Goal: Task Accomplishment & Management: Use online tool/utility

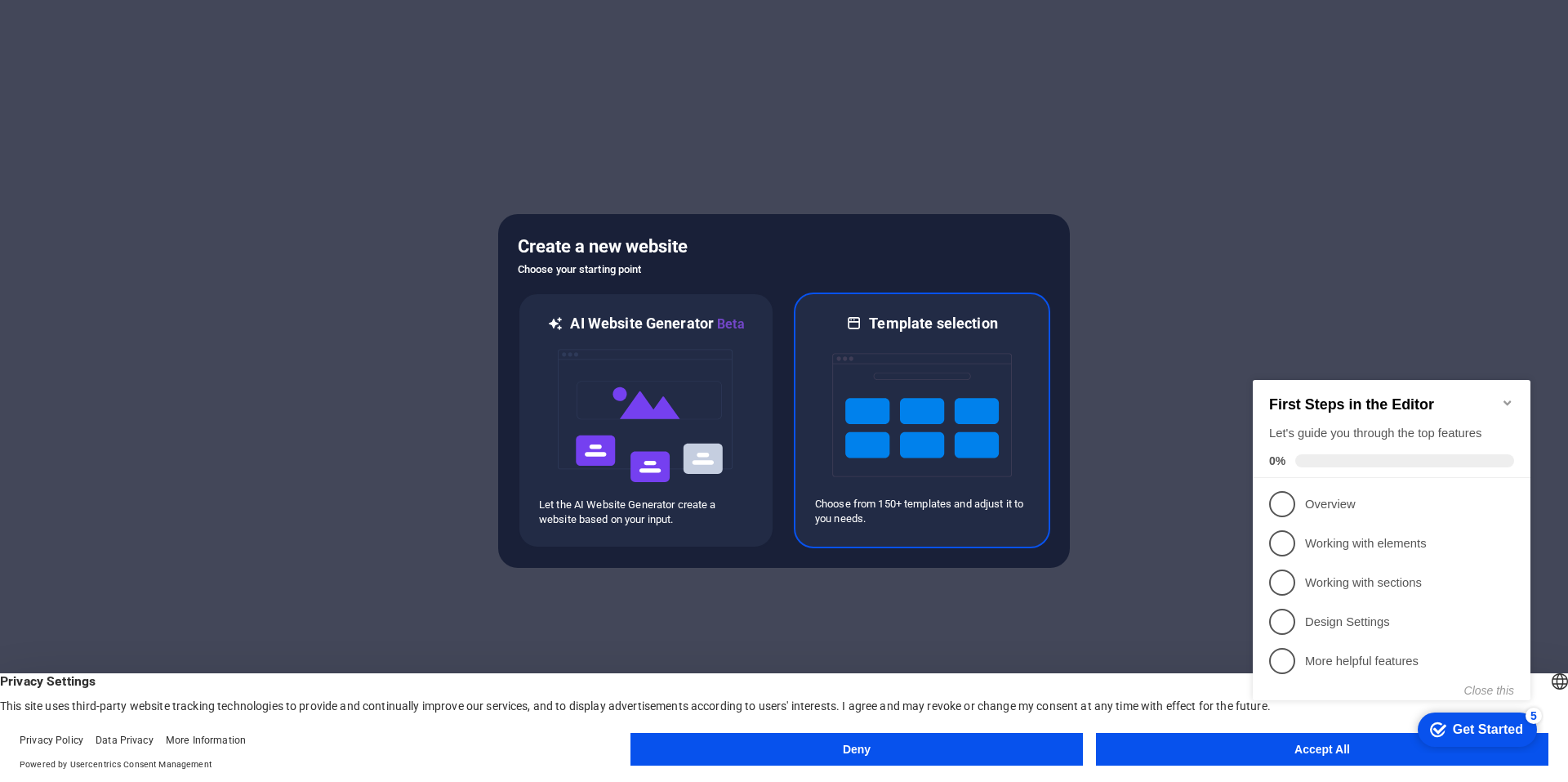
click at [956, 416] on img at bounding box center [922, 415] width 179 height 164
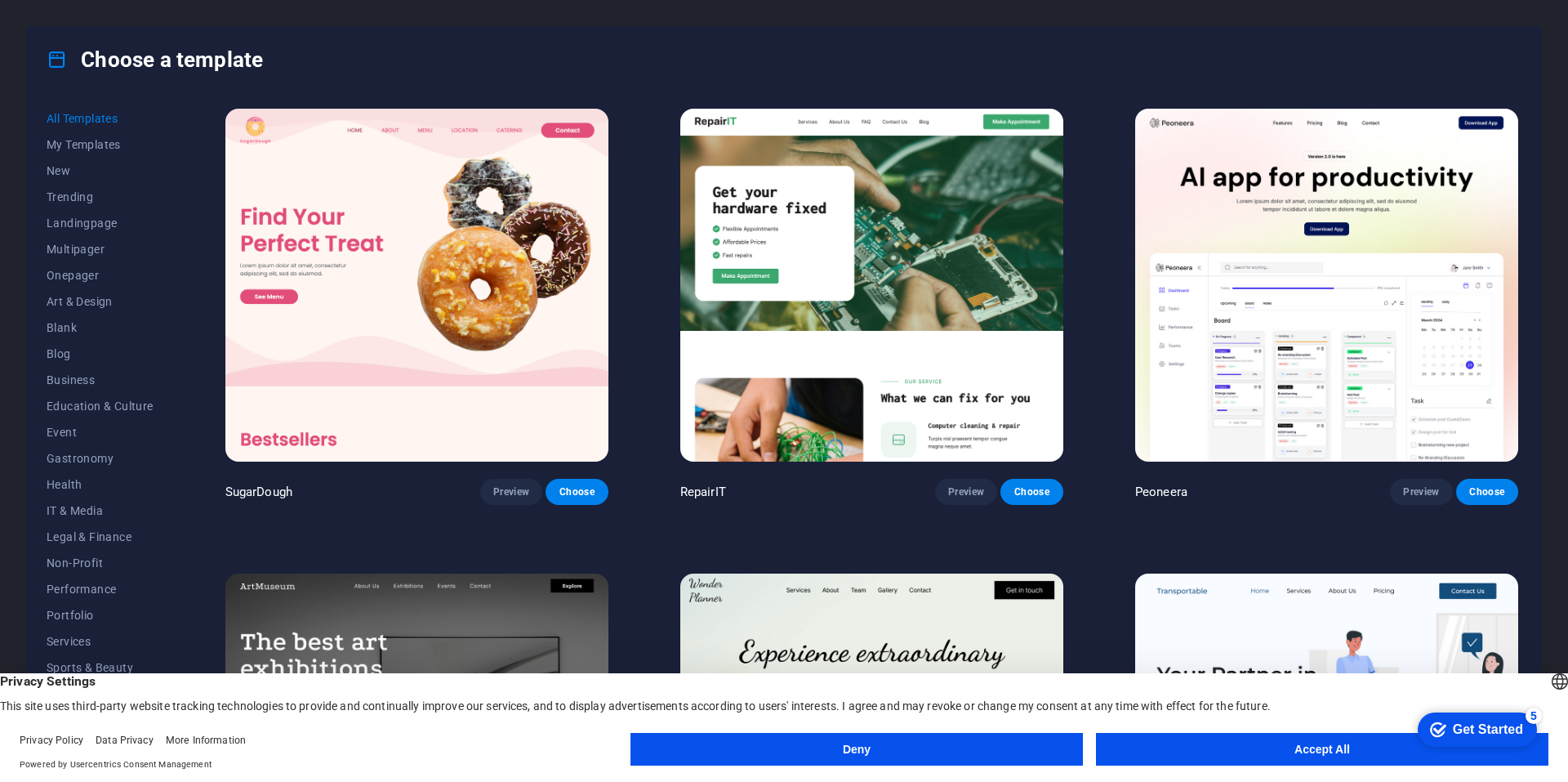
click at [1244, 750] on button "Accept All" at bounding box center [1321, 749] width 452 height 33
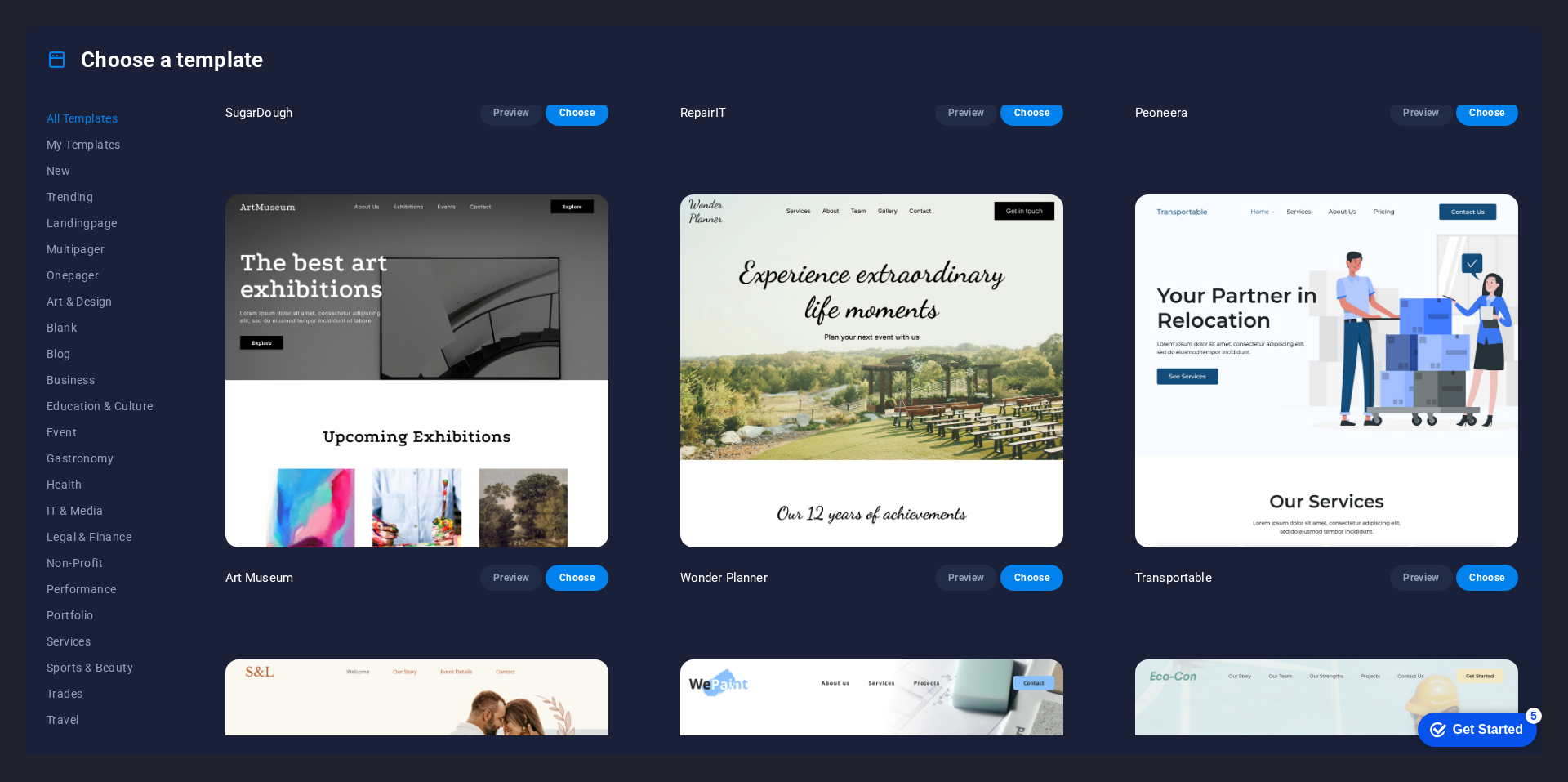
scroll to position [245, 0]
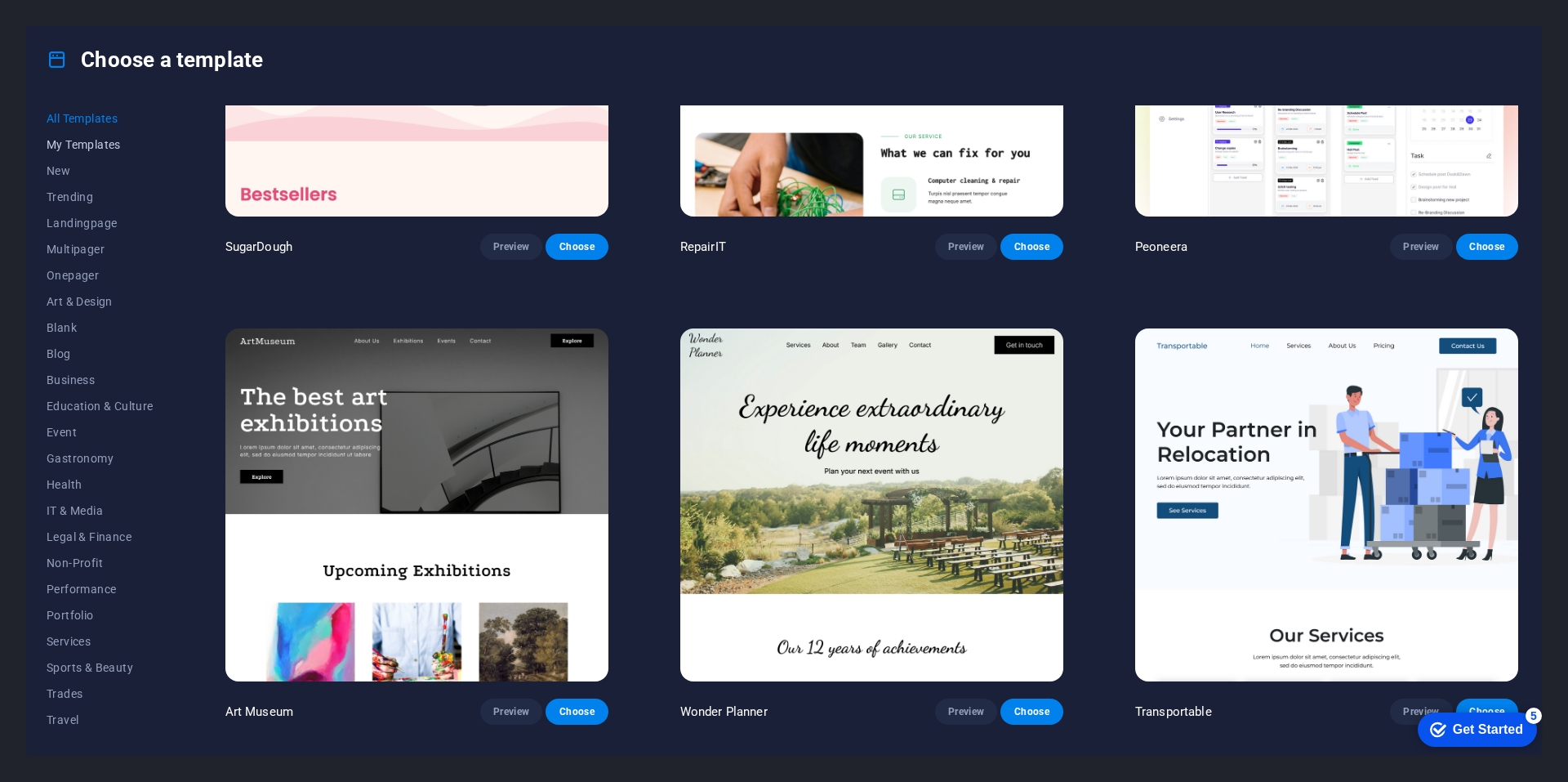
click at [84, 146] on span "My Templates" at bounding box center [101, 145] width 107 height 13
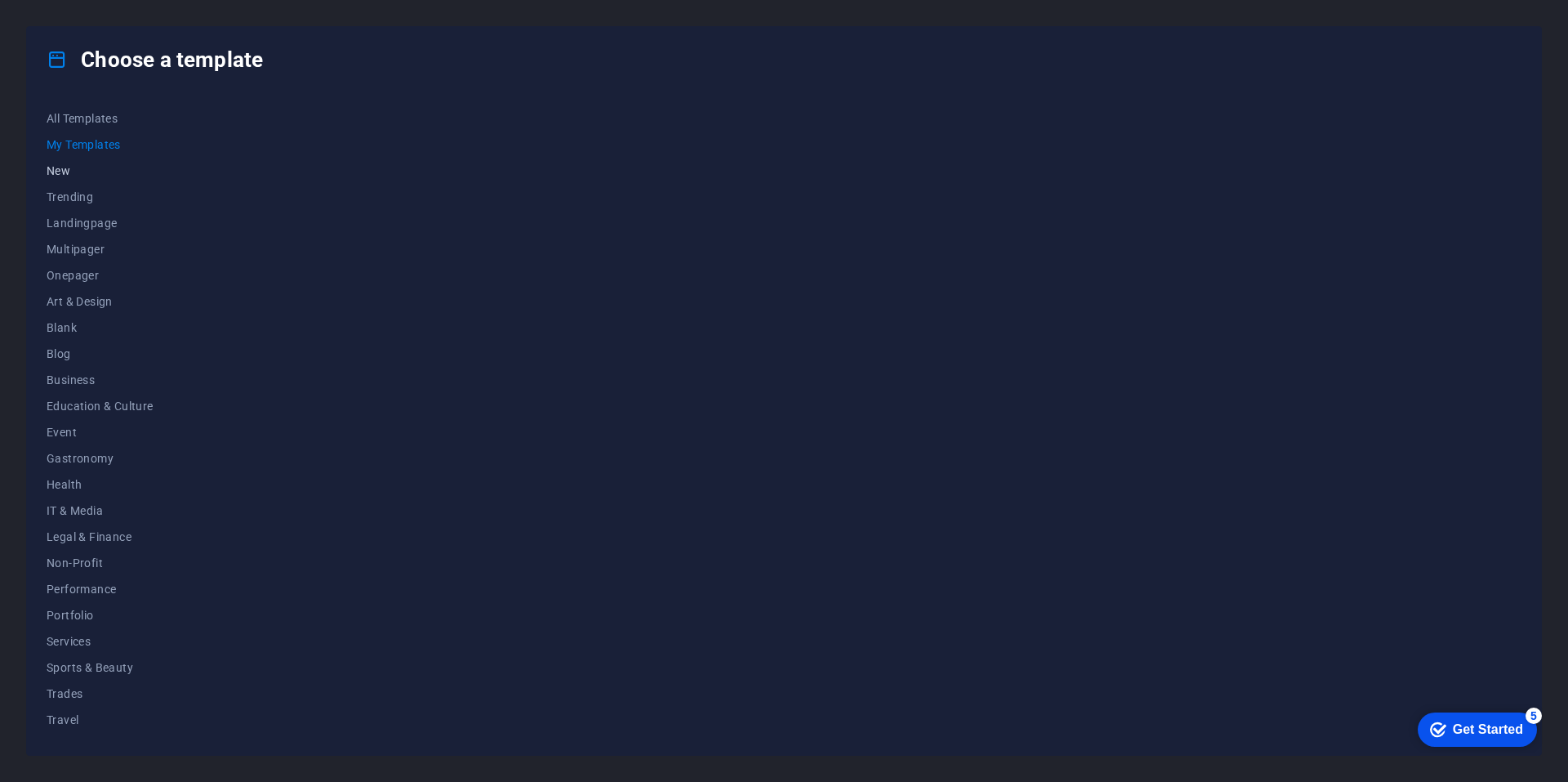
click at [77, 172] on span "New" at bounding box center [101, 171] width 107 height 13
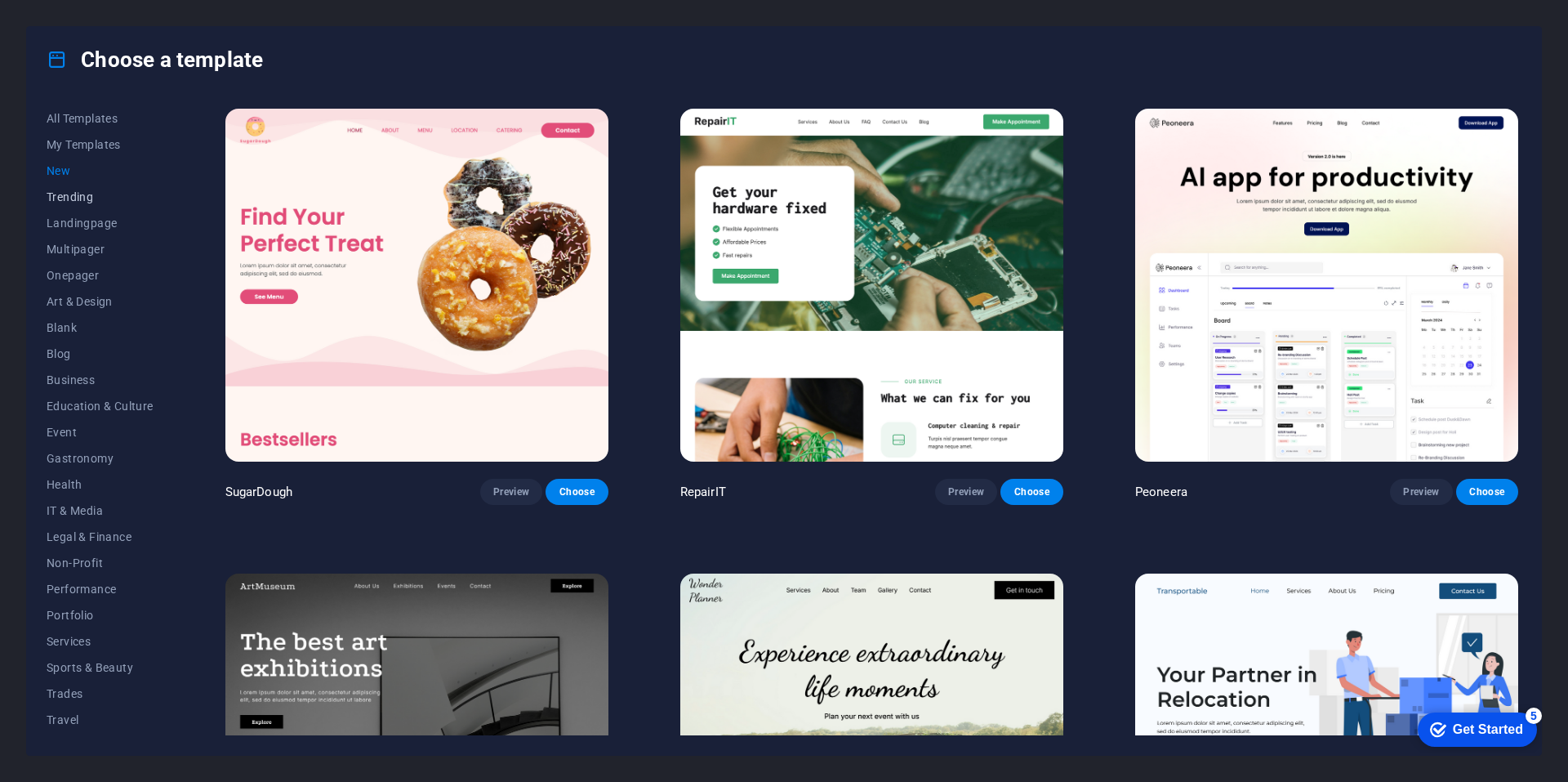
click at [83, 203] on button "Trending" at bounding box center [101, 197] width 107 height 26
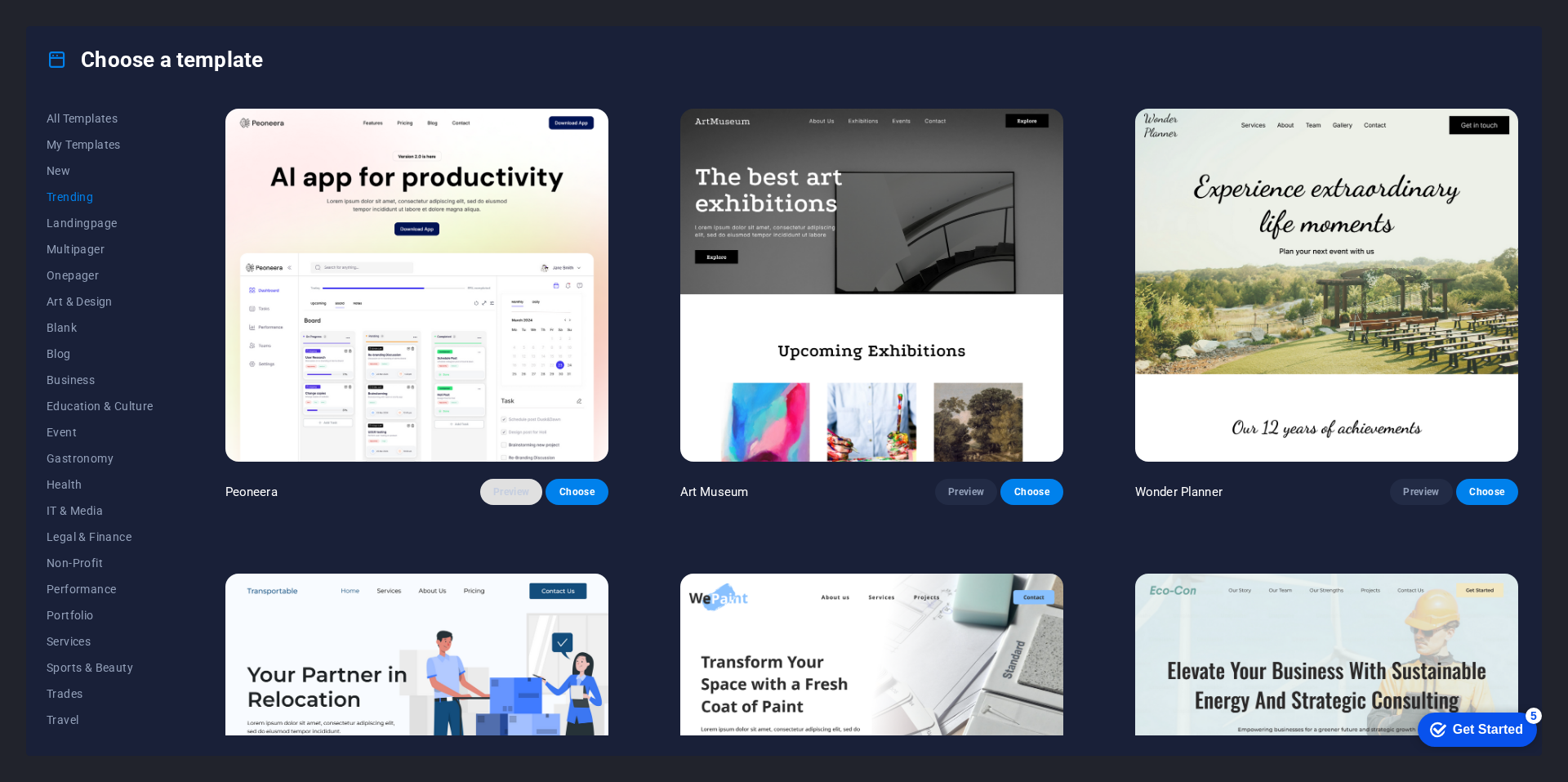
click at [497, 489] on span "Preview" at bounding box center [511, 492] width 36 height 13
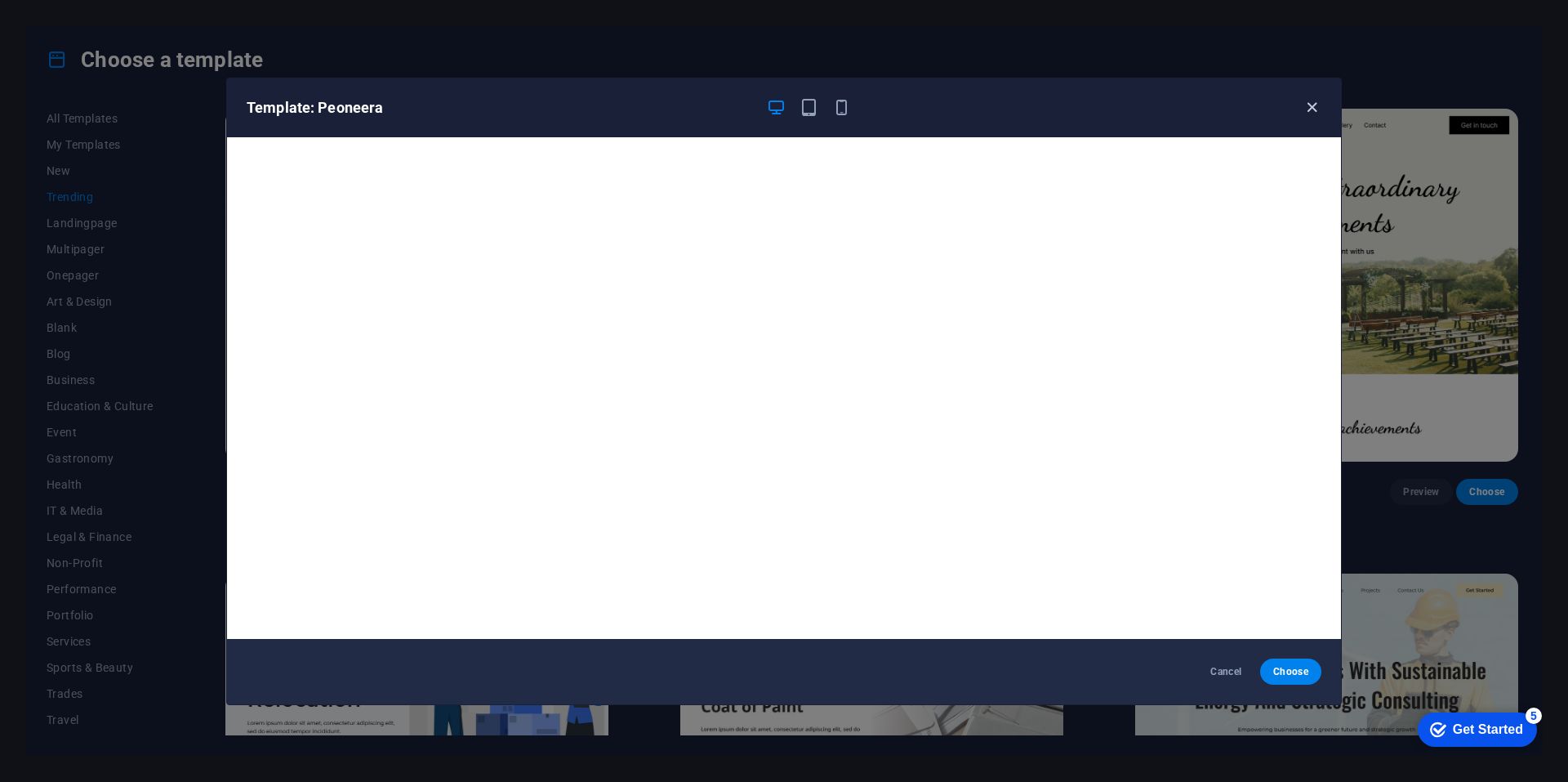
click at [1311, 105] on icon "button" at bounding box center [1312, 107] width 19 height 19
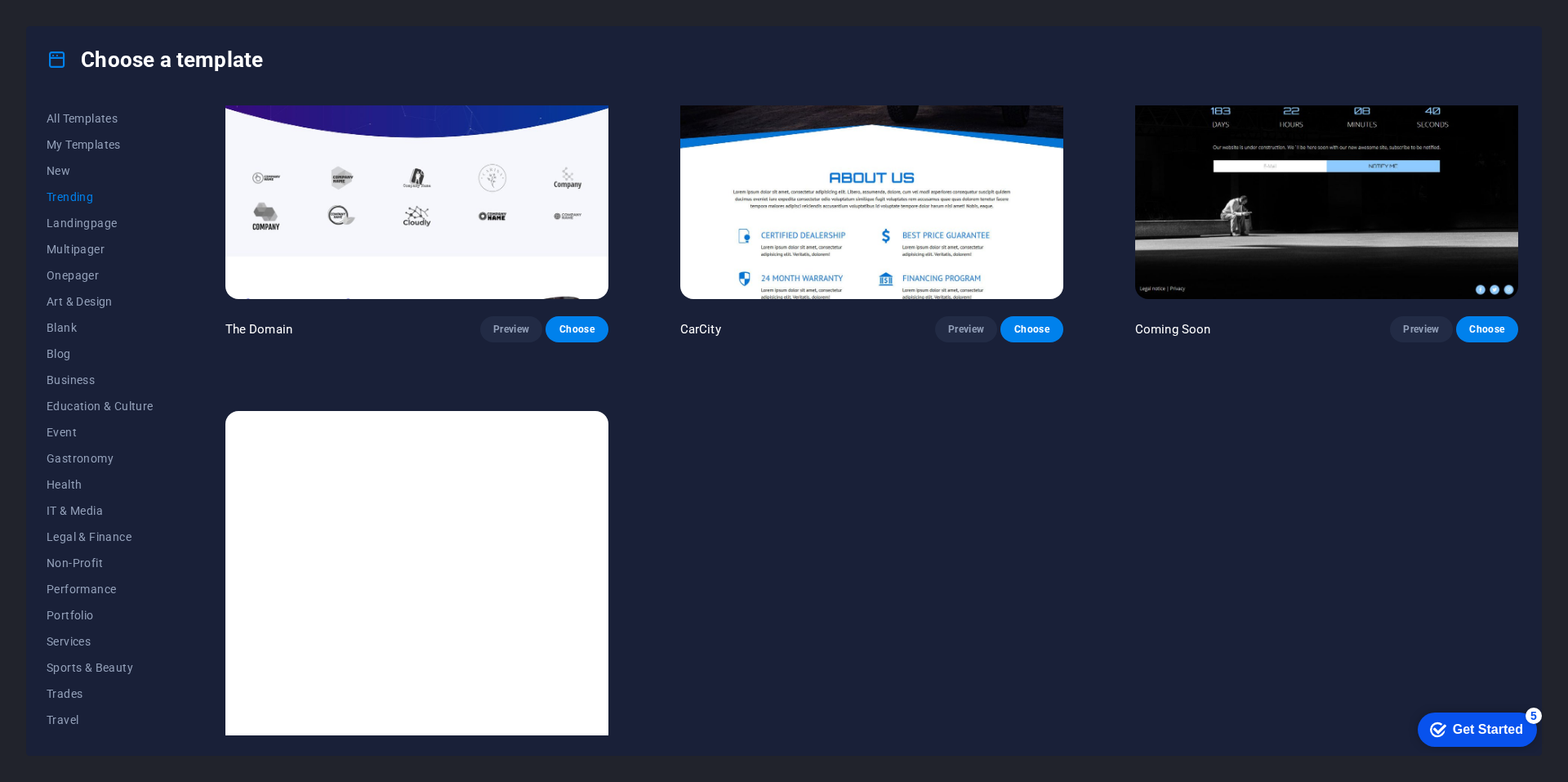
scroll to position [2084, 0]
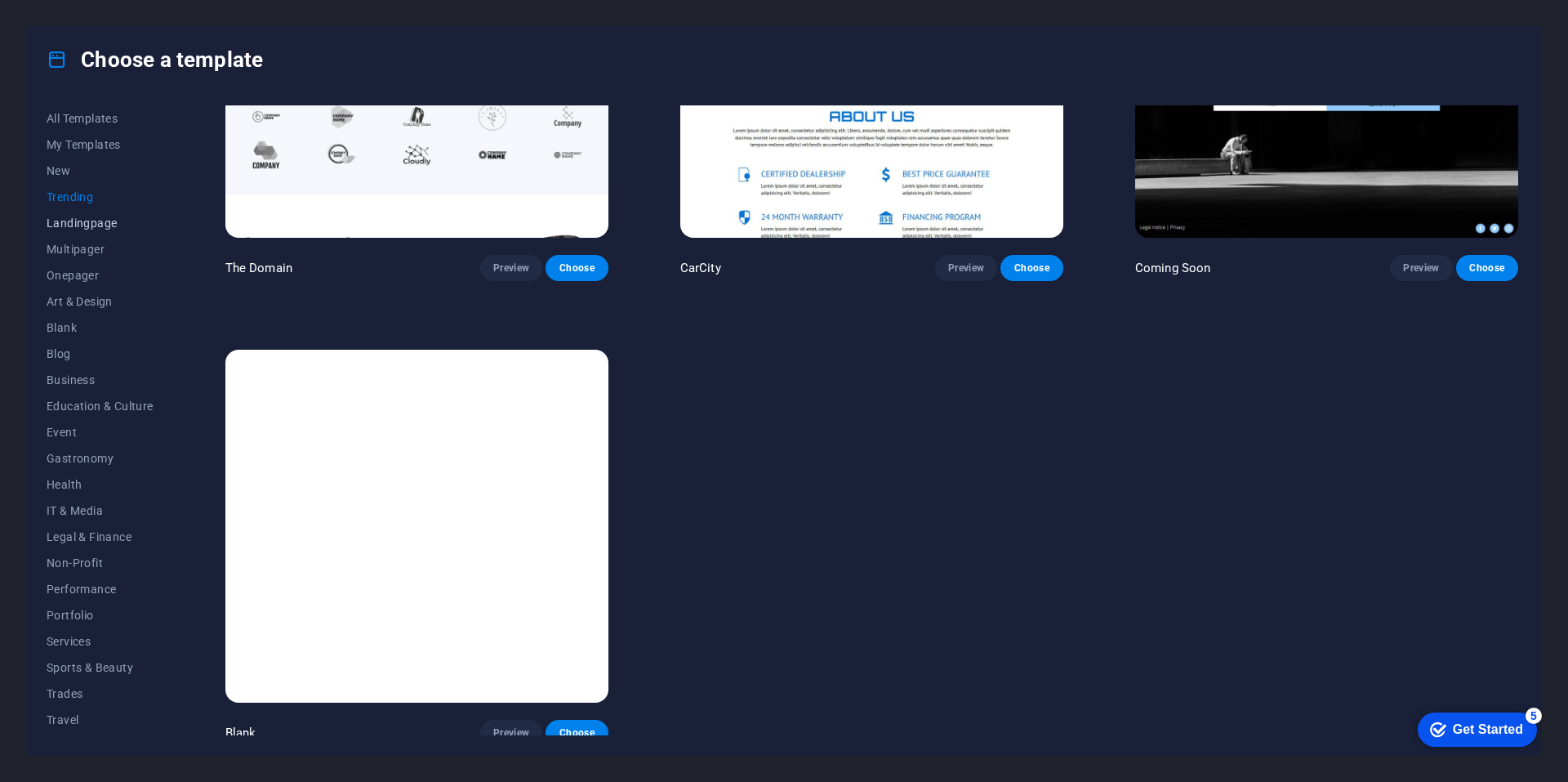
click at [70, 230] on button "Landingpage" at bounding box center [101, 223] width 107 height 26
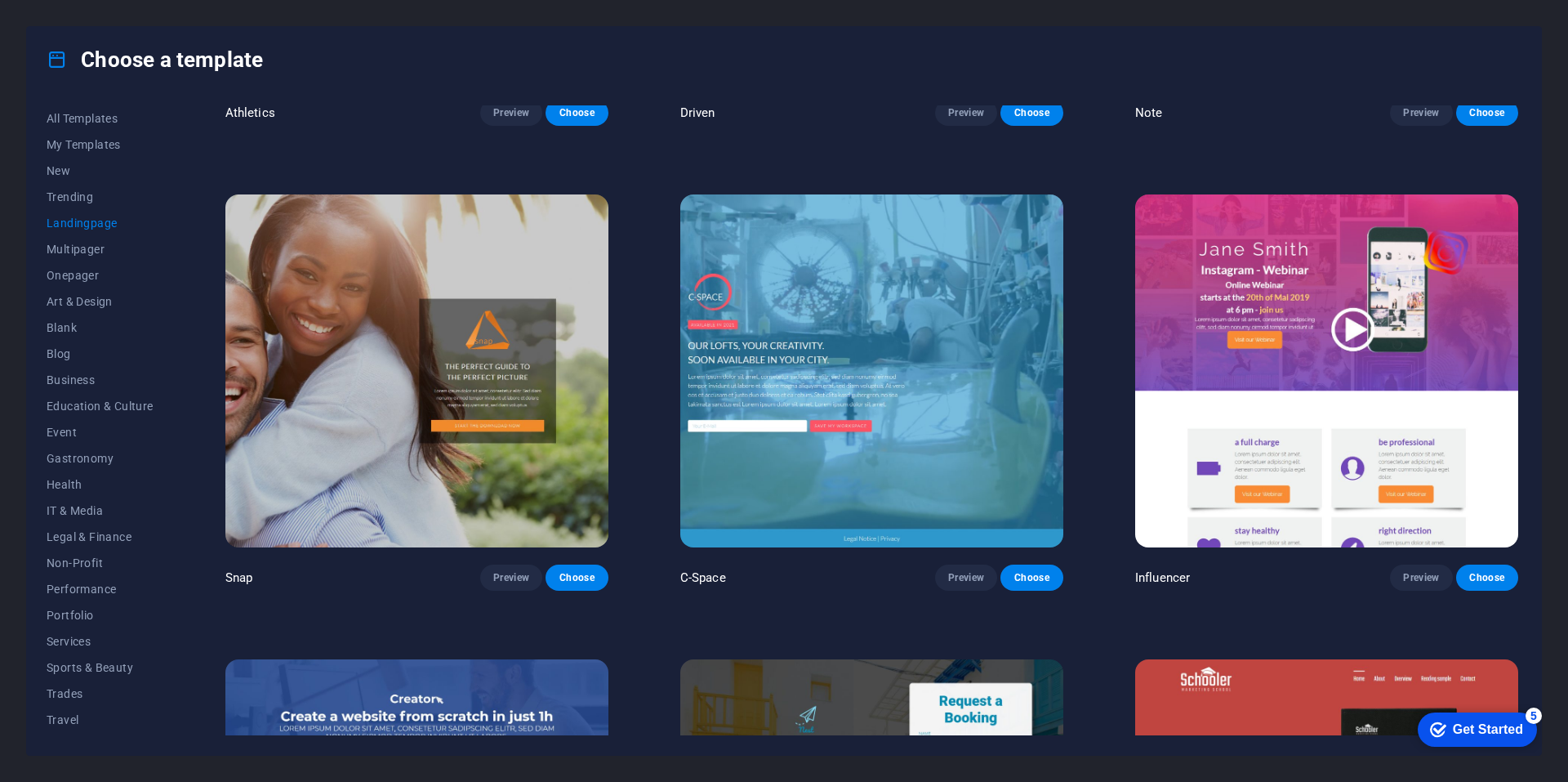
scroll to position [3473, 0]
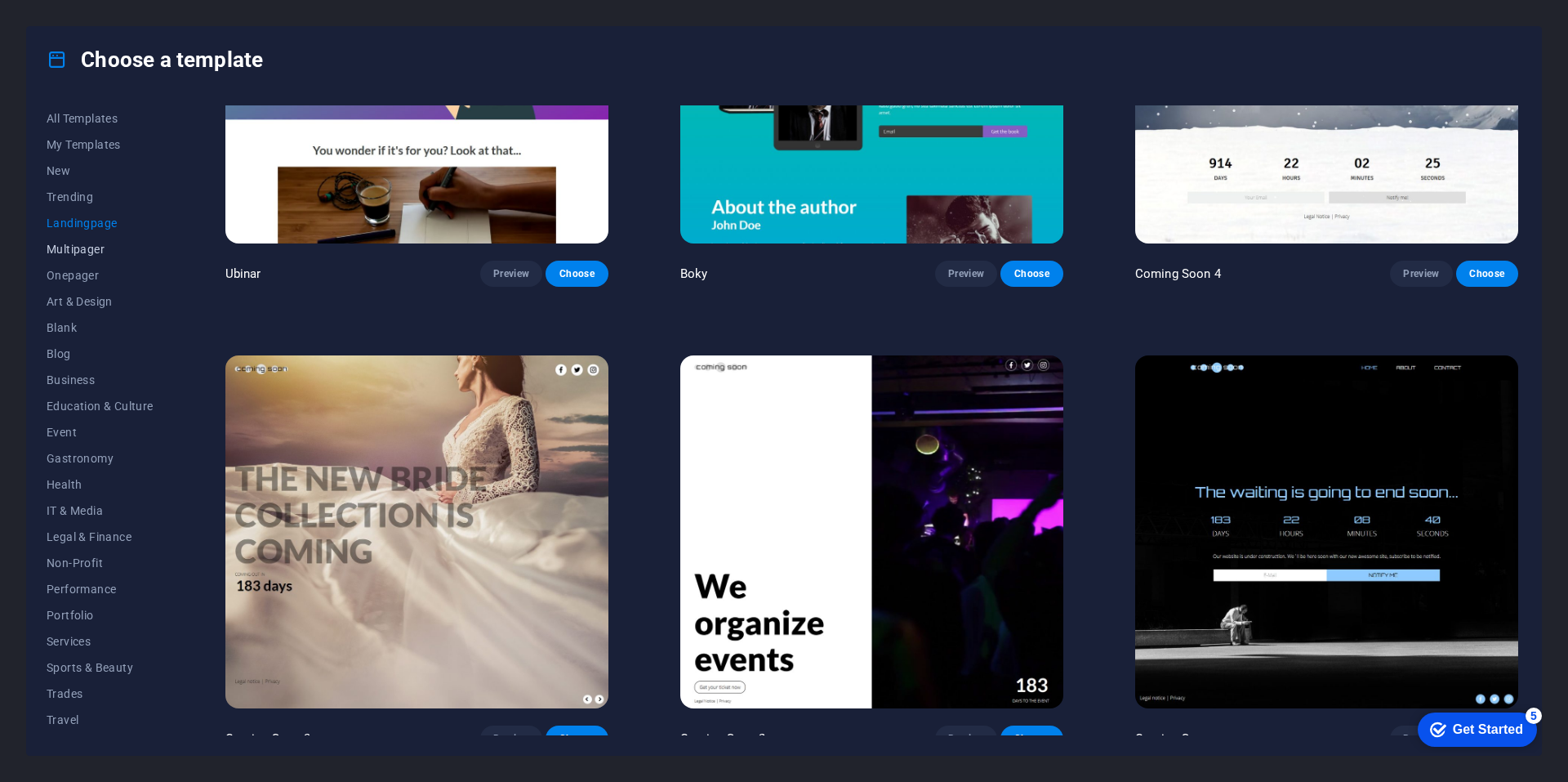
click at [50, 241] on button "Multipager" at bounding box center [101, 249] width 107 height 26
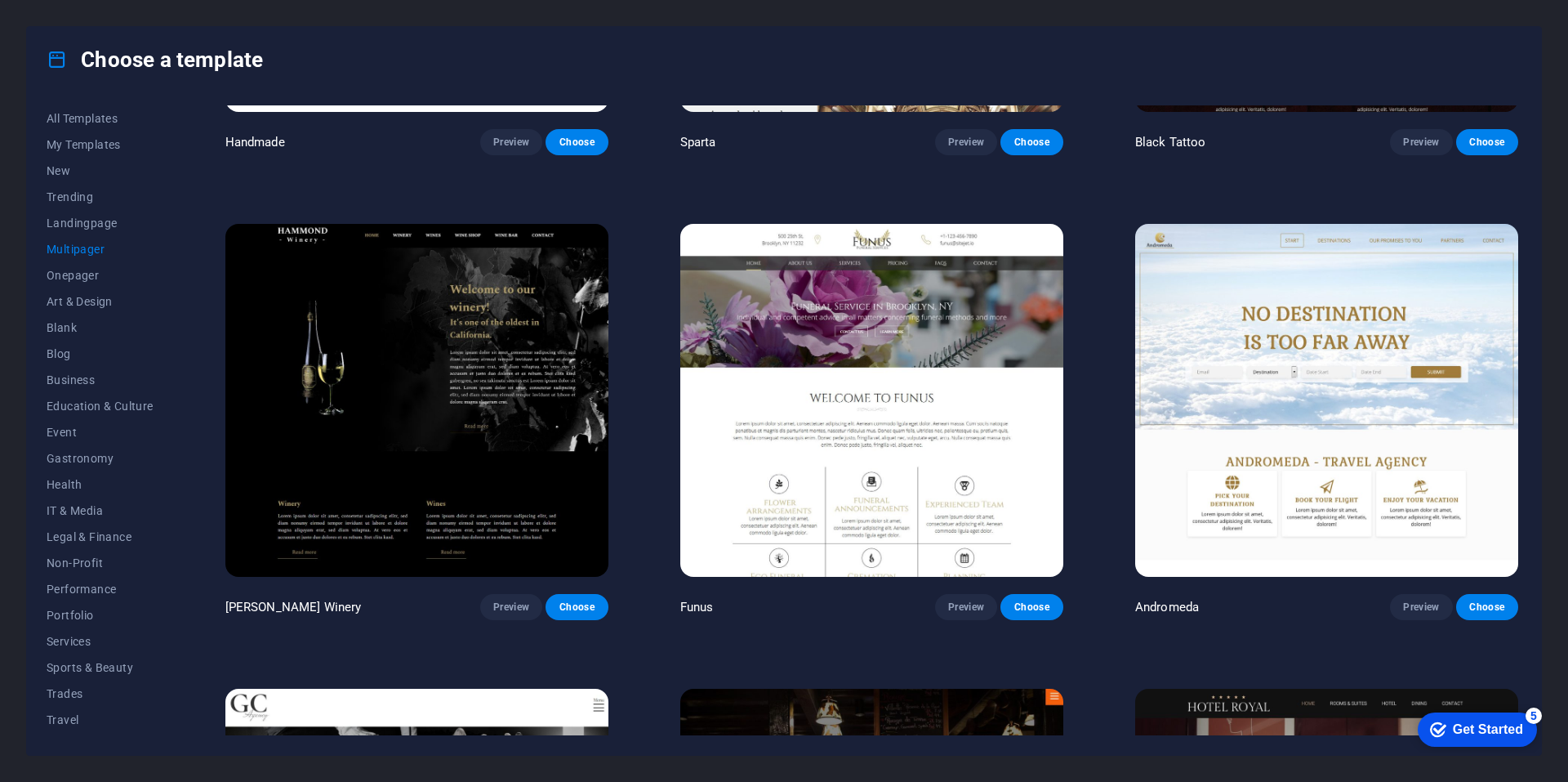
scroll to position [7966, 0]
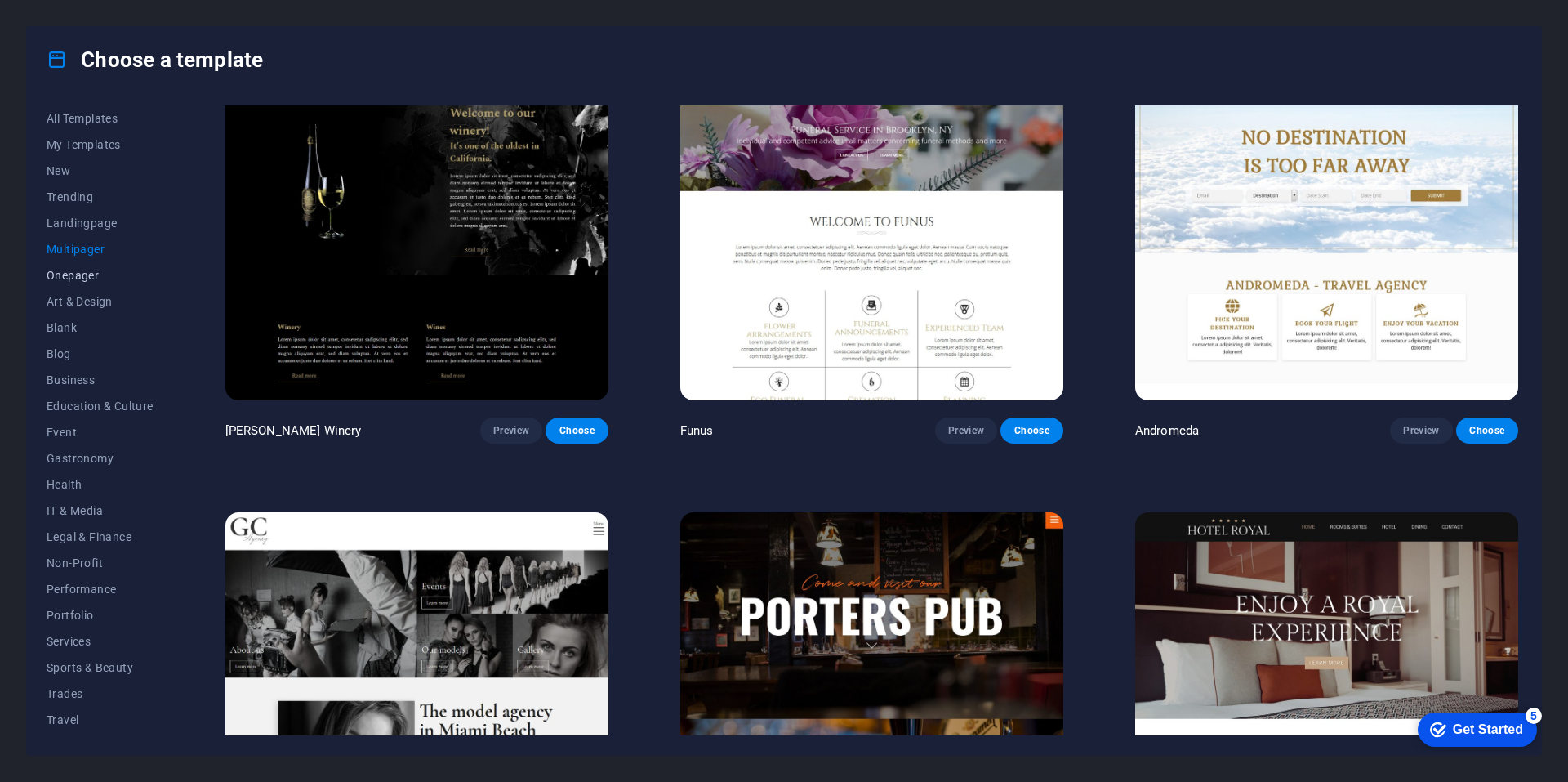
click at [100, 277] on span "Onepager" at bounding box center [101, 275] width 107 height 13
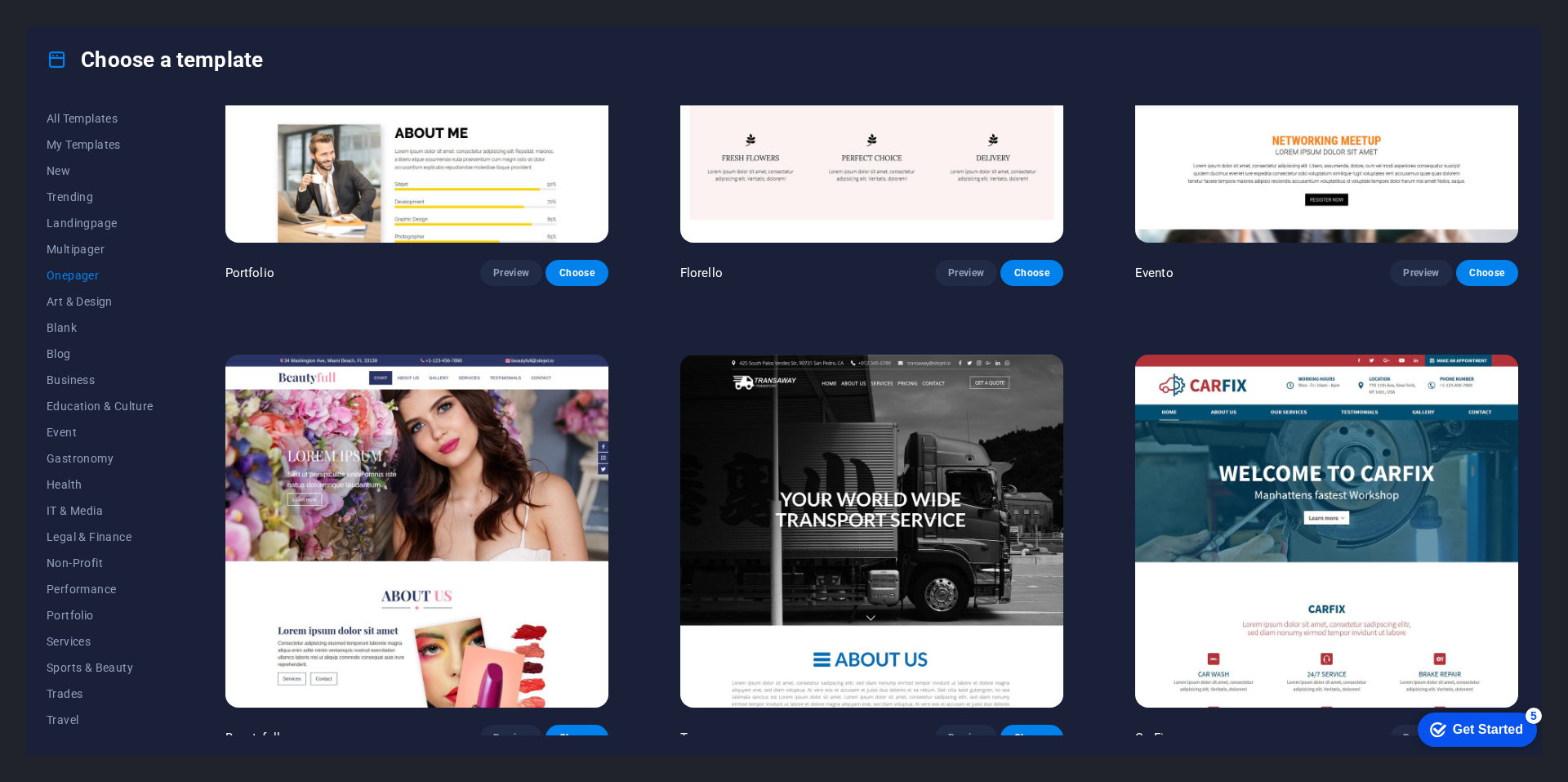
scroll to position [8701, 0]
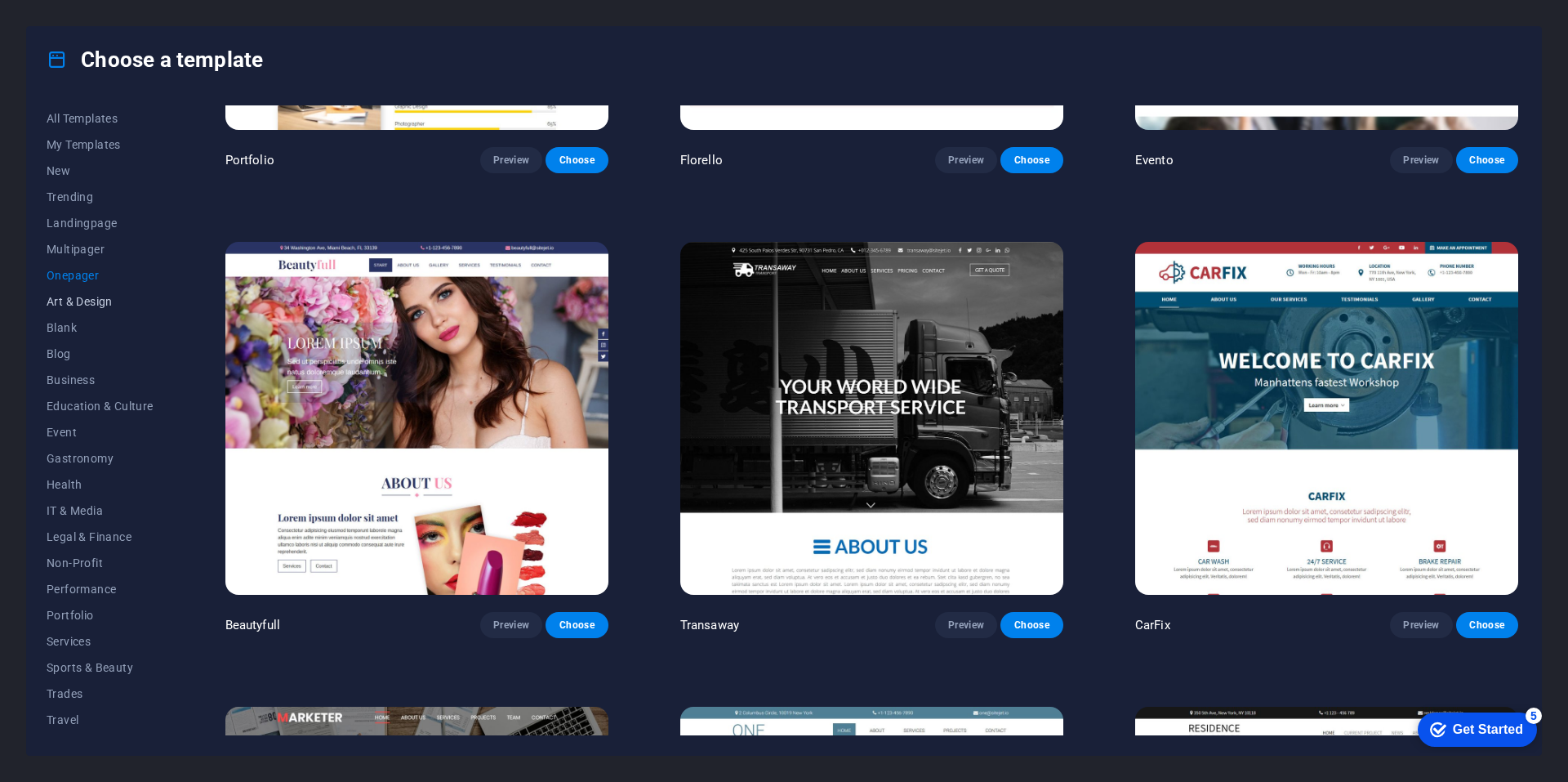
click at [100, 295] on span "Art & Design" at bounding box center [101, 302] width 107 height 13
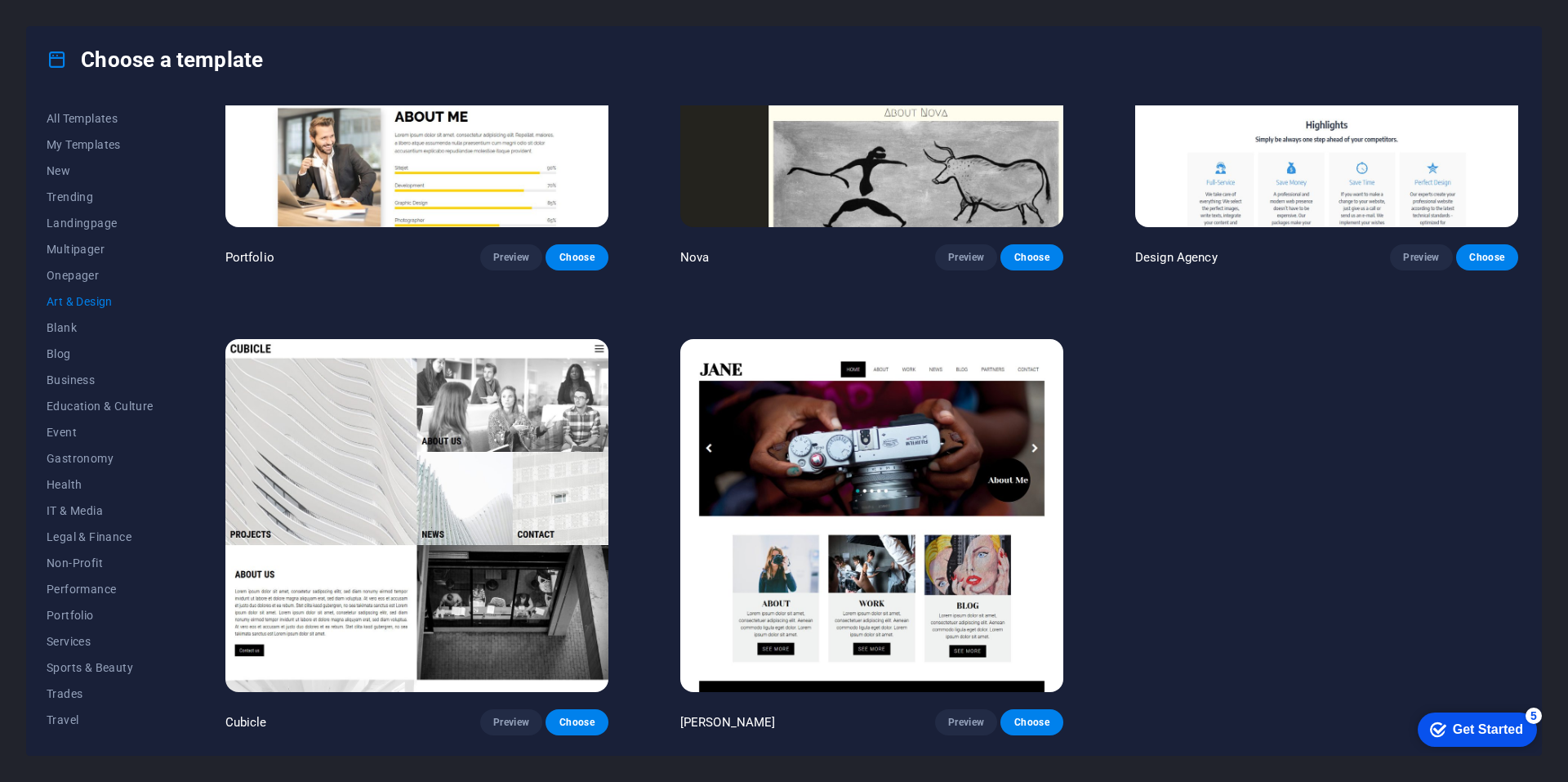
scroll to position [1620, 0]
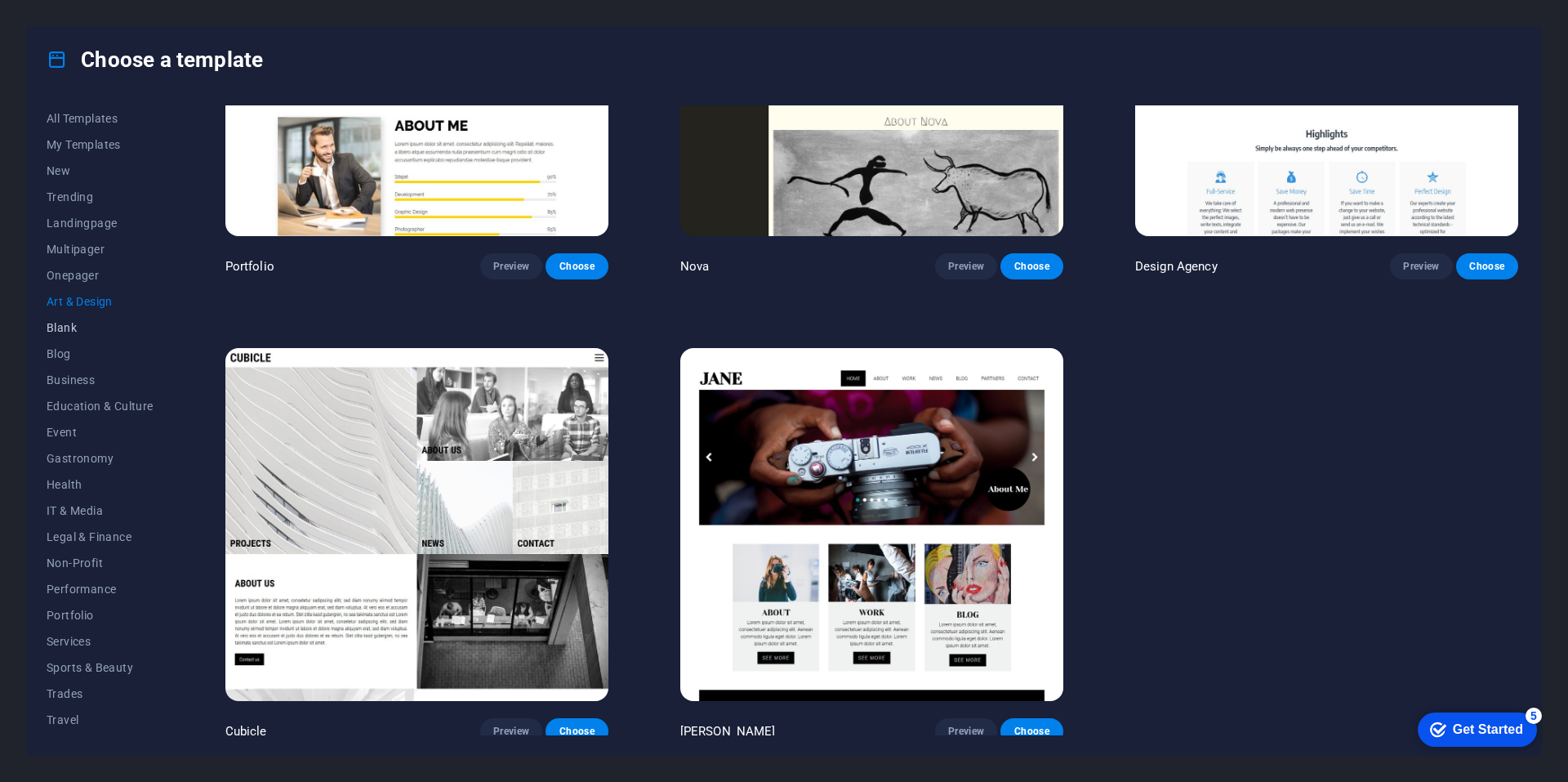
click at [59, 328] on span "Blank" at bounding box center [101, 328] width 107 height 13
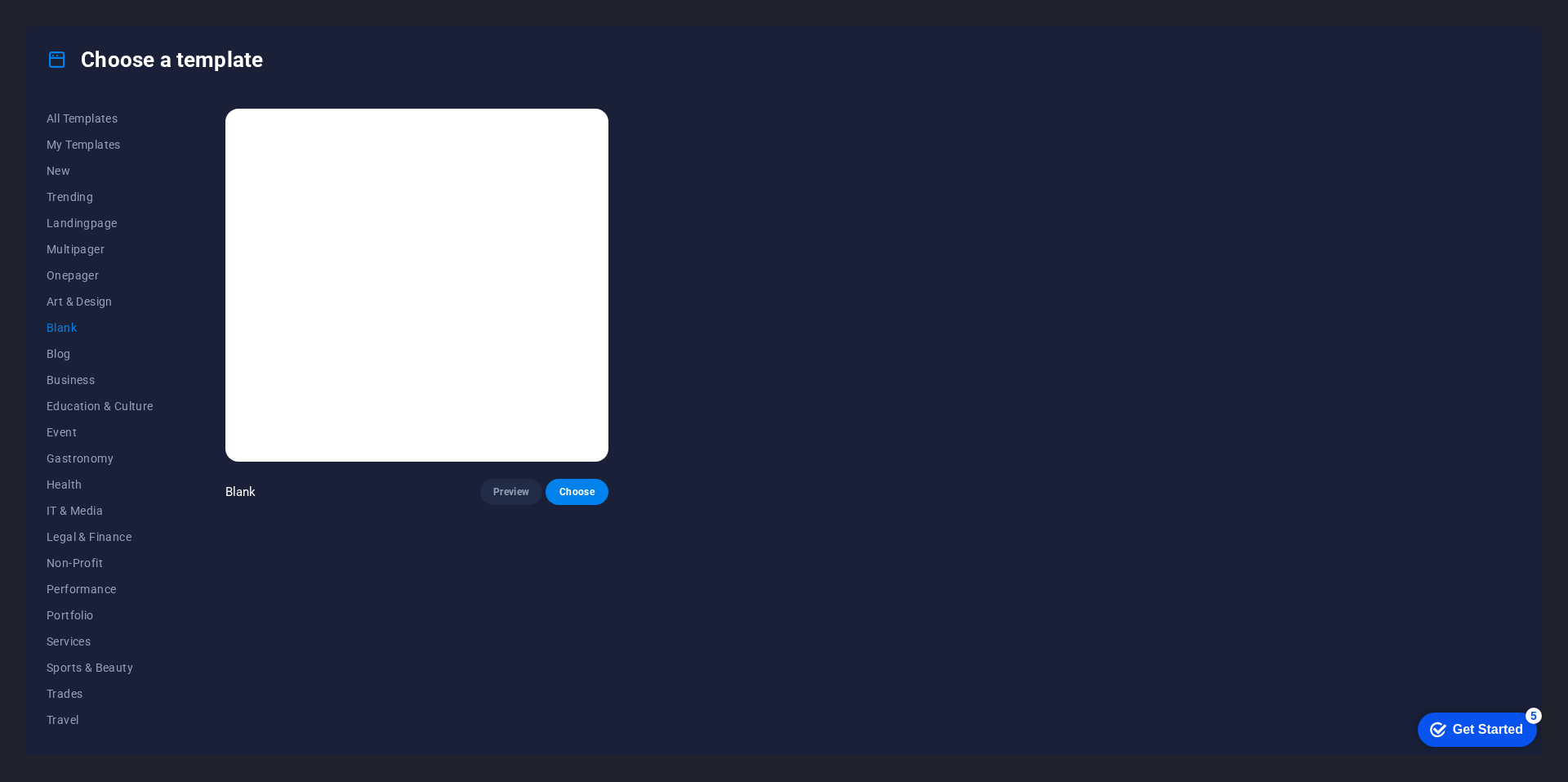
scroll to position [0, 0]
click at [75, 347] on span "Blog" at bounding box center [101, 353] width 107 height 13
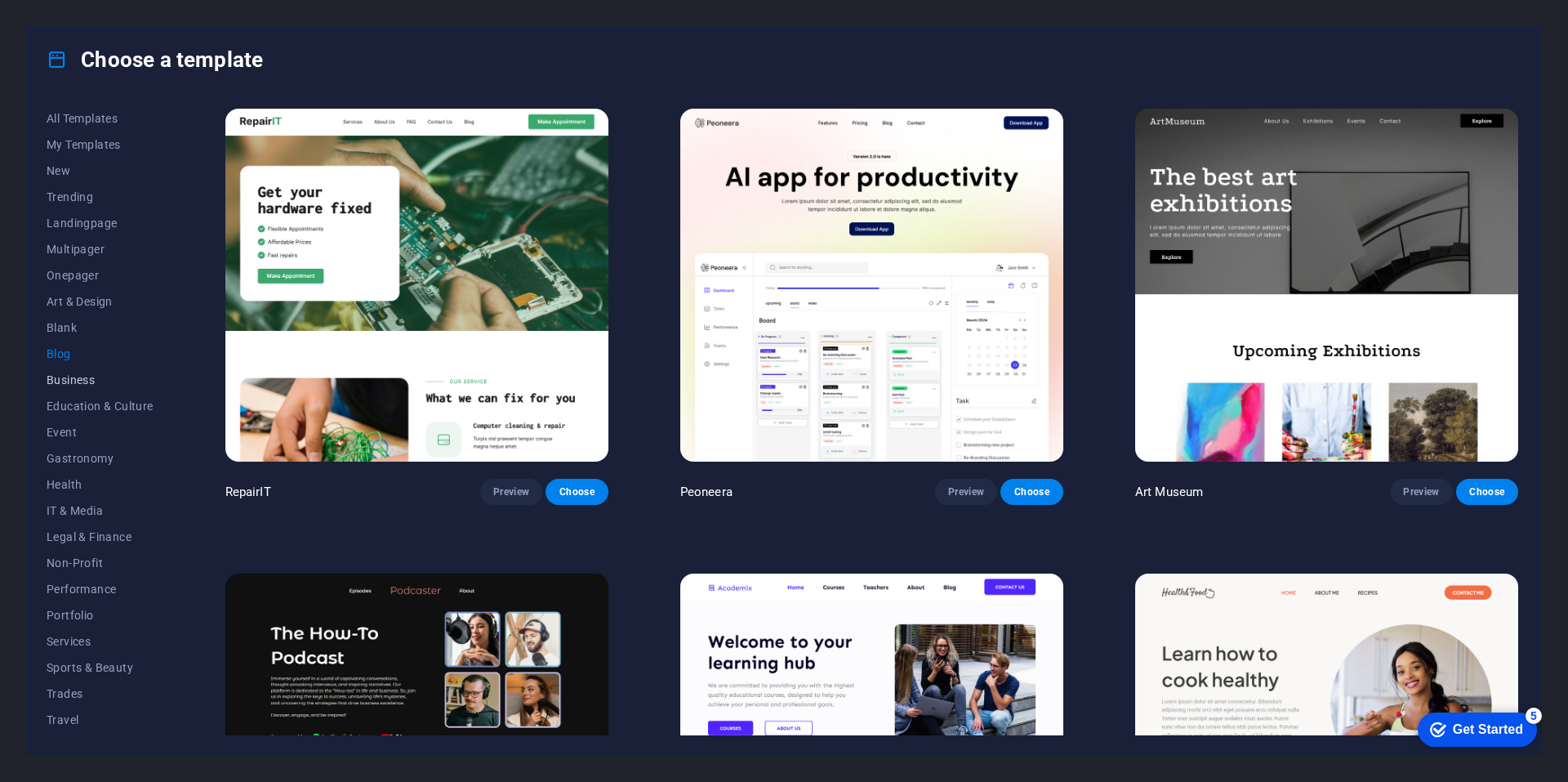
click at [71, 389] on button "Business" at bounding box center [101, 380] width 107 height 26
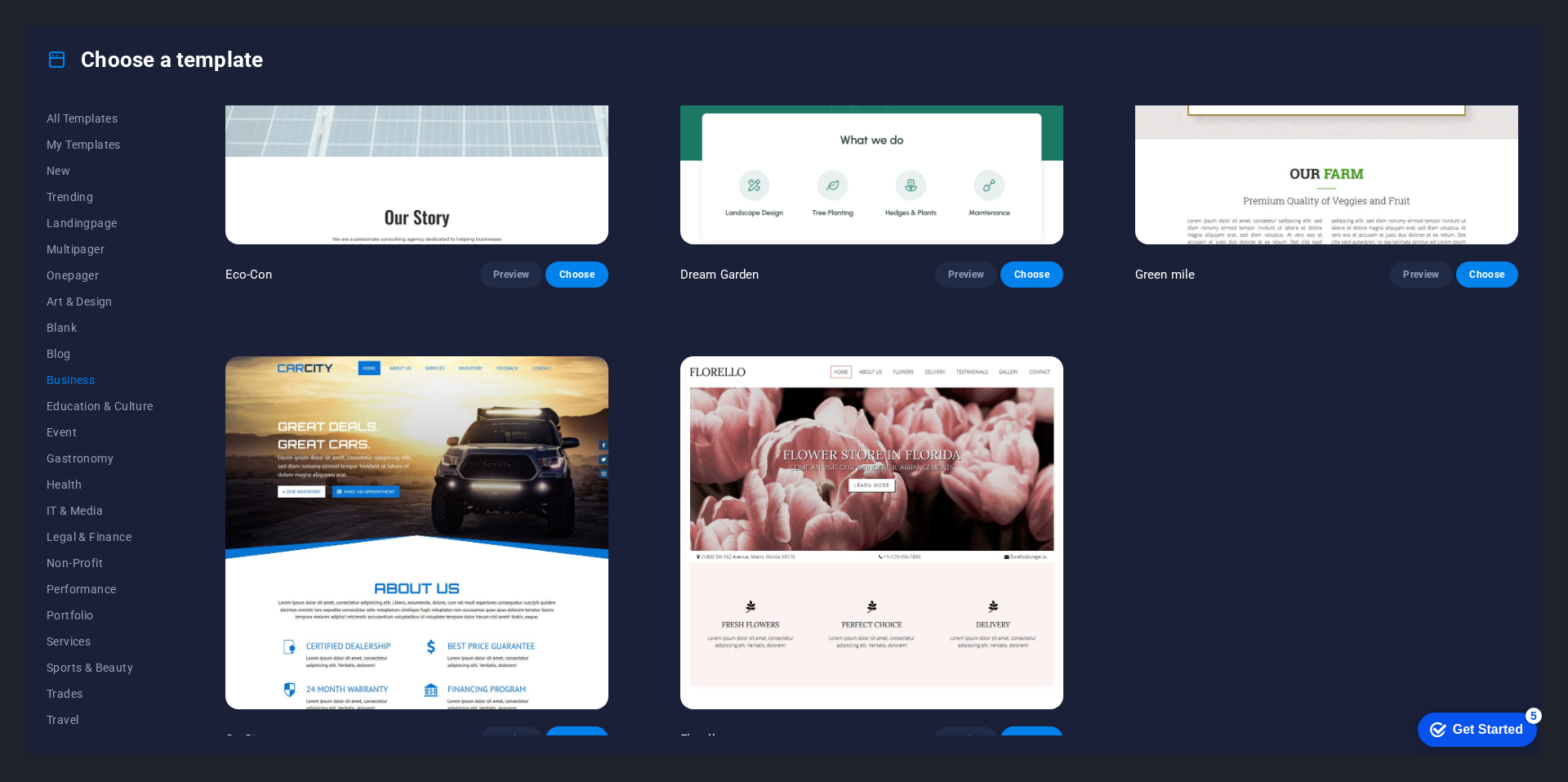
scroll to position [231, 0]
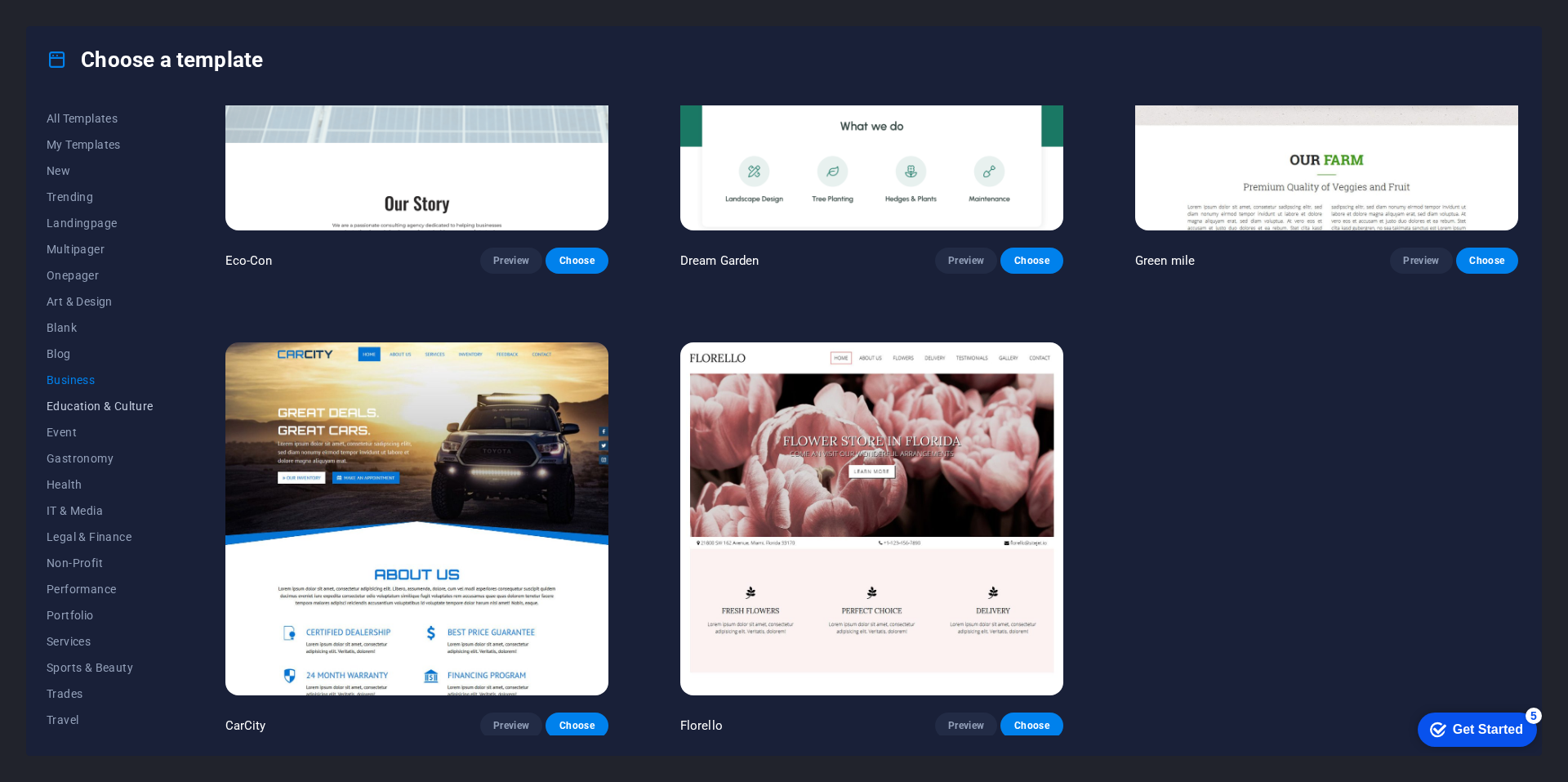
click at [74, 409] on span "Education & Culture" at bounding box center [101, 406] width 107 height 13
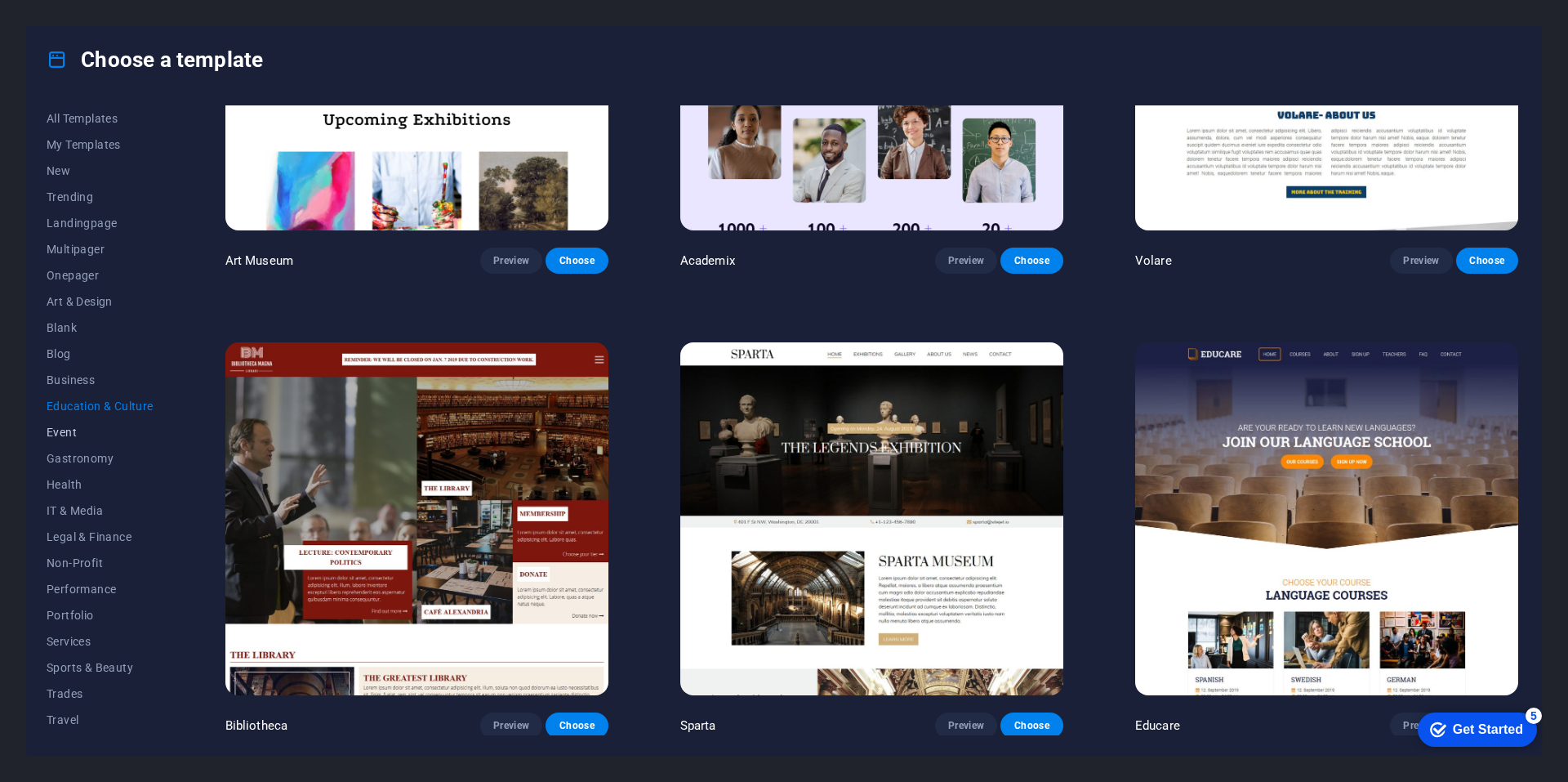
click at [71, 430] on span "Event" at bounding box center [101, 432] width 107 height 13
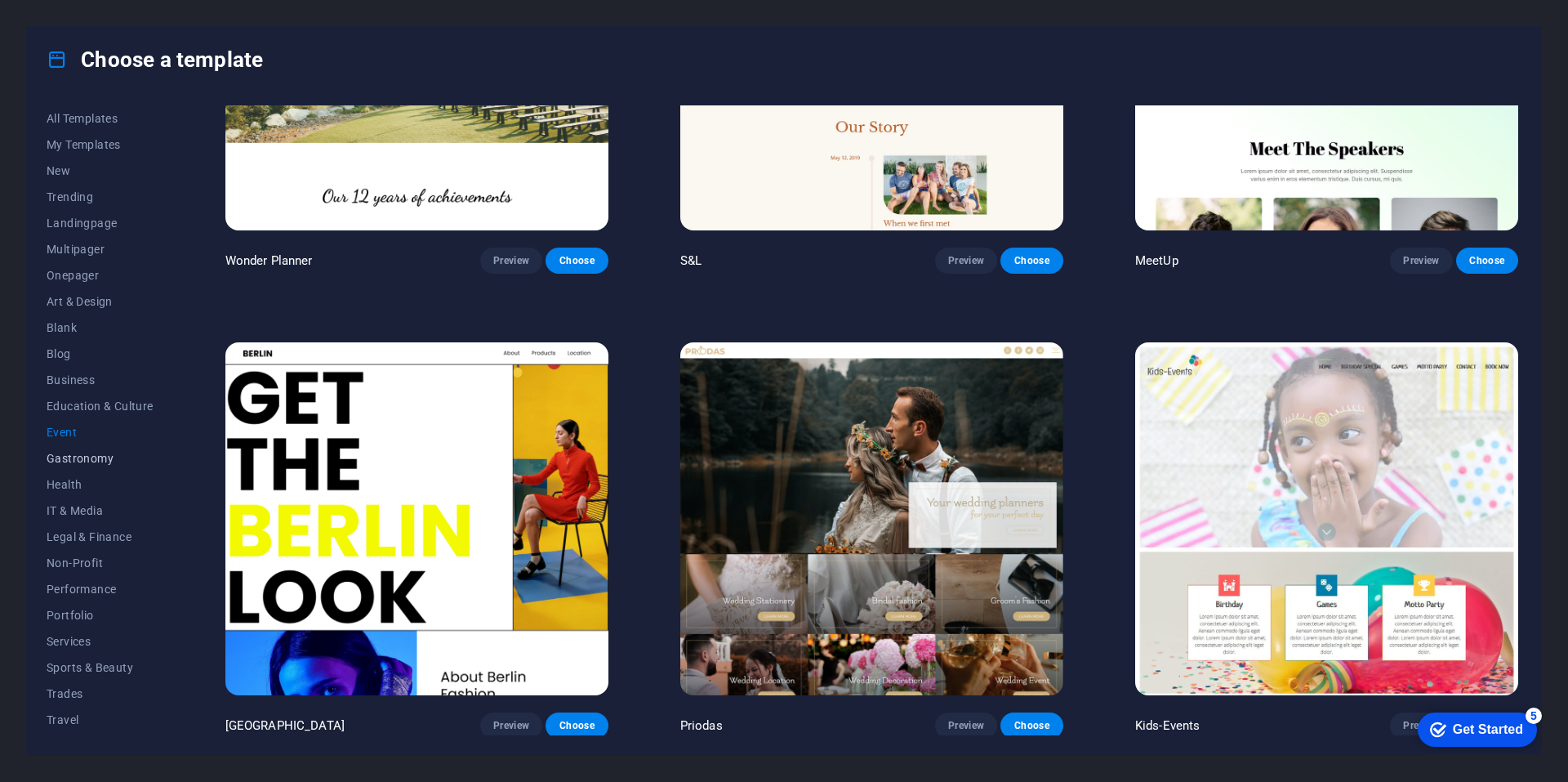
click at [78, 458] on span "Gastronomy" at bounding box center [101, 459] width 107 height 13
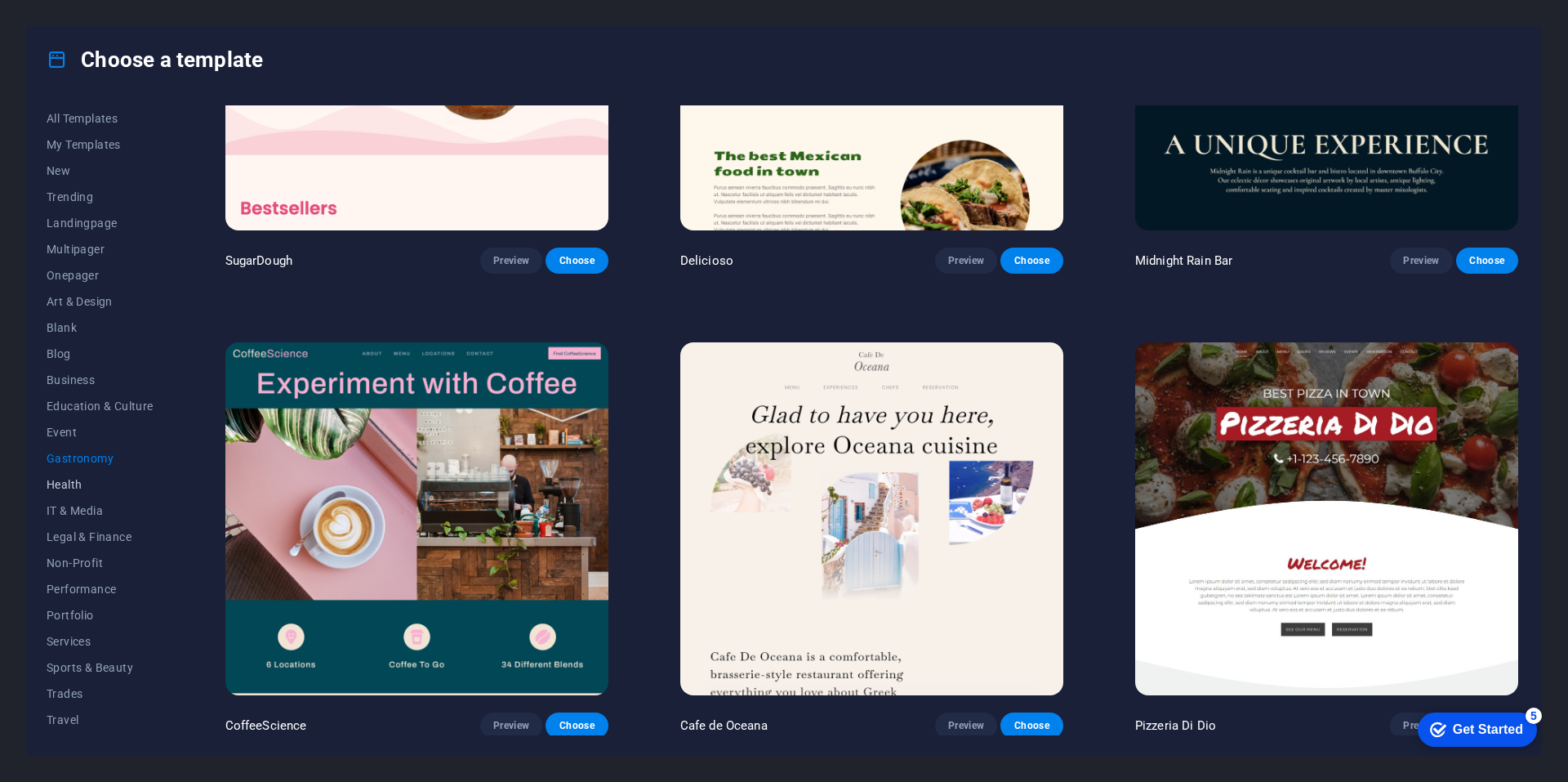
click at [77, 476] on button "Health" at bounding box center [101, 484] width 107 height 26
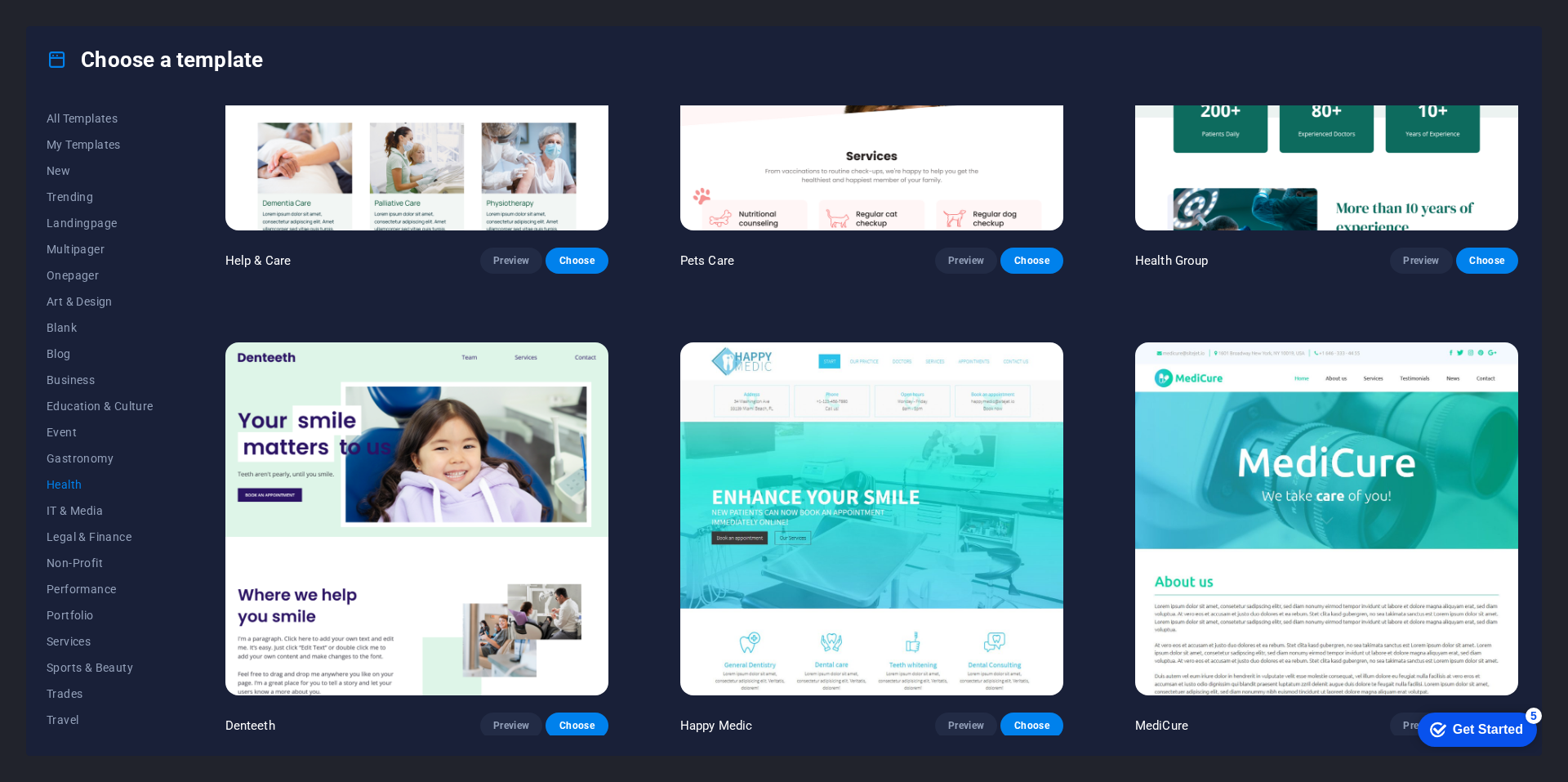
scroll to position [0, 0]
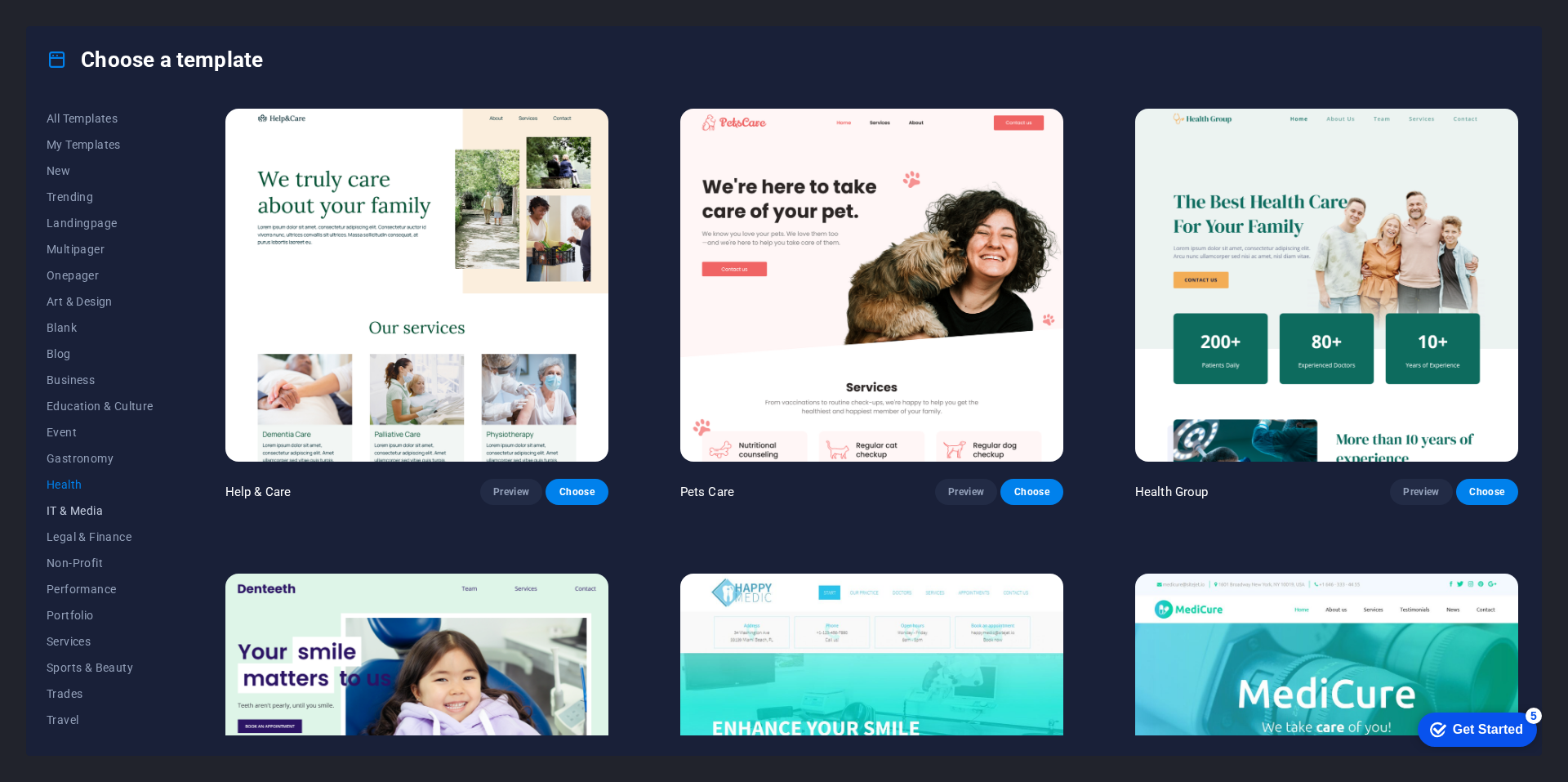
click at [85, 509] on span "IT & Media" at bounding box center [101, 510] width 107 height 13
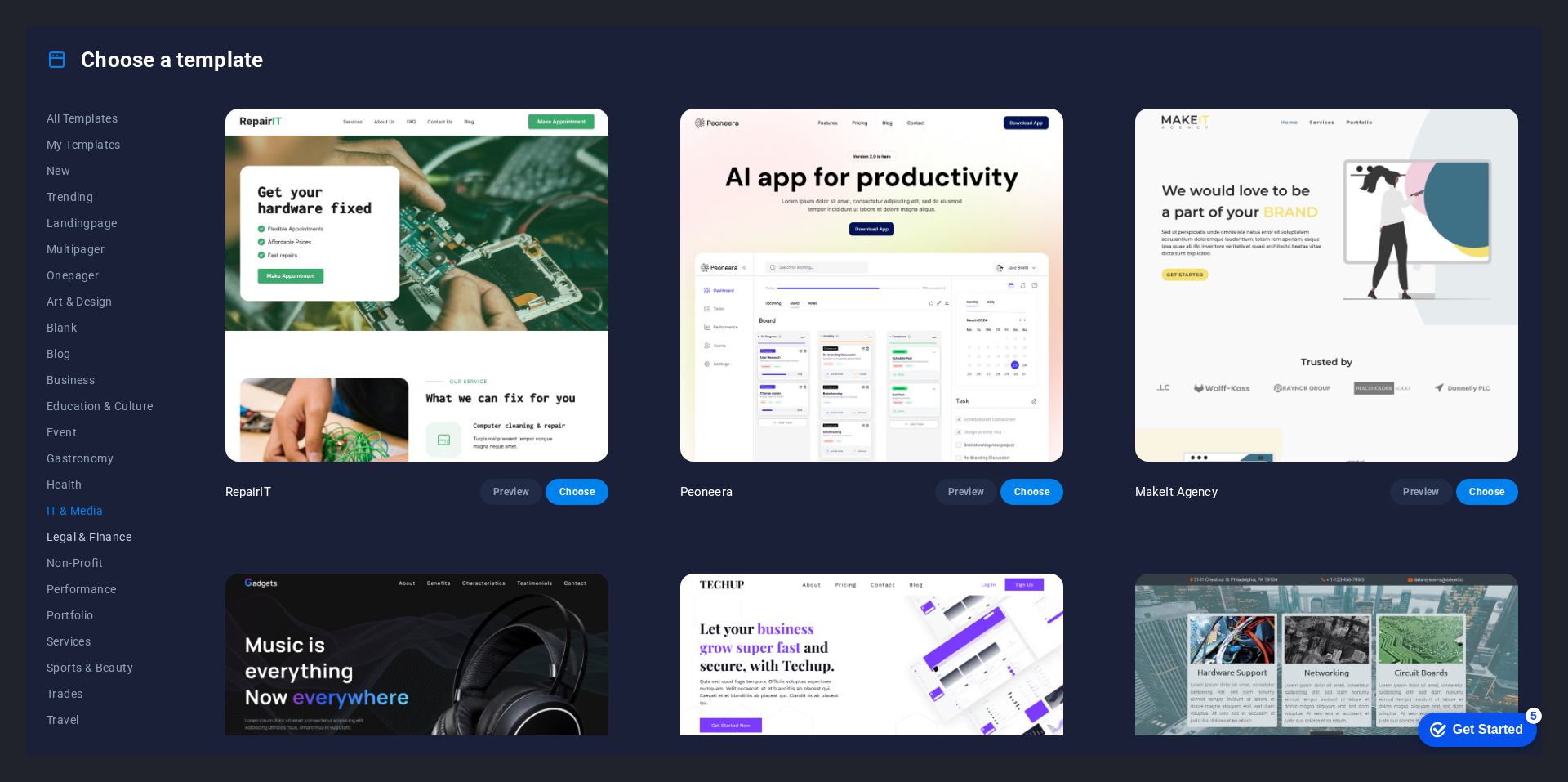
click at [89, 532] on span "Legal & Finance" at bounding box center [101, 537] width 107 height 13
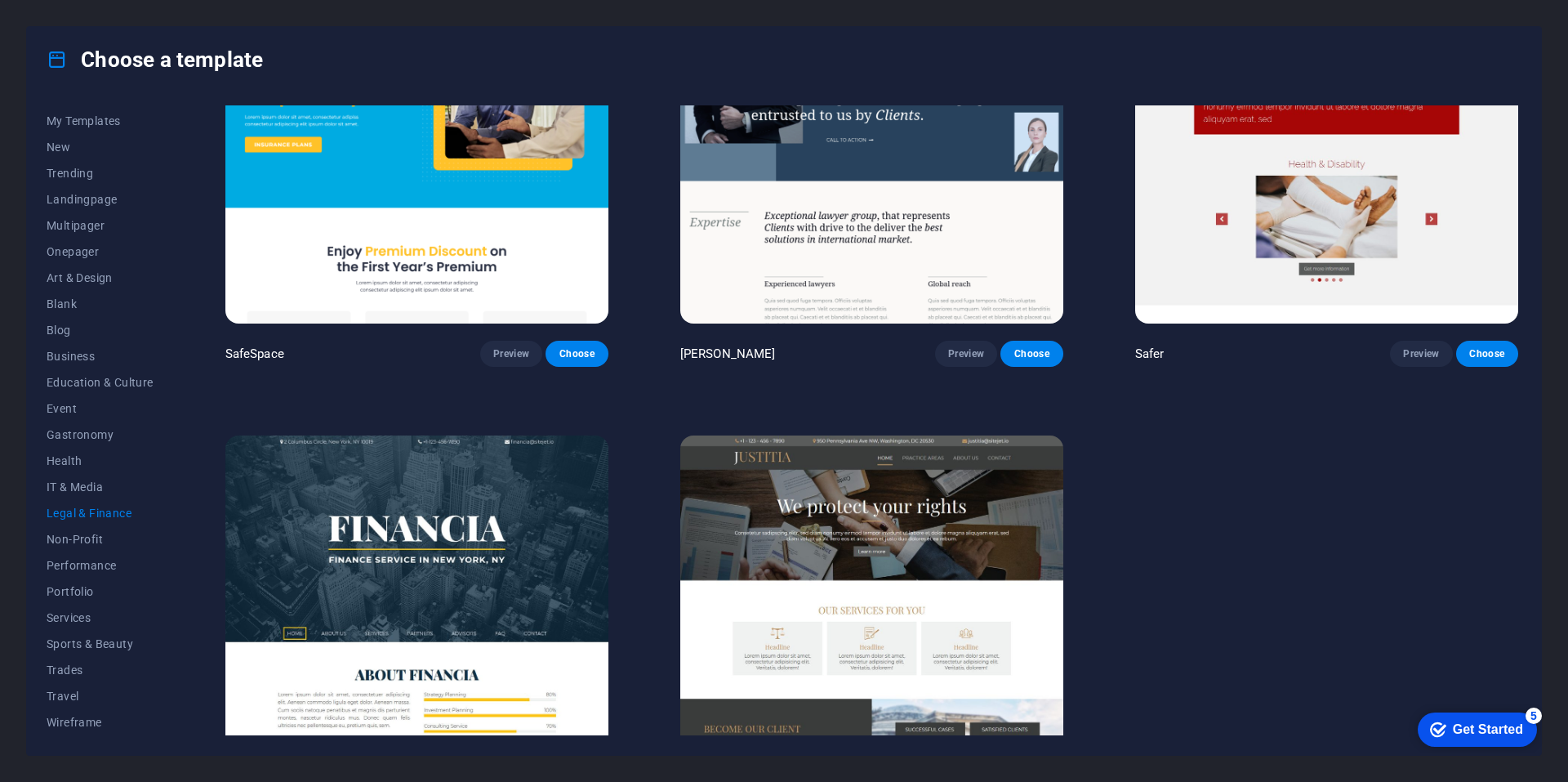
scroll to position [231, 0]
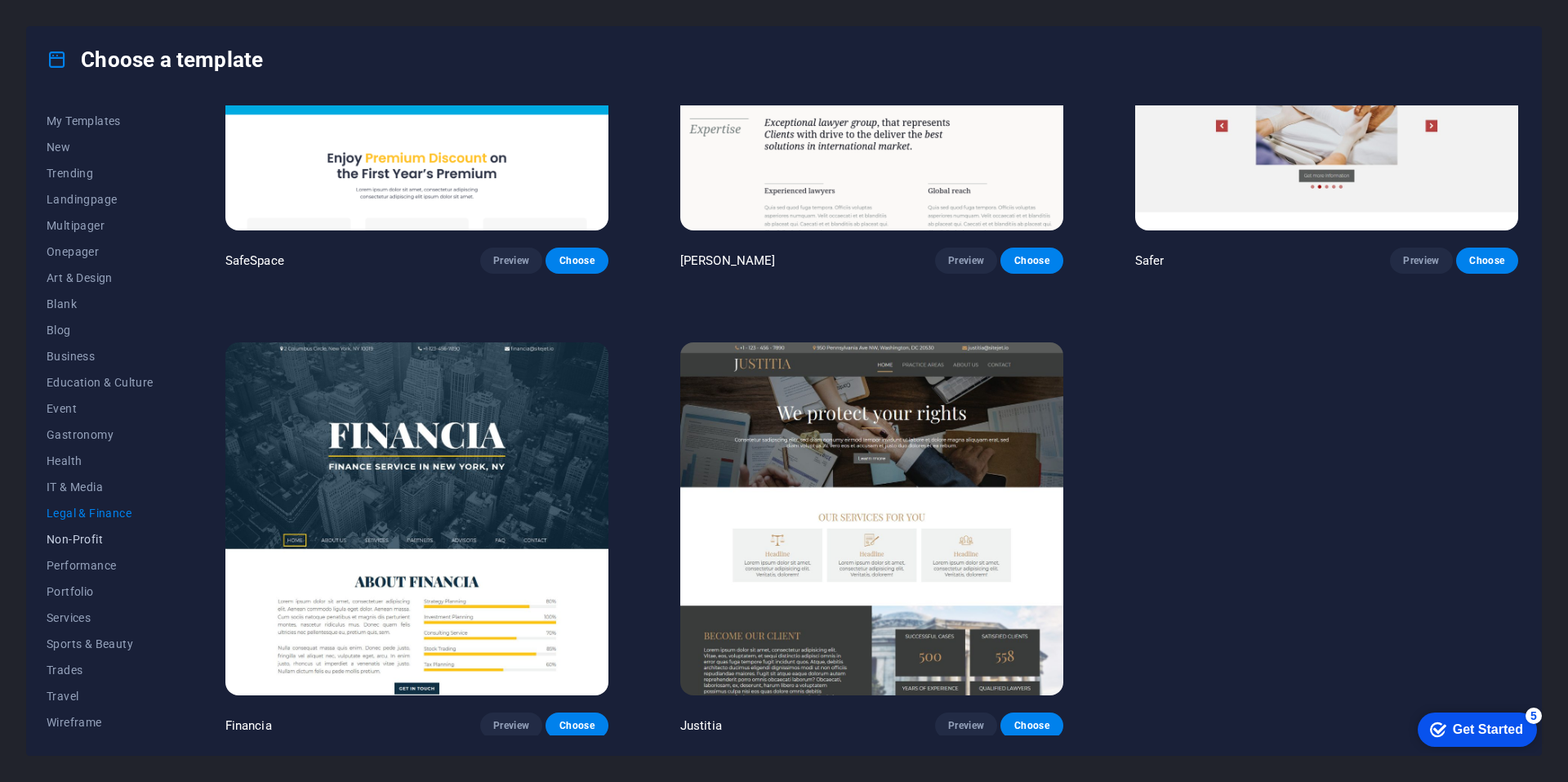
click at [66, 533] on span "Non-Profit" at bounding box center [101, 540] width 107 height 13
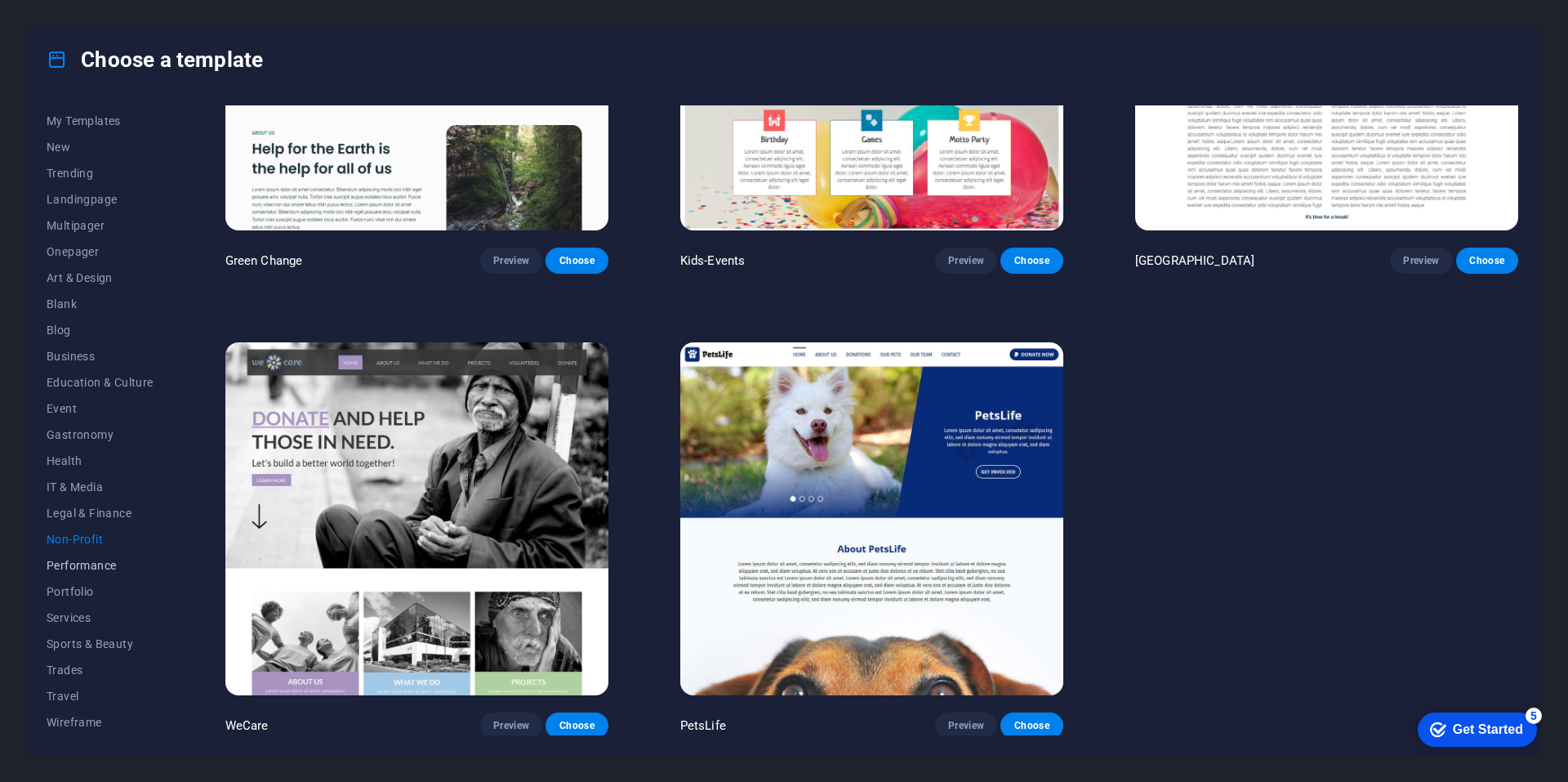
click at [80, 555] on button "Performance" at bounding box center [101, 565] width 107 height 26
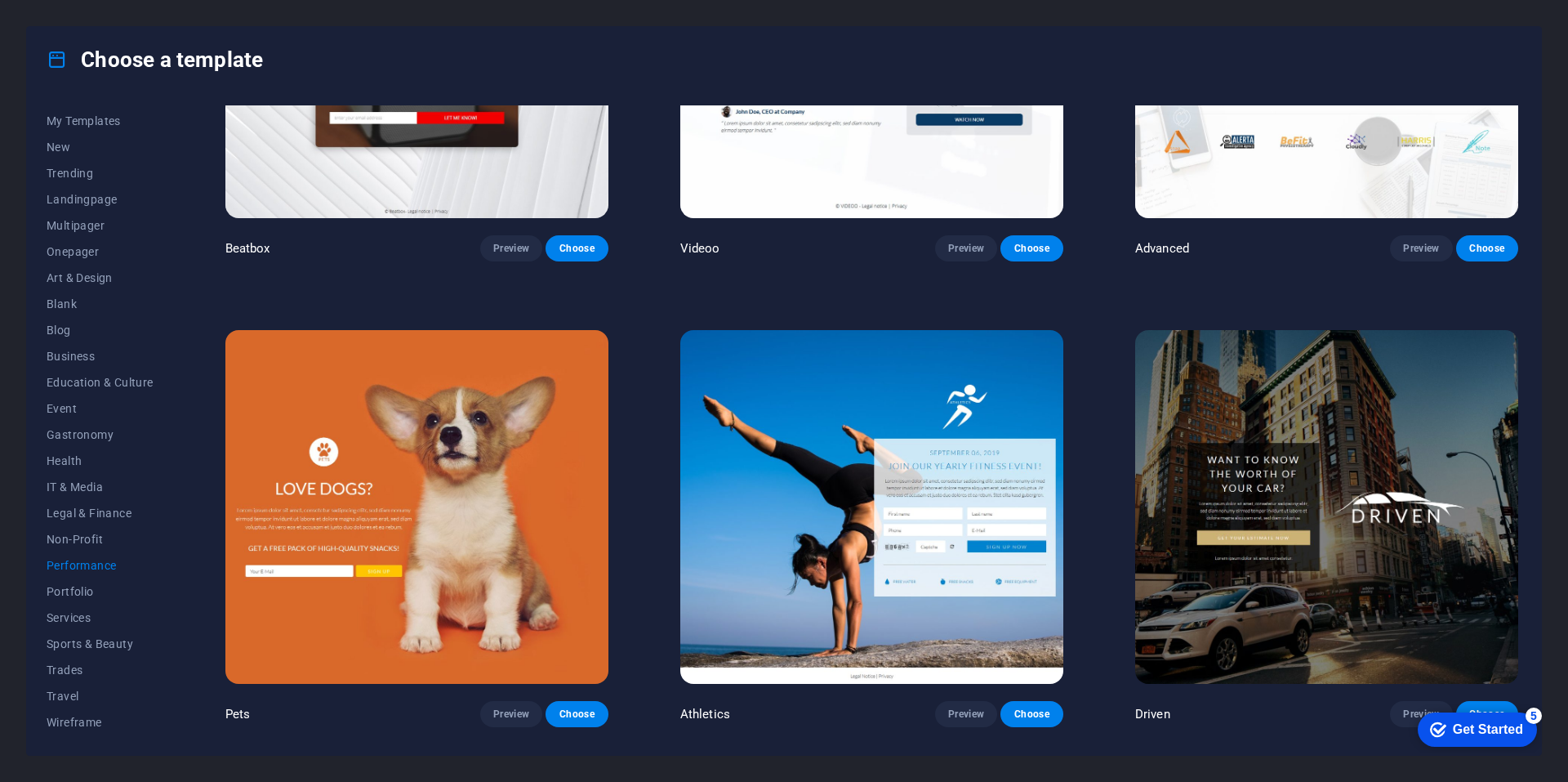
scroll to position [966, 0]
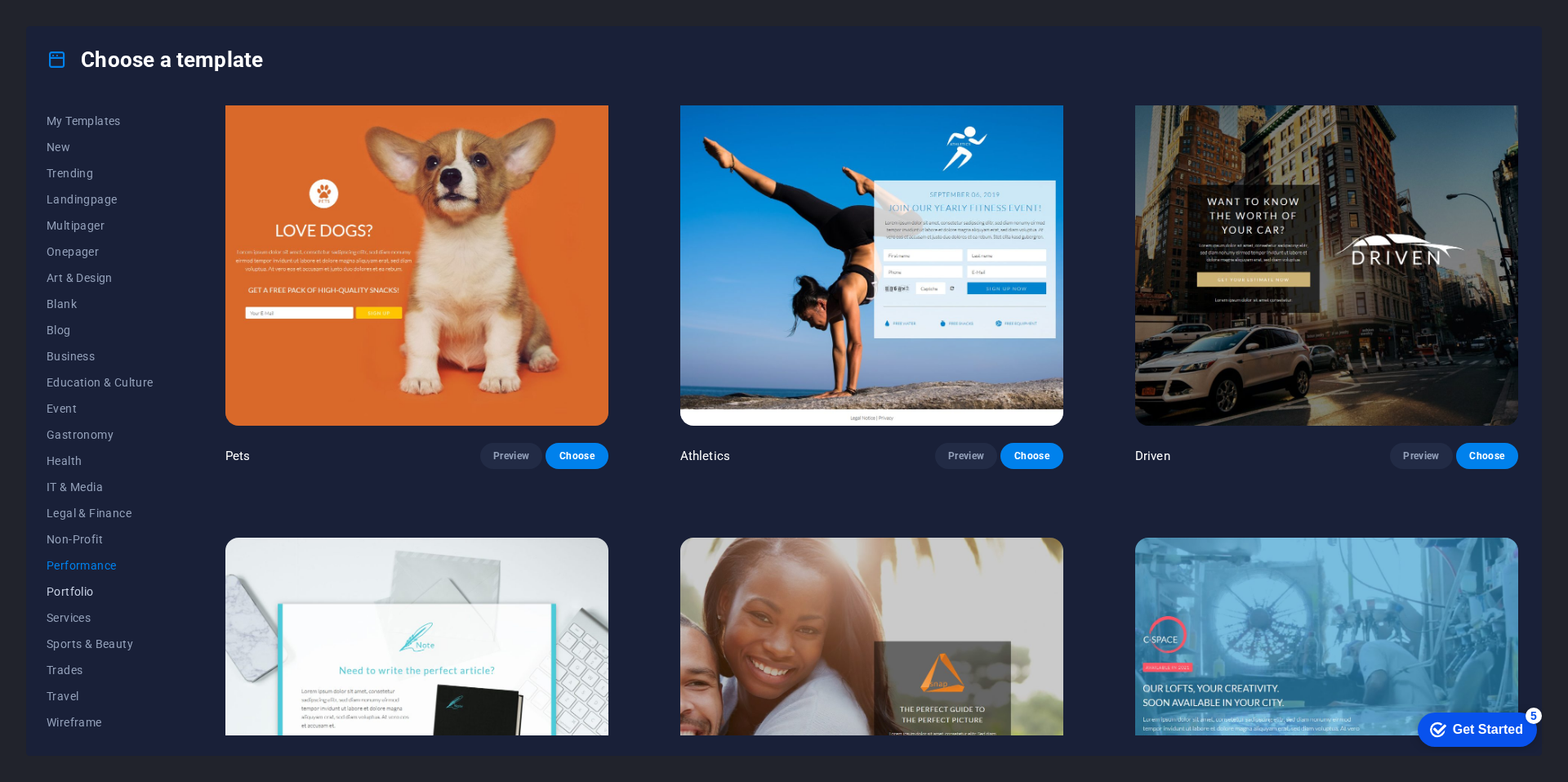
click at [61, 589] on span "Portfolio" at bounding box center [101, 591] width 107 height 13
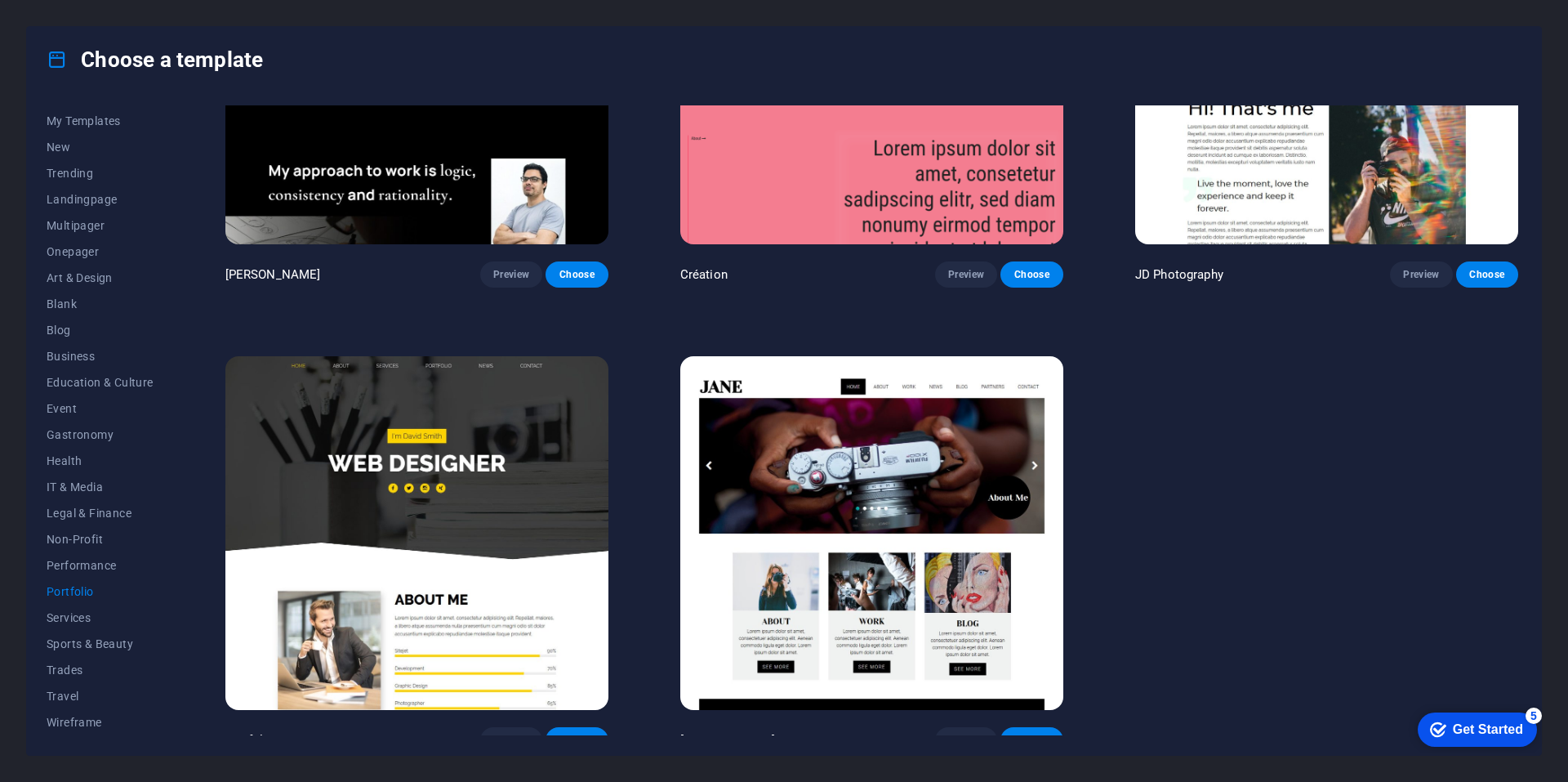
scroll to position [695, 0]
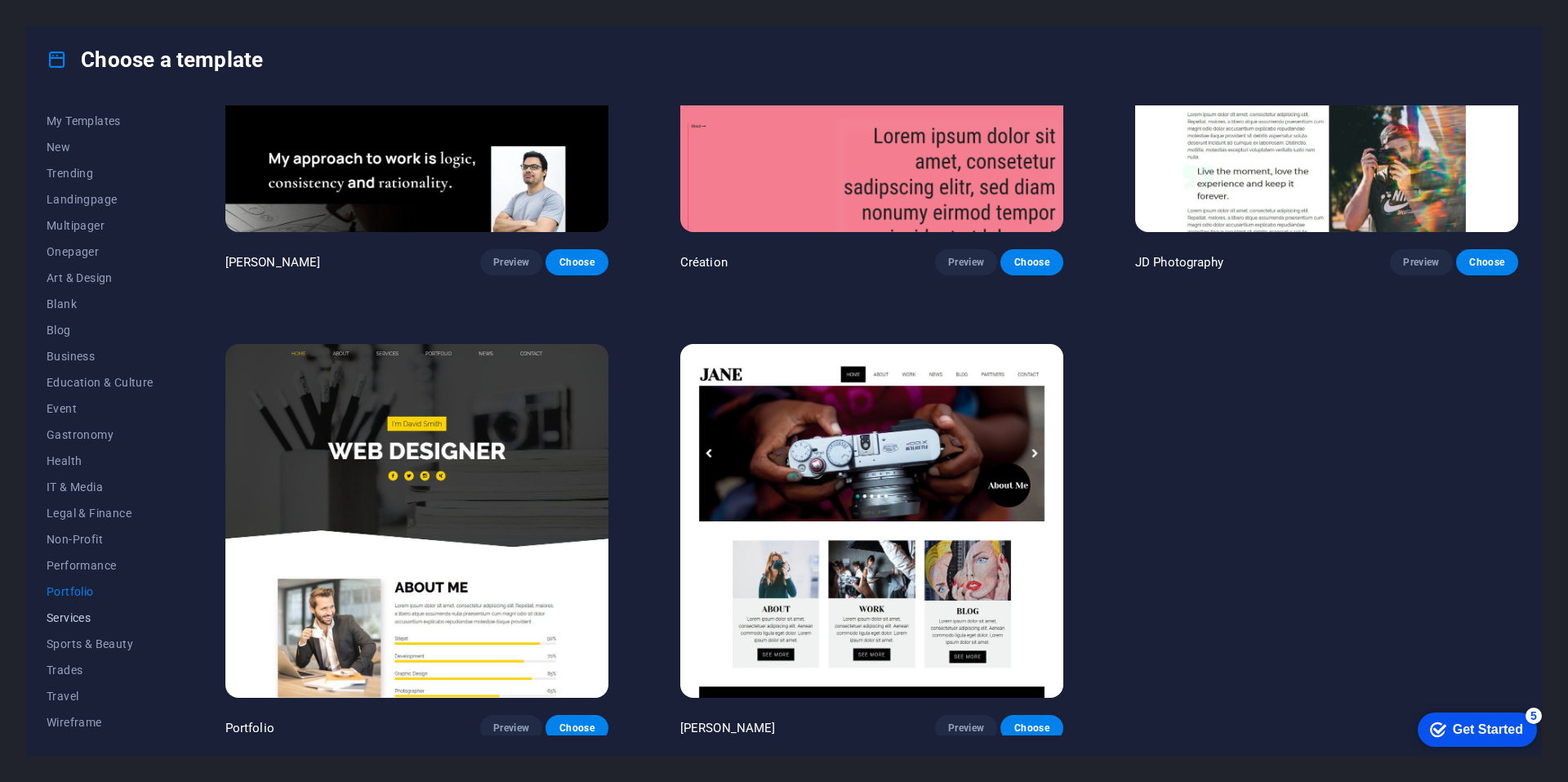
click at [61, 617] on span "Services" at bounding box center [101, 618] width 107 height 13
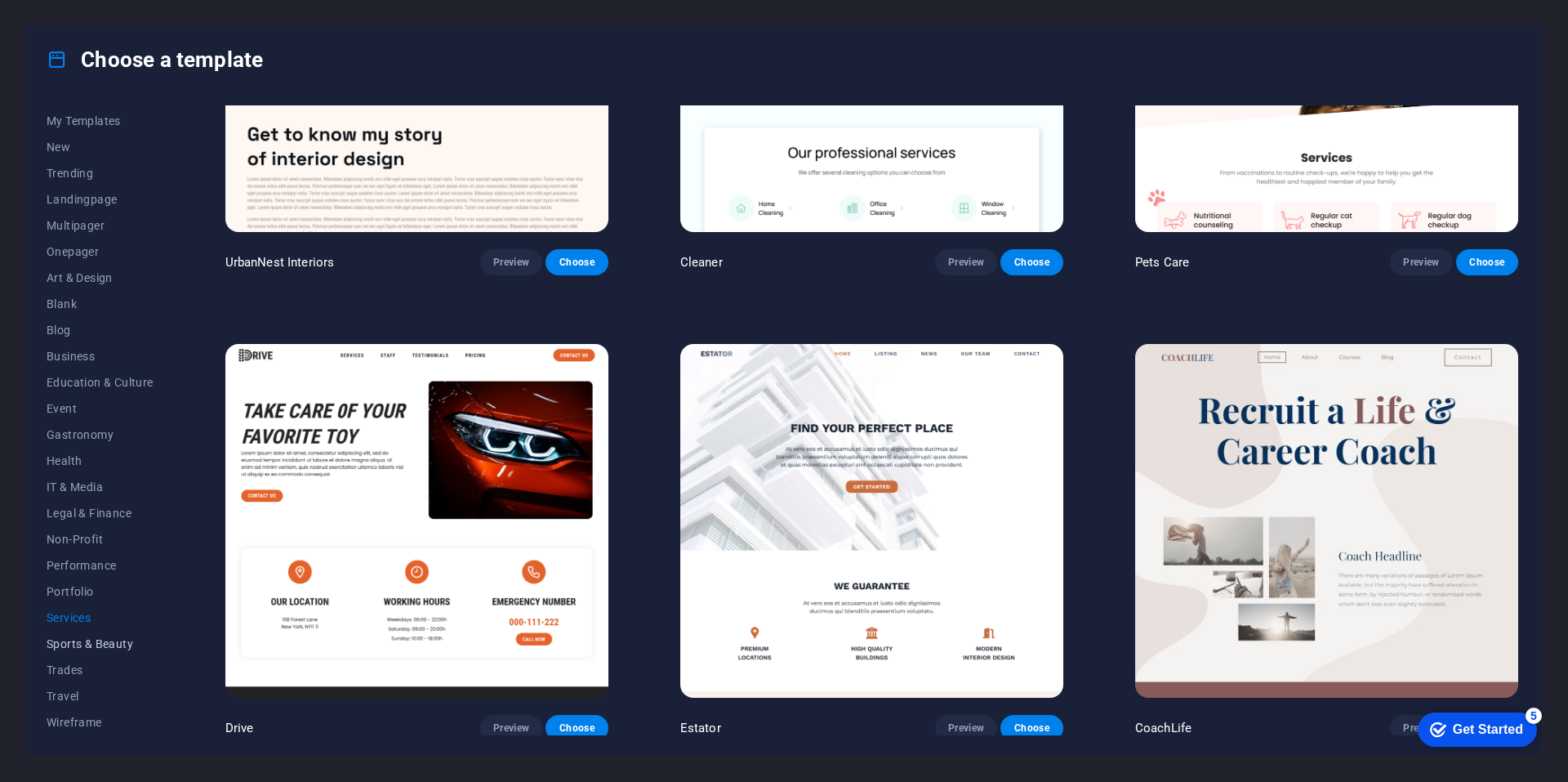
click at [76, 641] on span "Sports & Beauty" at bounding box center [101, 644] width 107 height 13
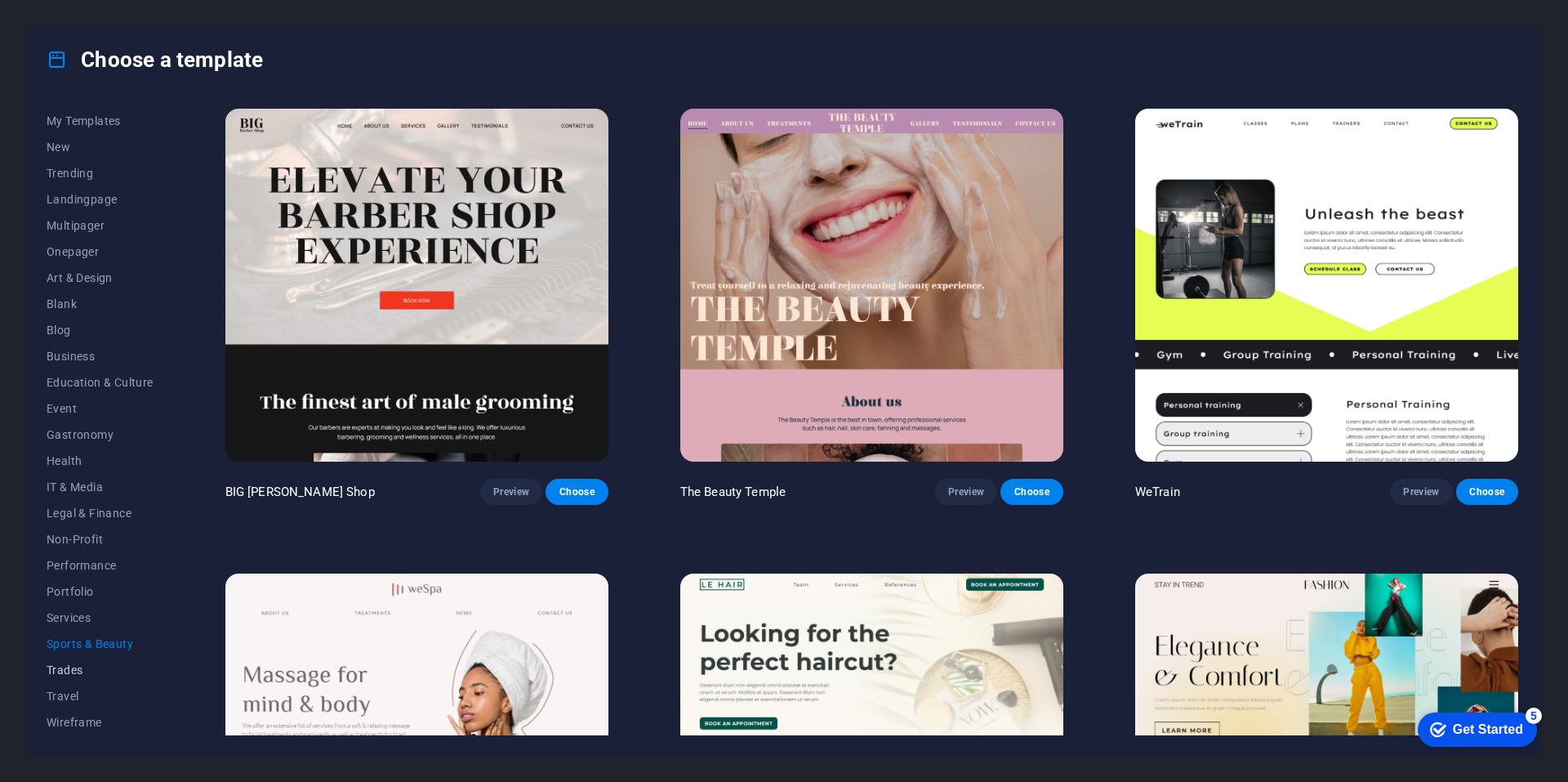
click at [70, 669] on span "Trades" at bounding box center [101, 670] width 107 height 13
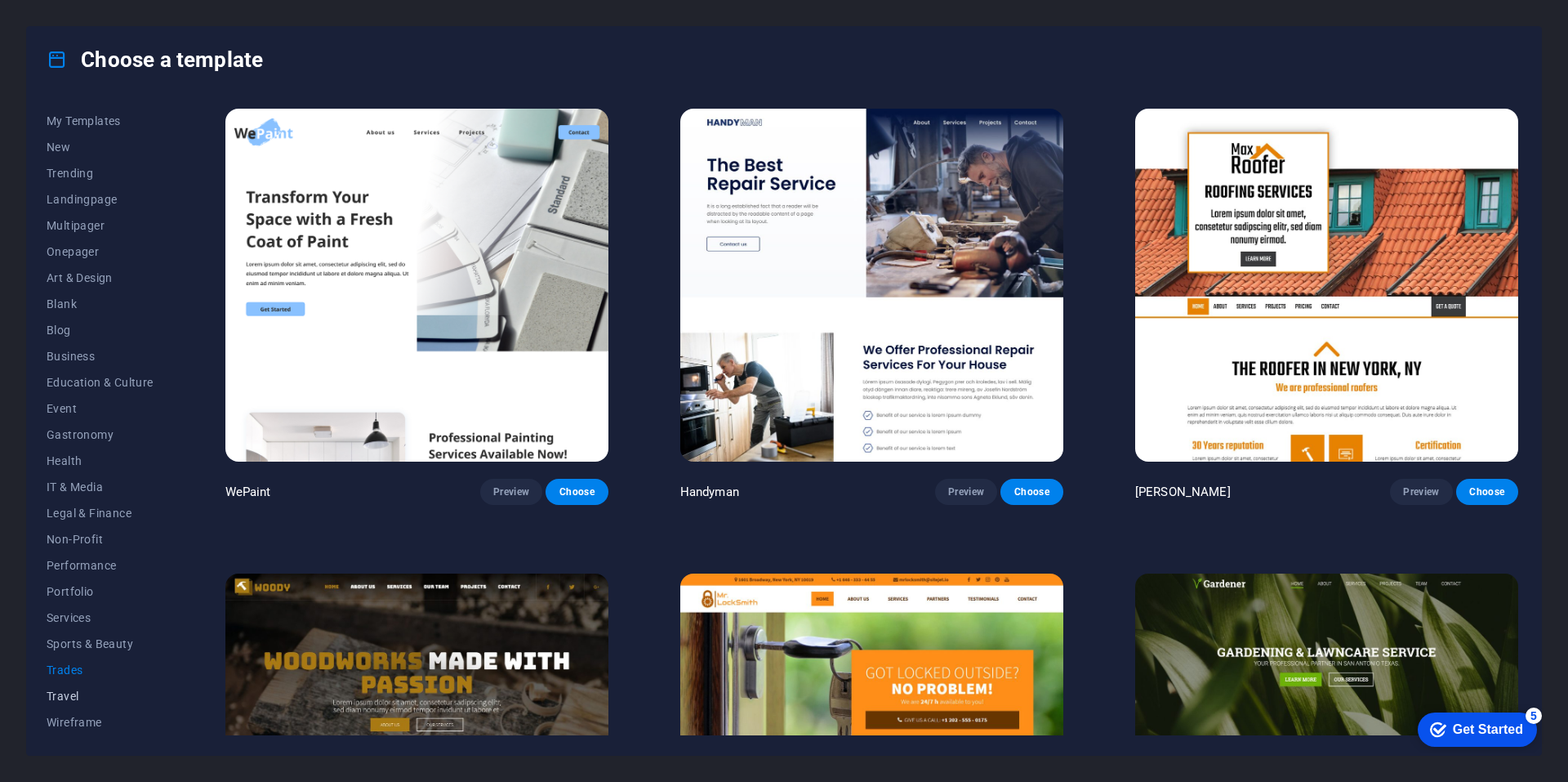
click at [70, 694] on span "Travel" at bounding box center [101, 696] width 107 height 13
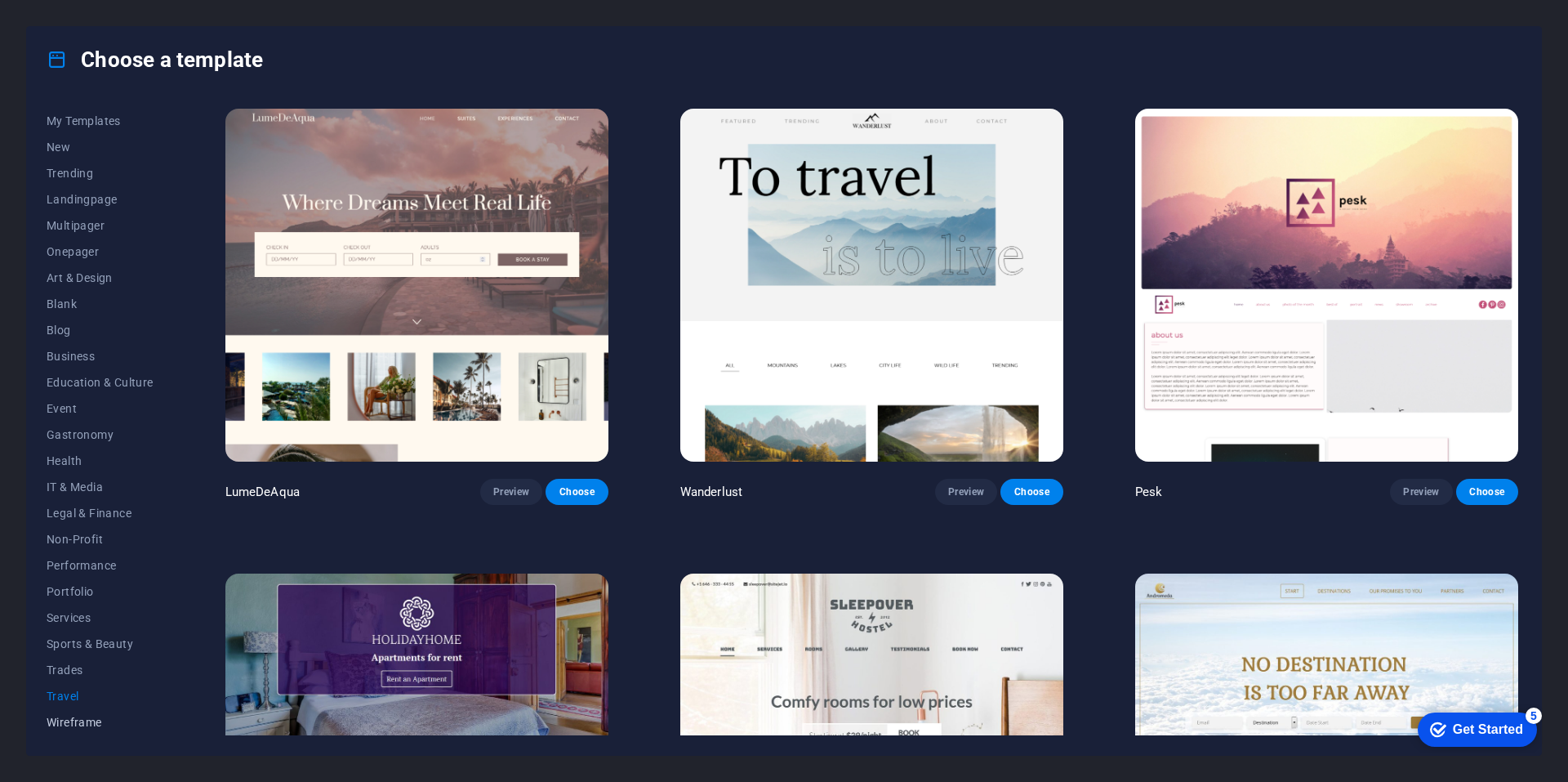
click at [70, 722] on span "Wireframe" at bounding box center [101, 722] width 107 height 13
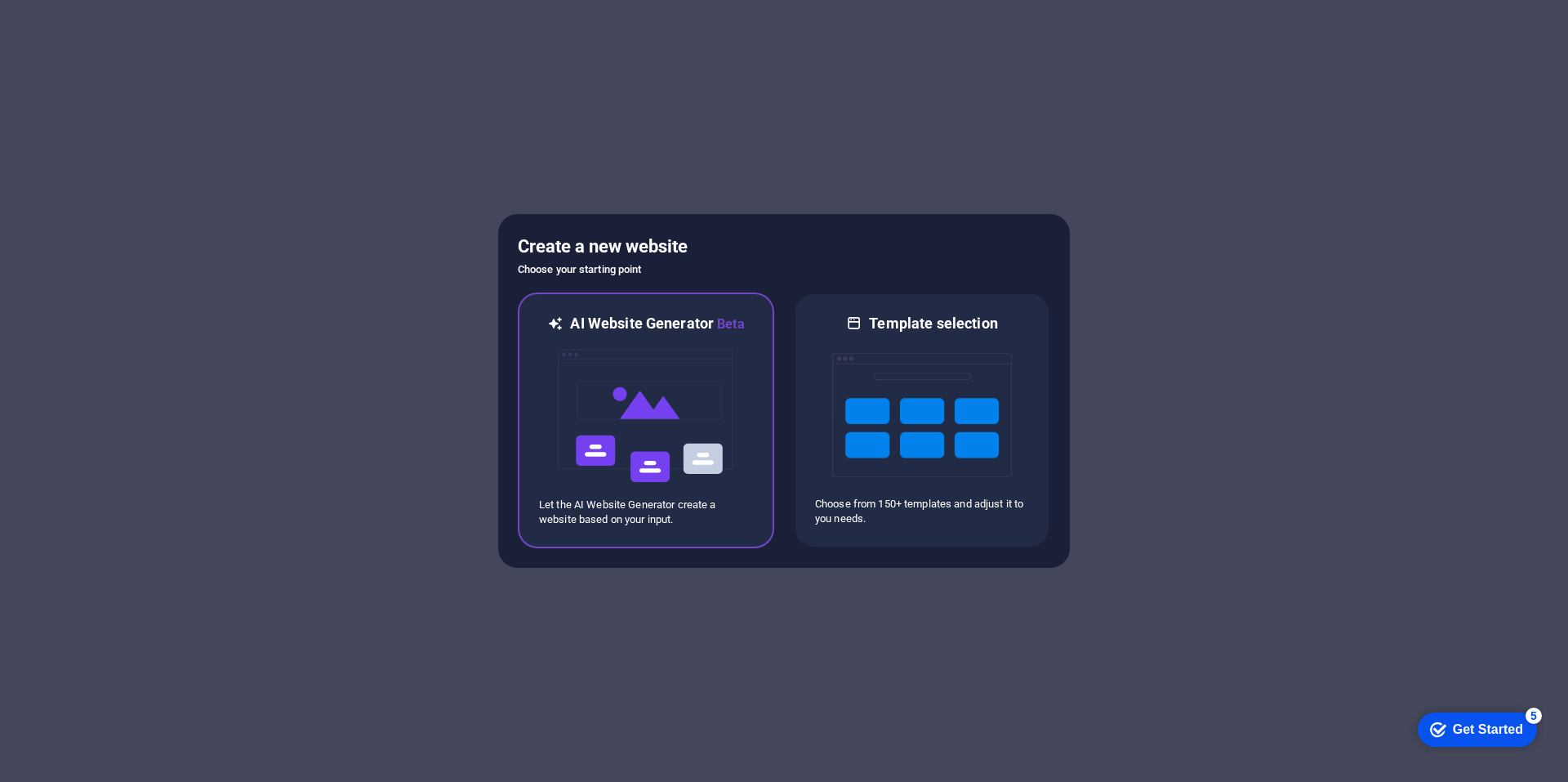
click at [662, 457] on img at bounding box center [645, 415] width 179 height 164
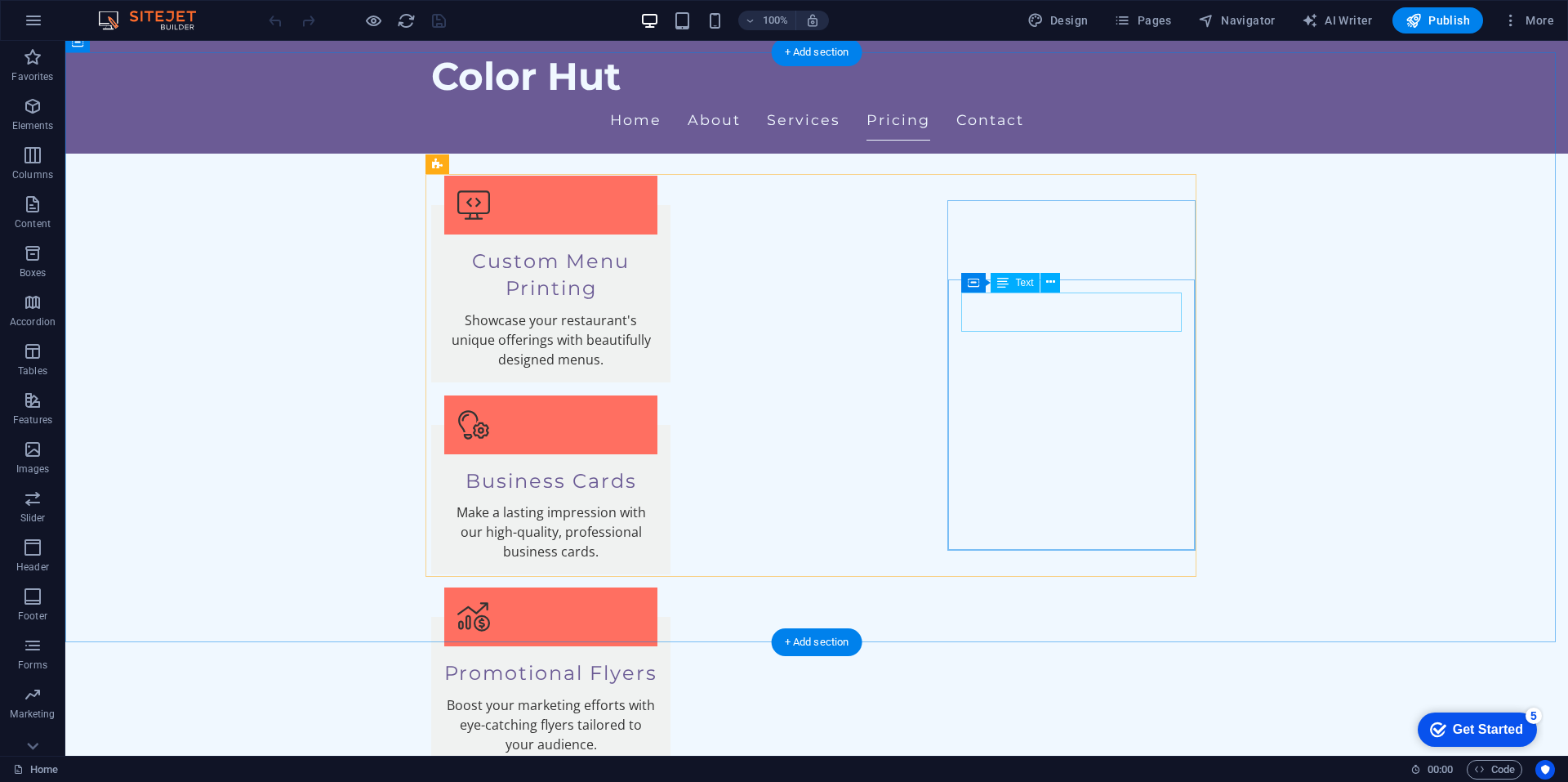
scroll to position [1226, 0]
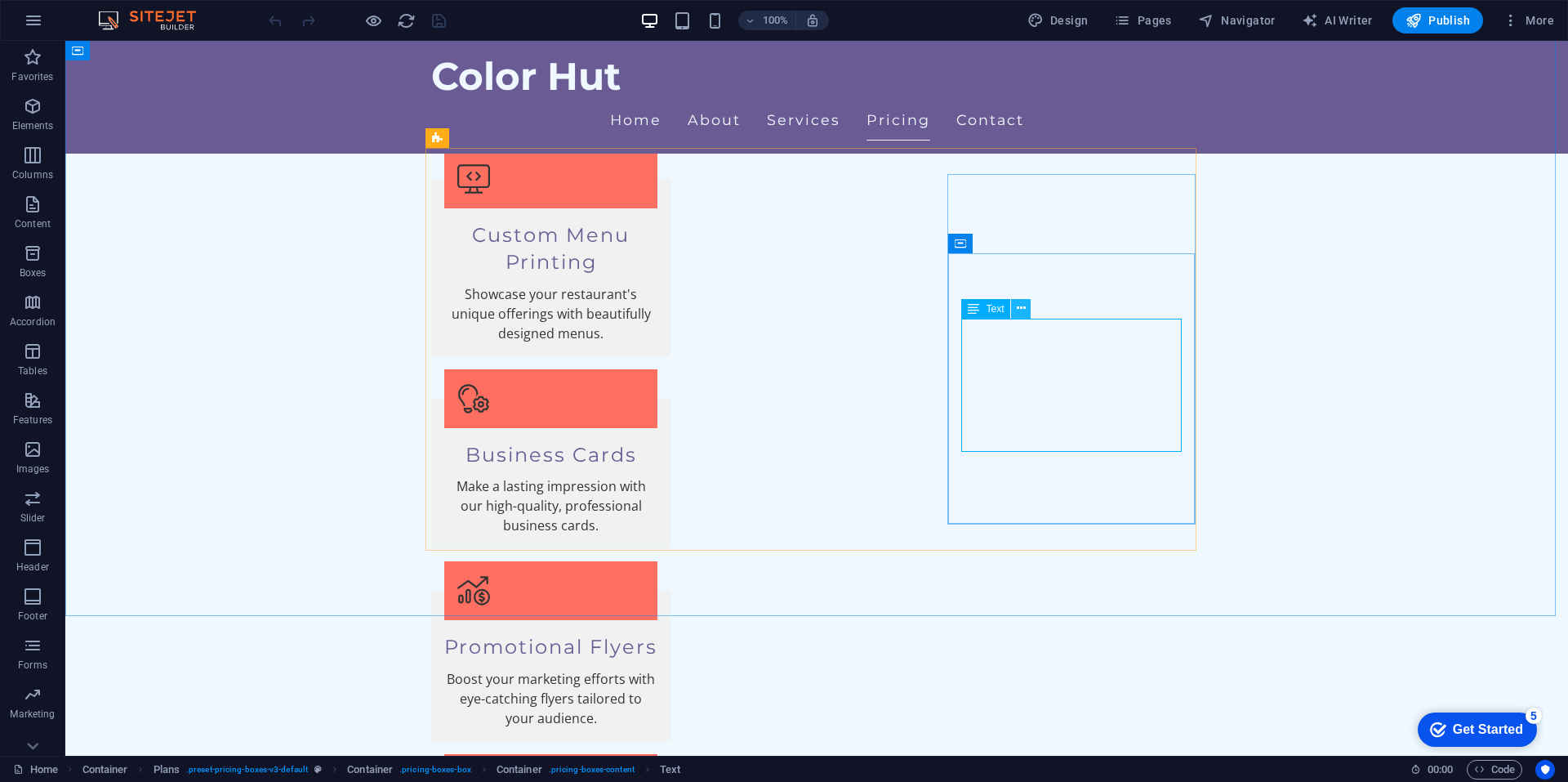
click at [1021, 308] on icon at bounding box center [1021, 308] width 9 height 17
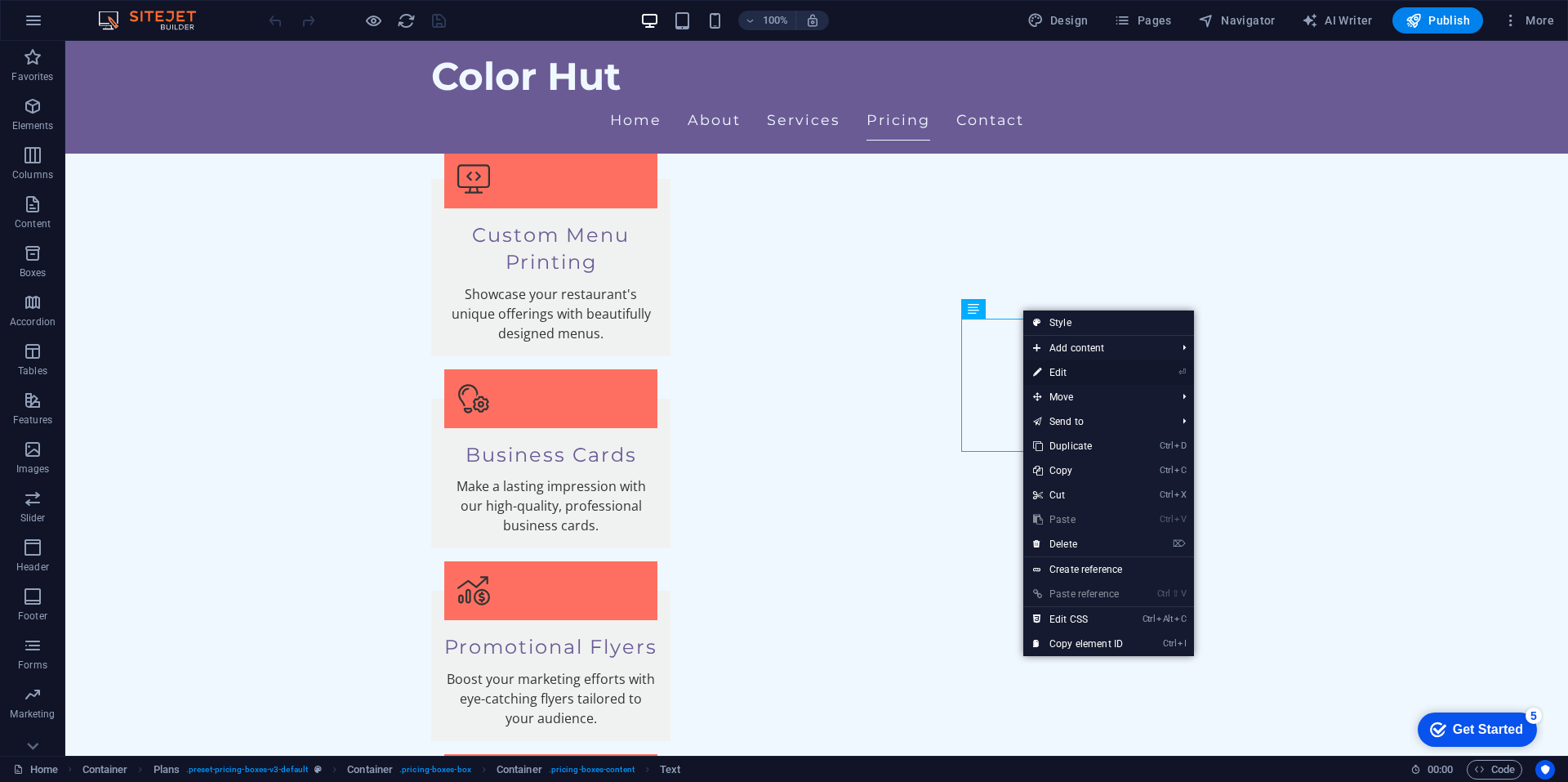
click at [1069, 365] on link "⏎ Edit" at bounding box center [1078, 372] width 109 height 24
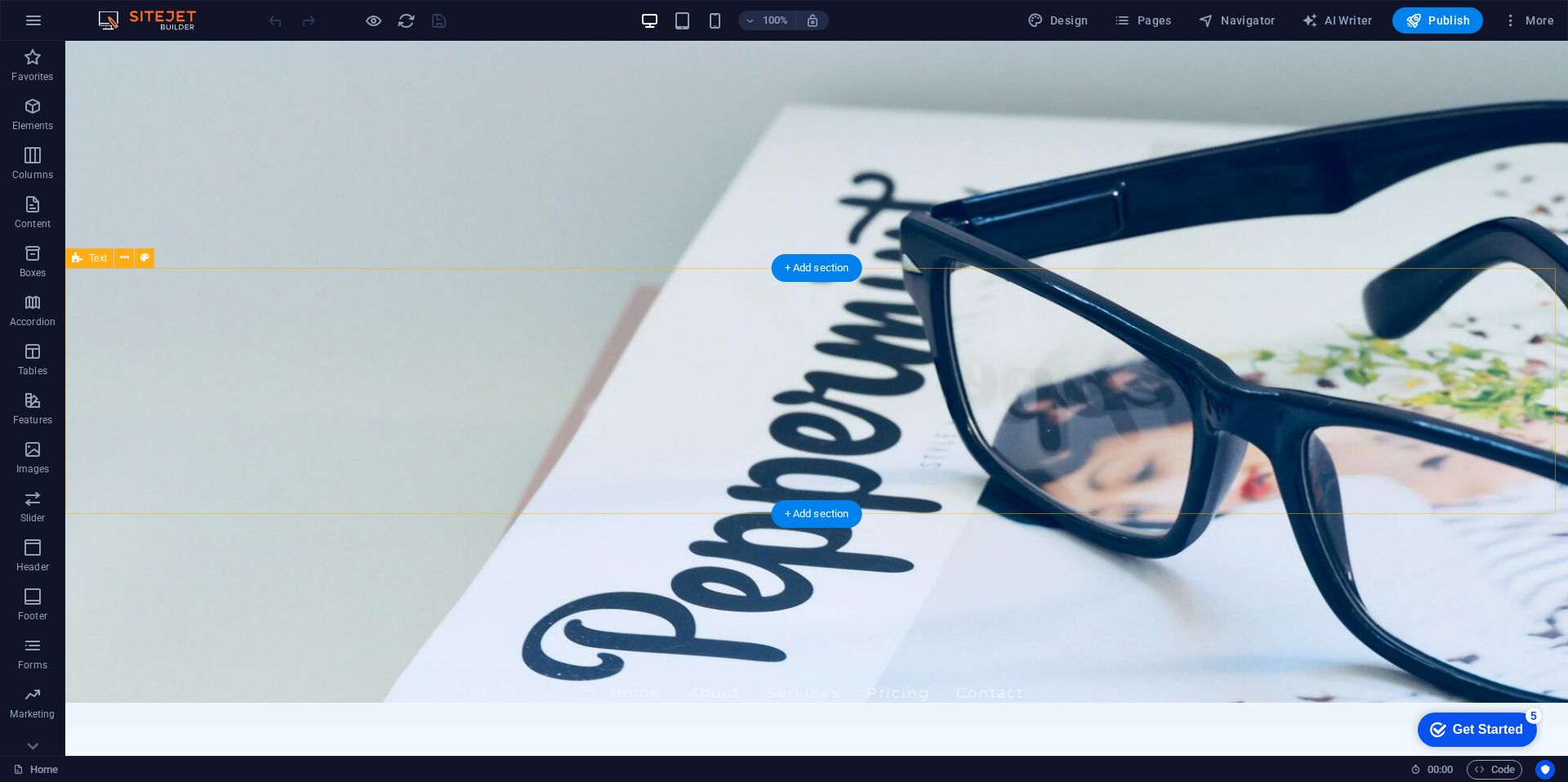
scroll to position [0, 0]
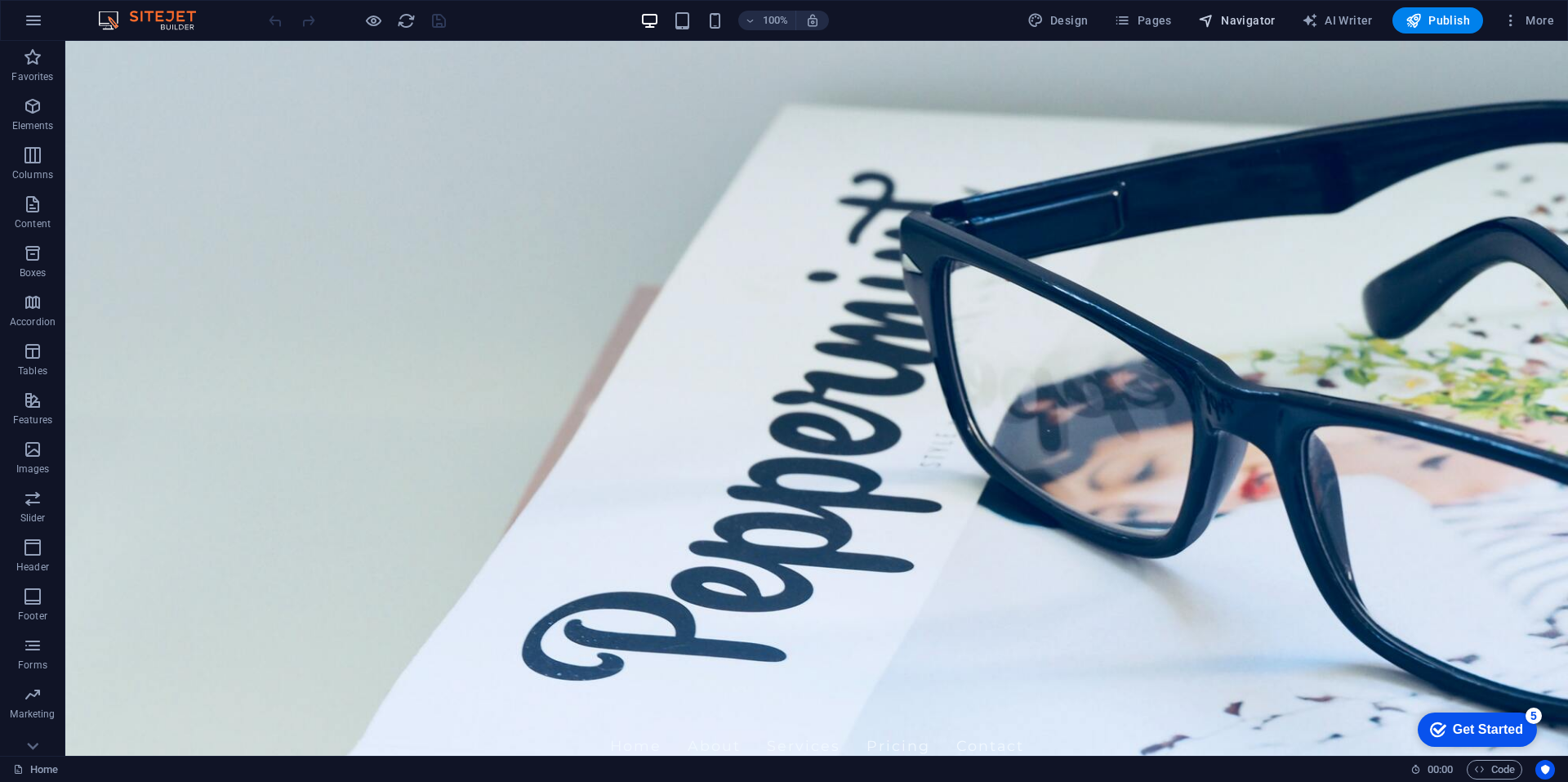
click at [1244, 20] on span "Navigator" at bounding box center [1236, 20] width 78 height 16
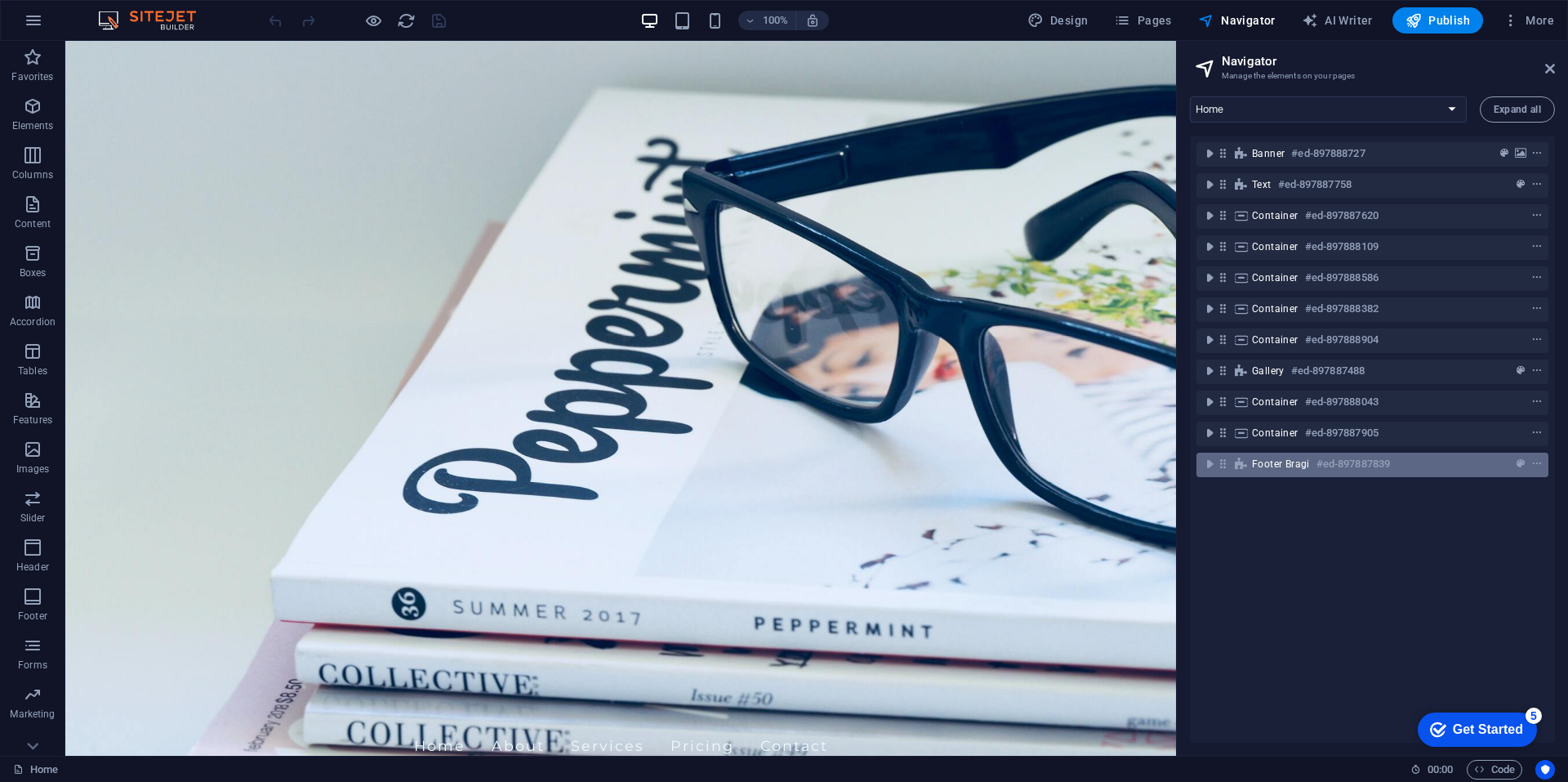
click at [1381, 464] on h6 "#ed-897887839" at bounding box center [1353, 463] width 73 height 20
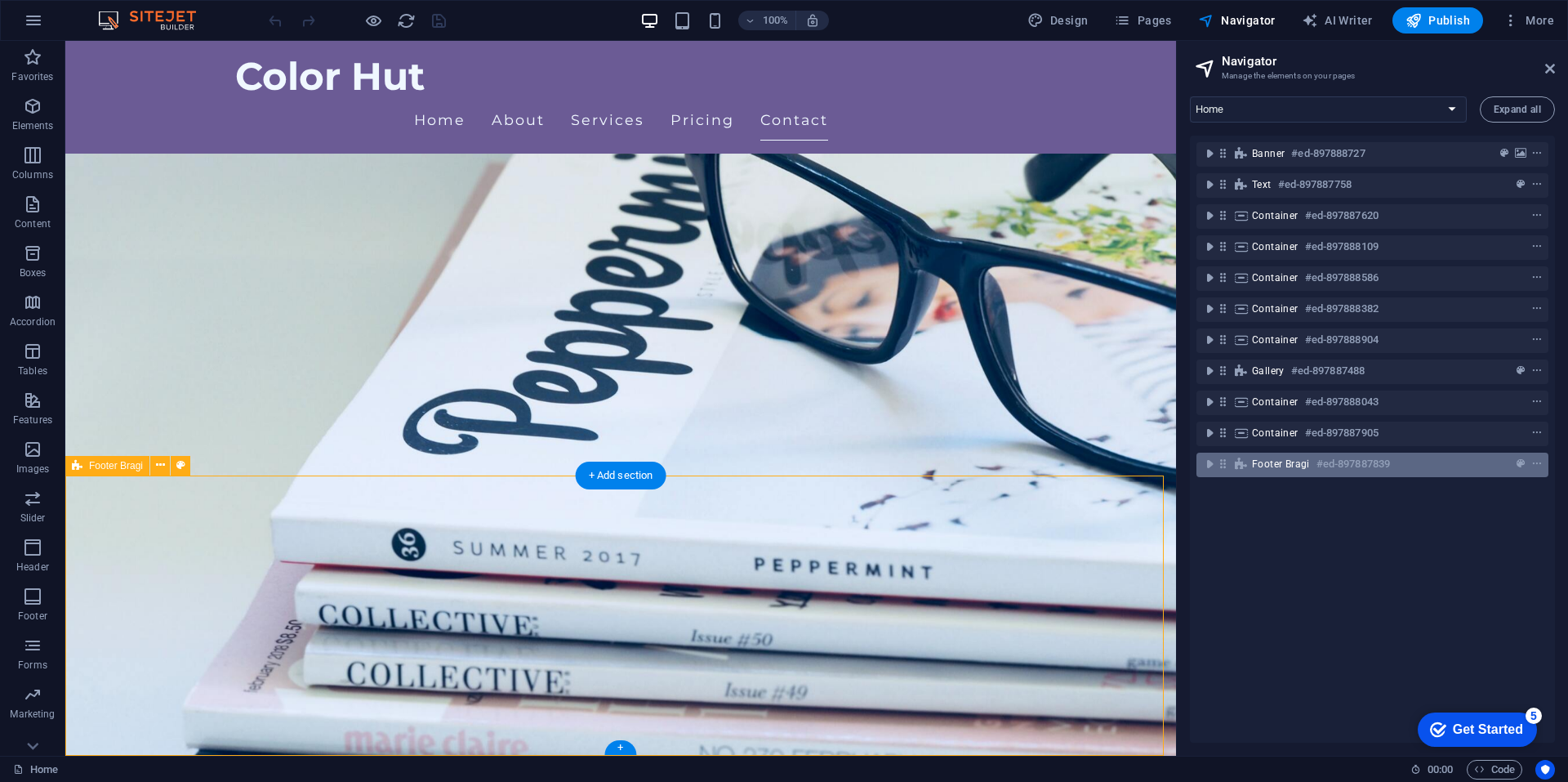
scroll to position [5747, 0]
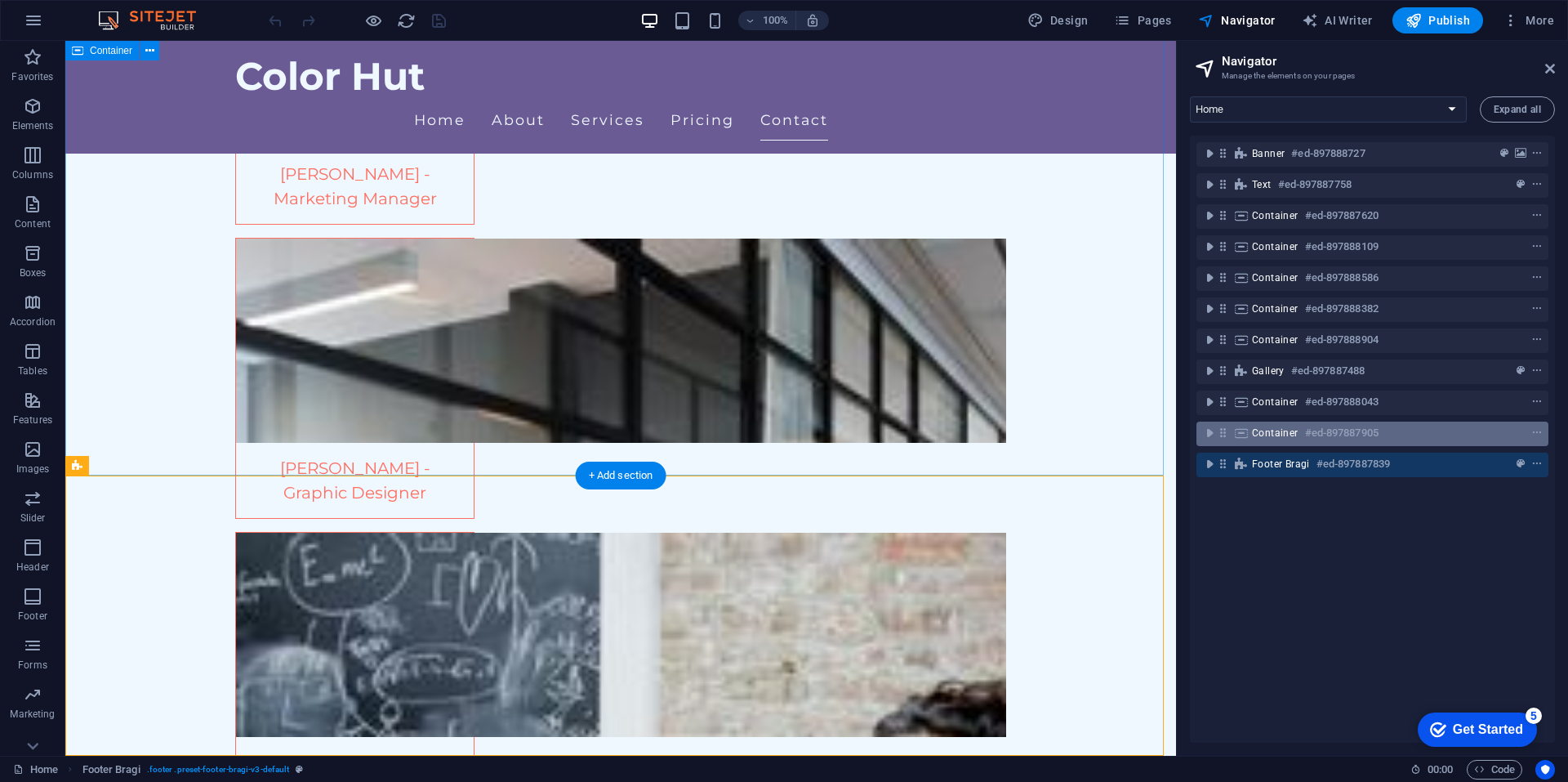
click at [1358, 437] on h6 "#ed-897887905" at bounding box center [1342, 432] width 73 height 20
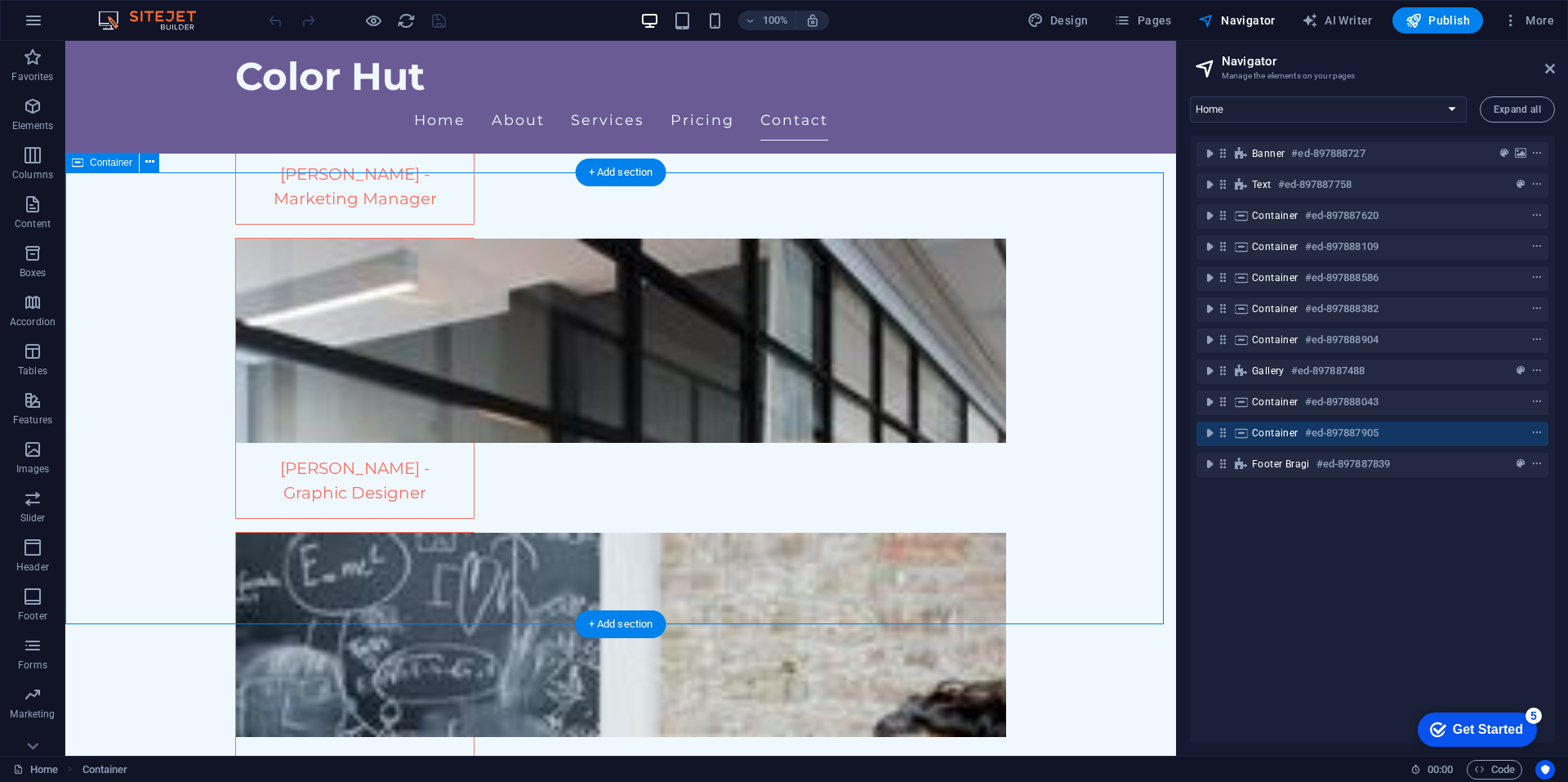
scroll to position [5597, 0]
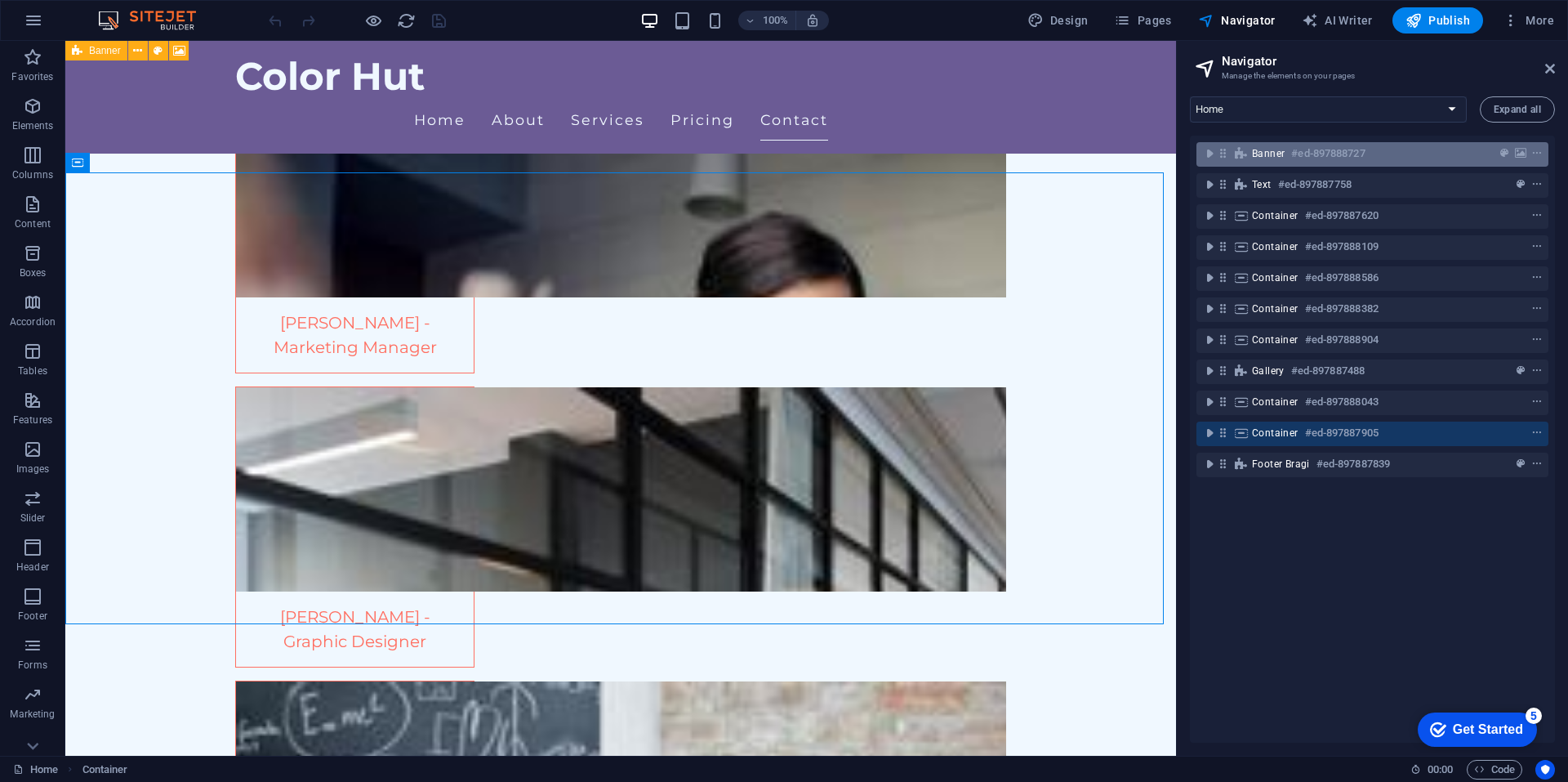
click at [1340, 164] on div "Banner #ed-897888727" at bounding box center [1372, 154] width 352 height 24
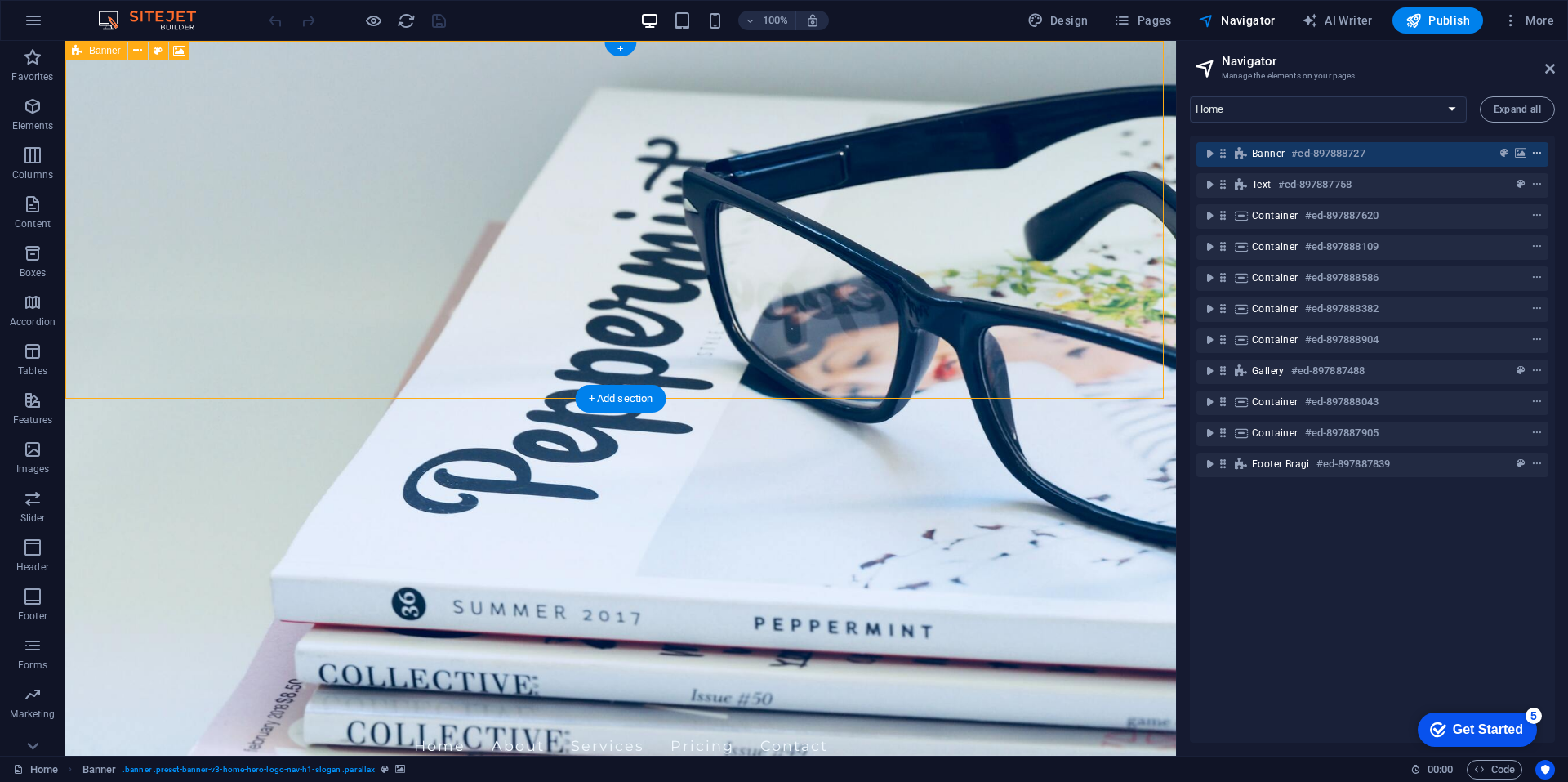
click at [1536, 154] on icon "context-menu" at bounding box center [1536, 153] width 11 height 11
click at [797, 726] on nav "Home About Services Pricing Contact" at bounding box center [620, 745] width 770 height 40
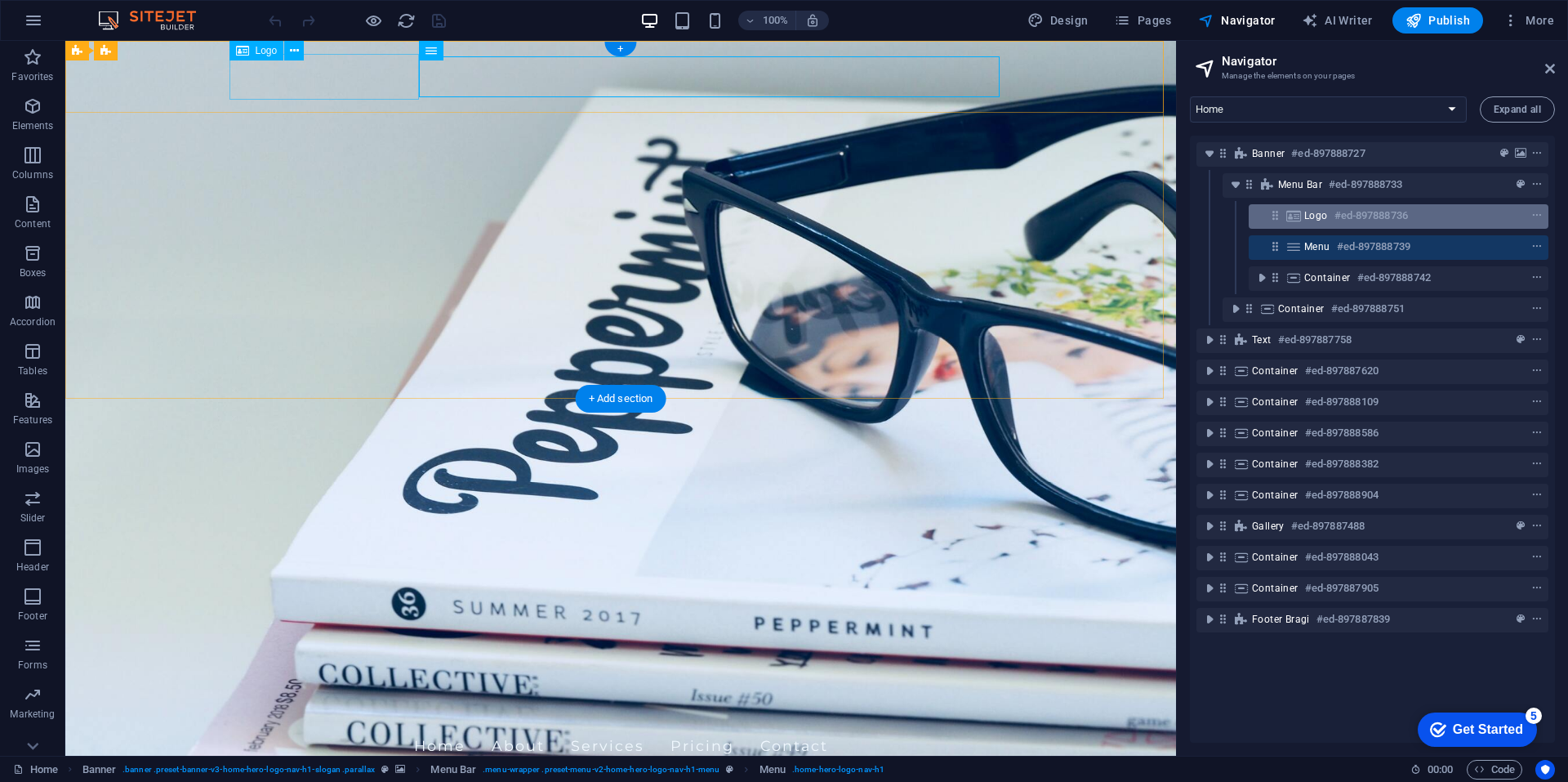
click at [1318, 225] on div "Logo #ed-897888736" at bounding box center [1385, 215] width 163 height 20
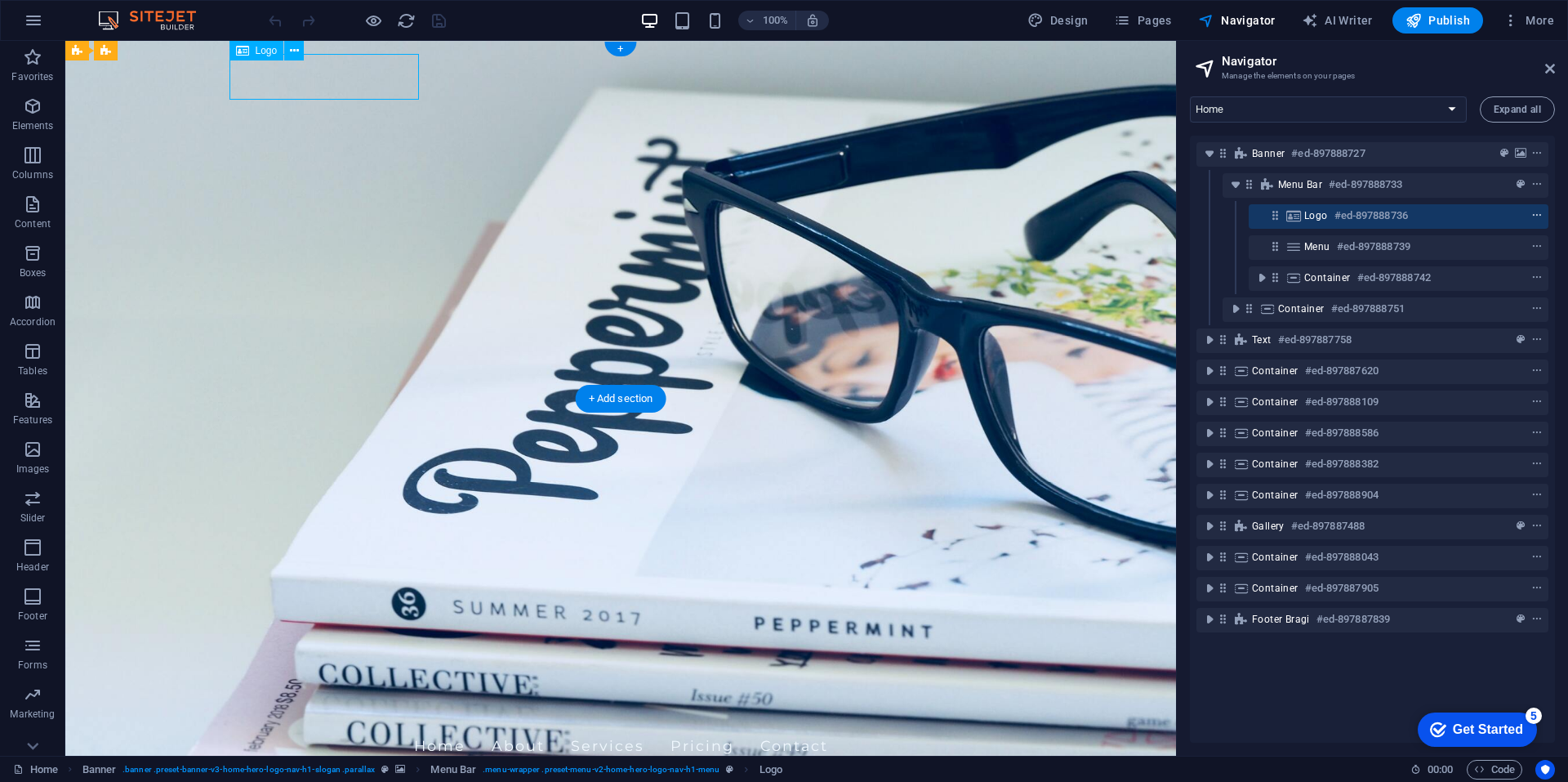
click at [1530, 210] on icon "context-menu" at bounding box center [1536, 215] width 11 height 11
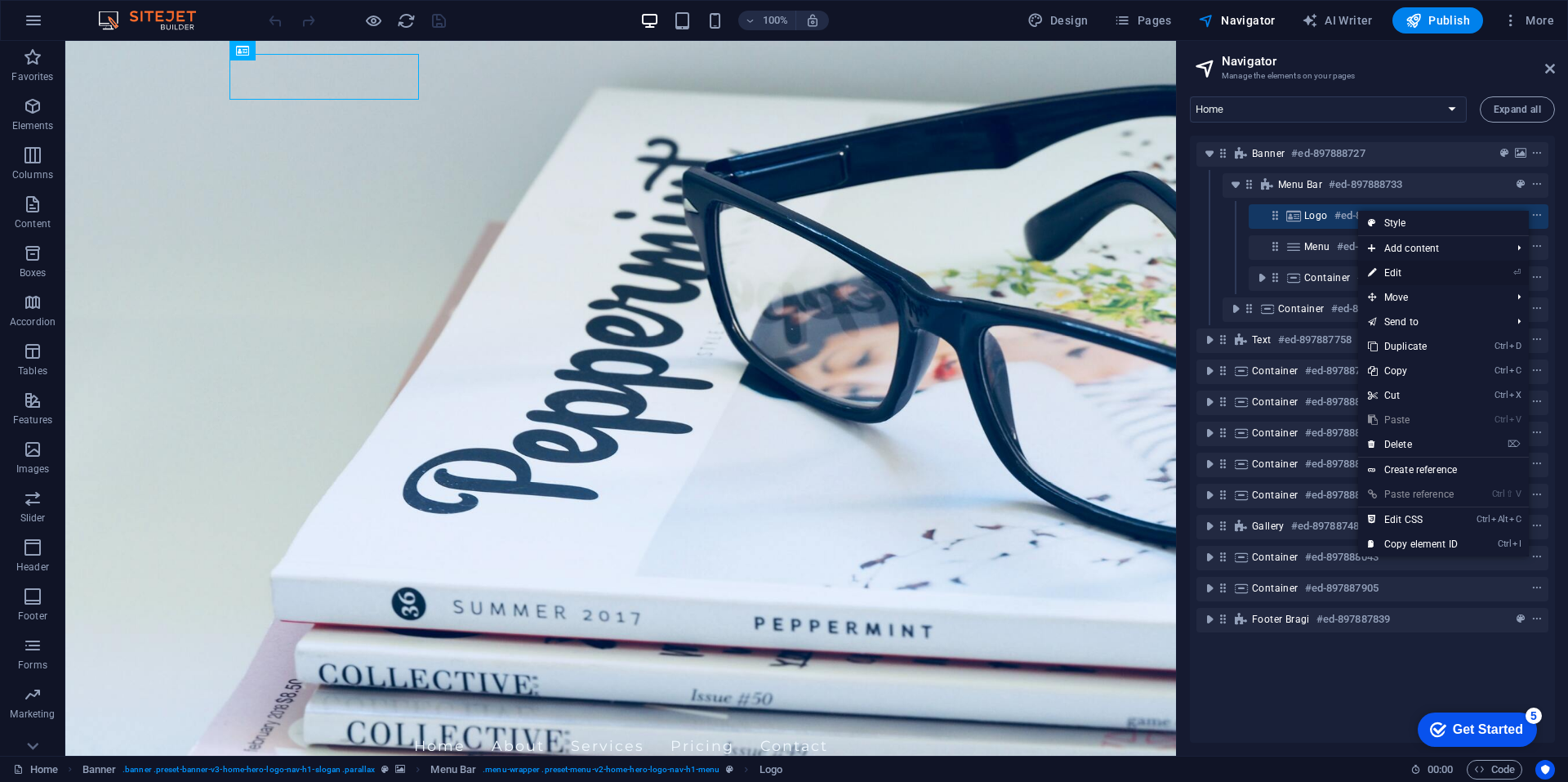
click at [1452, 272] on link "⏎ Edit" at bounding box center [1412, 273] width 109 height 24
select select "px"
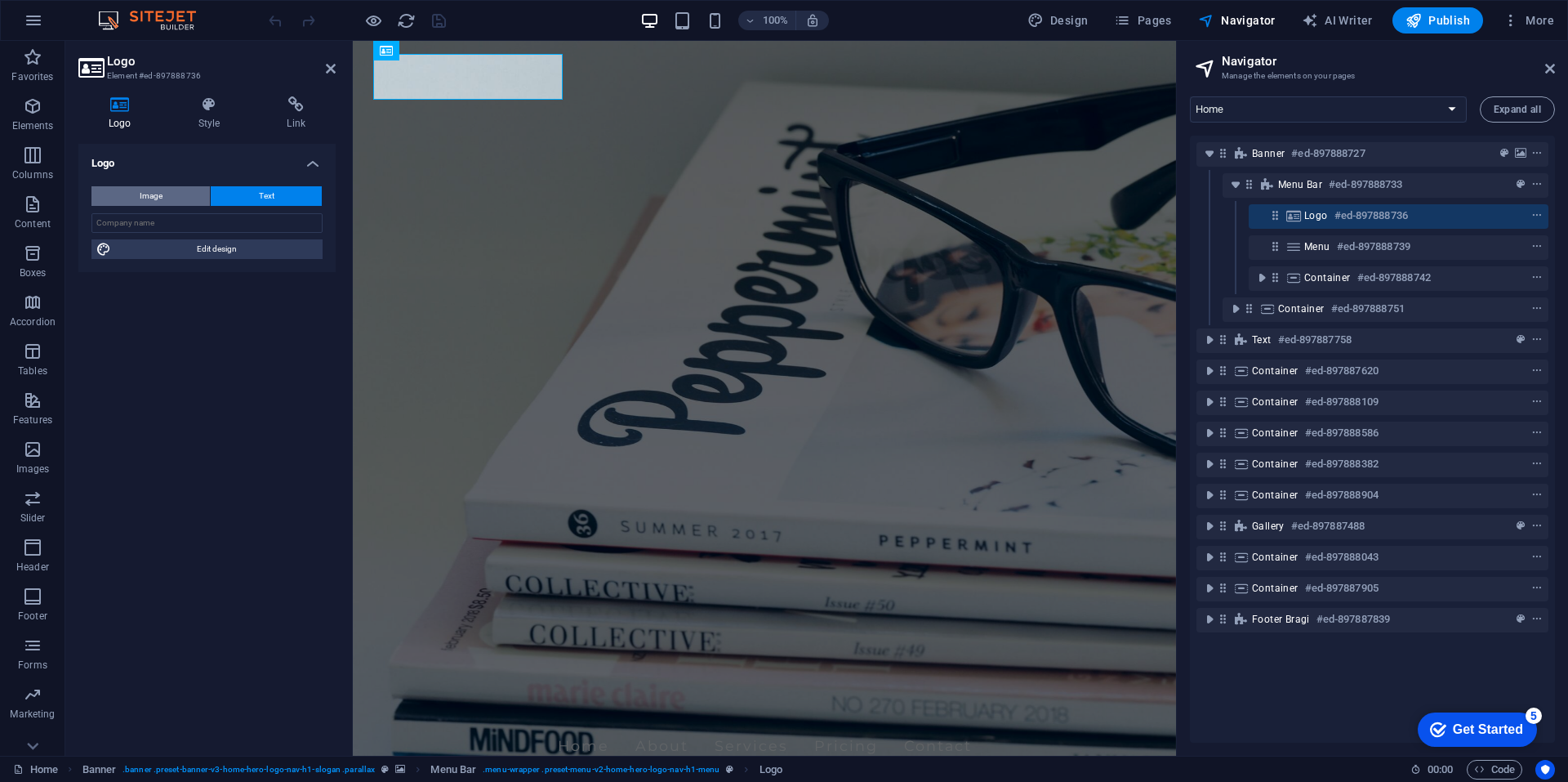
click at [144, 190] on span "Image" at bounding box center [151, 196] width 23 height 20
select select "DISABLED_OPTION_VALUE"
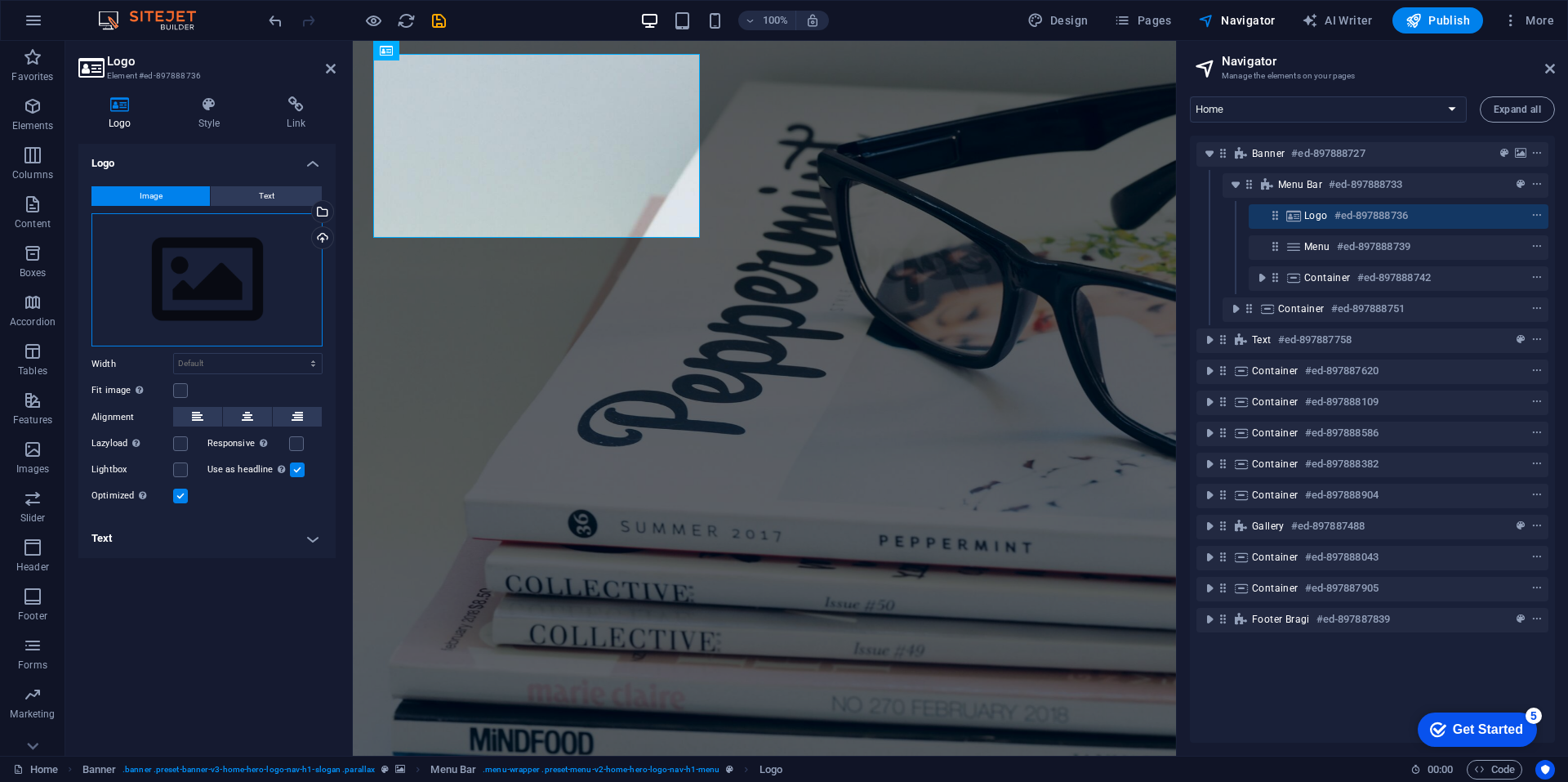
click at [221, 271] on div "Drag files here, click to choose files or select files from Files or our free s…" at bounding box center [207, 280] width 231 height 134
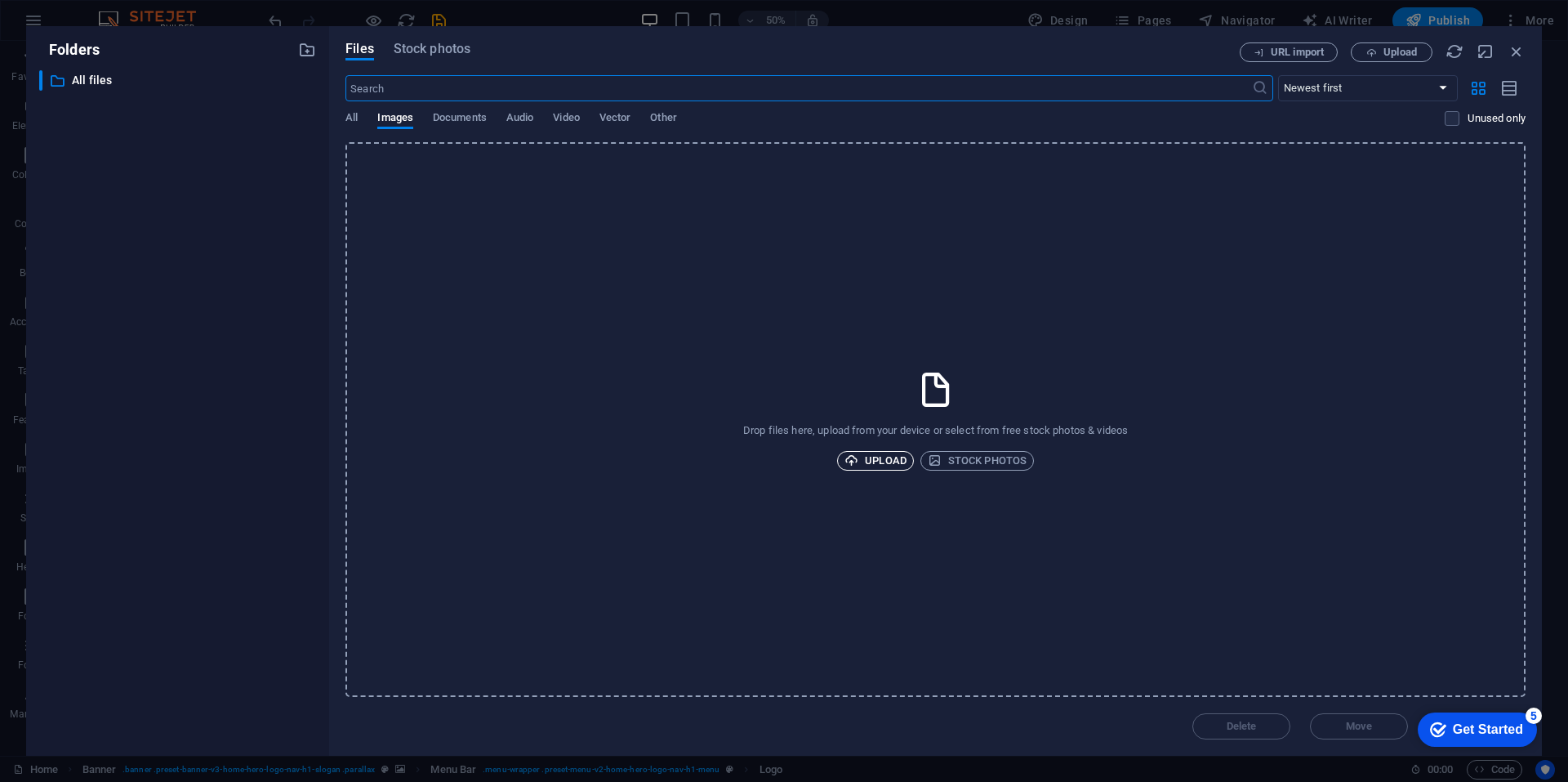
click at [869, 455] on span "Upload" at bounding box center [876, 461] width 62 height 20
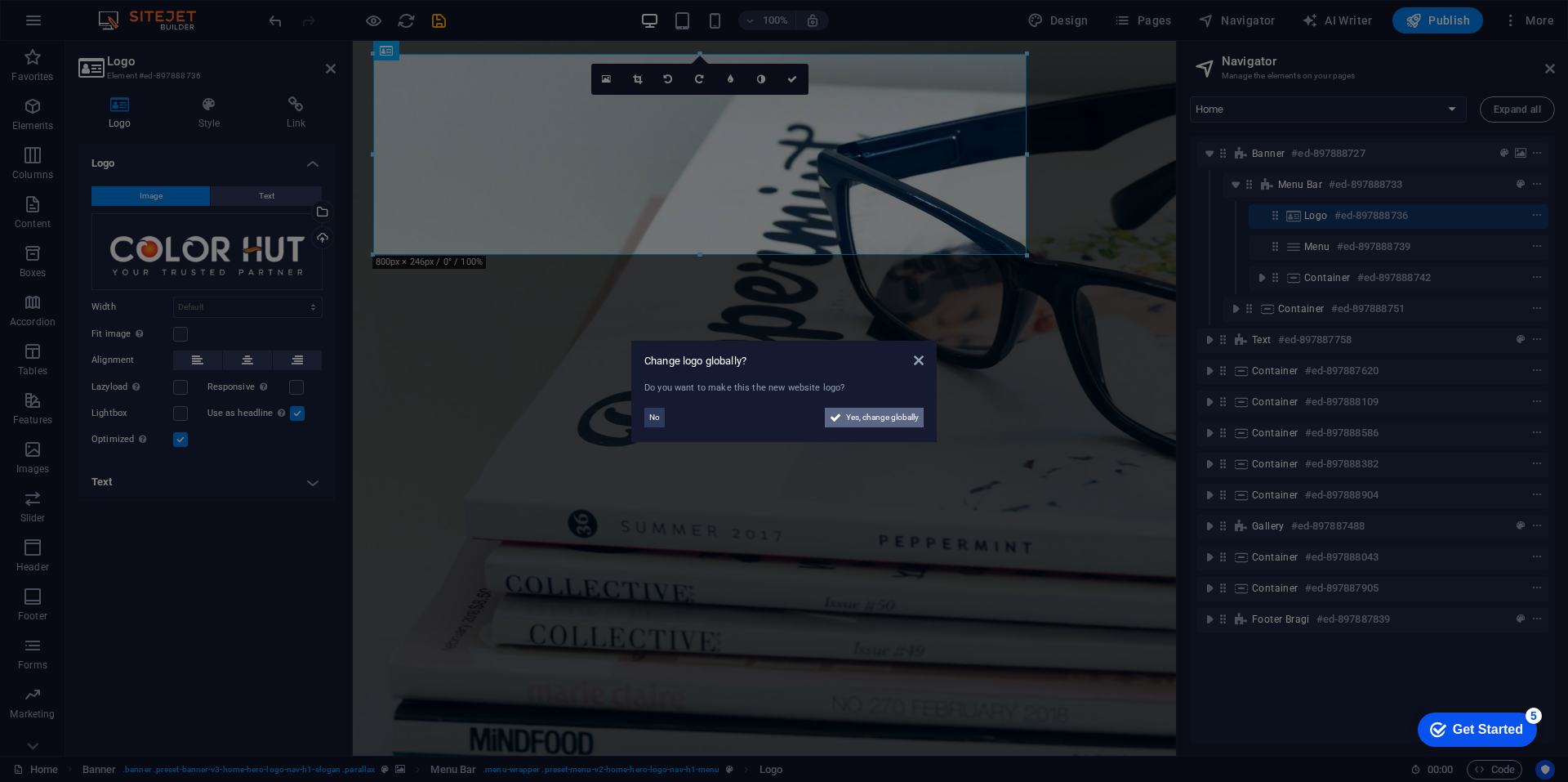
click at [851, 421] on span "Yes, change globally" at bounding box center [881, 417] width 72 height 20
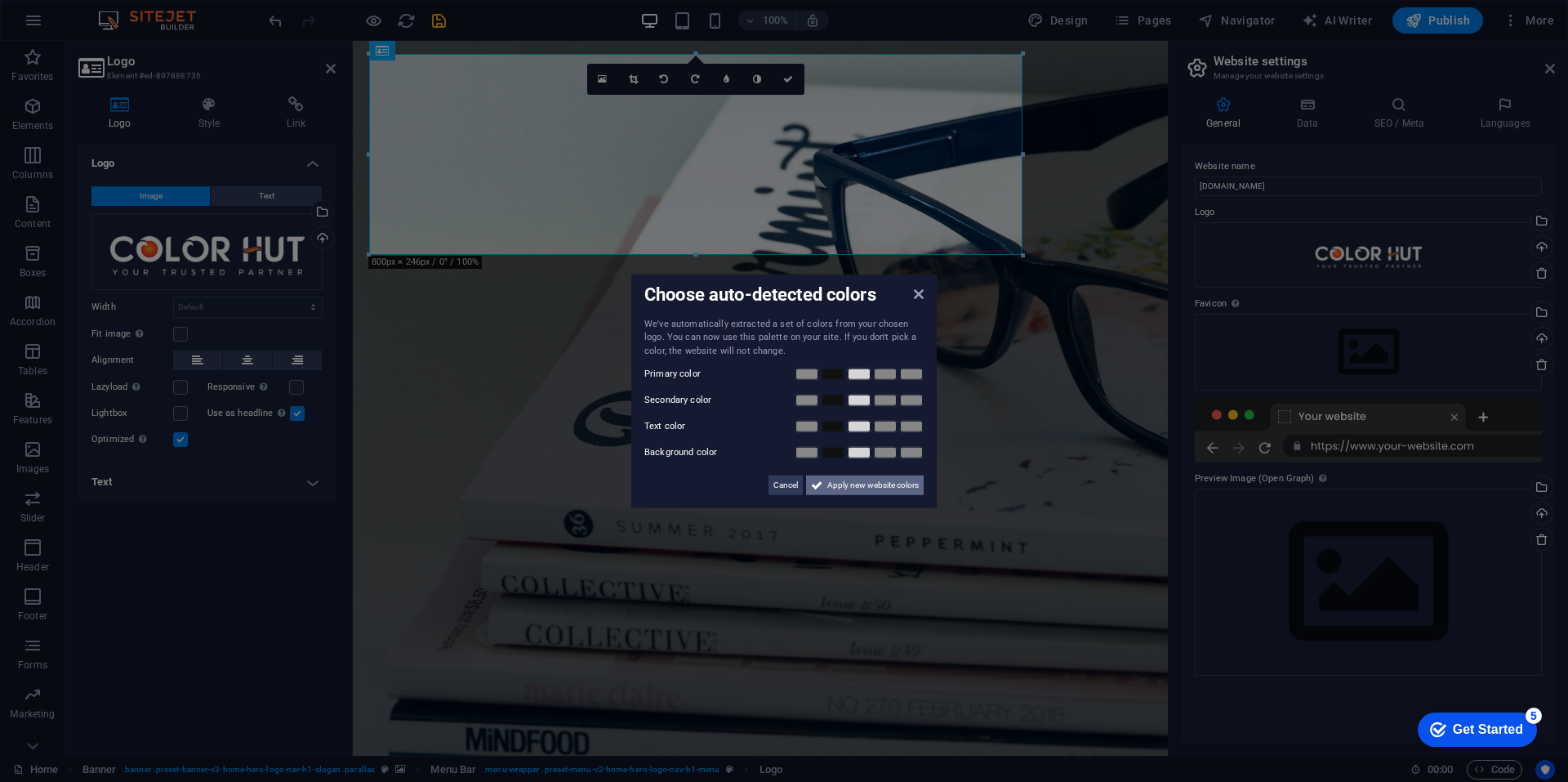
click at [867, 486] on span "Apply new website colors" at bounding box center [872, 485] width 91 height 20
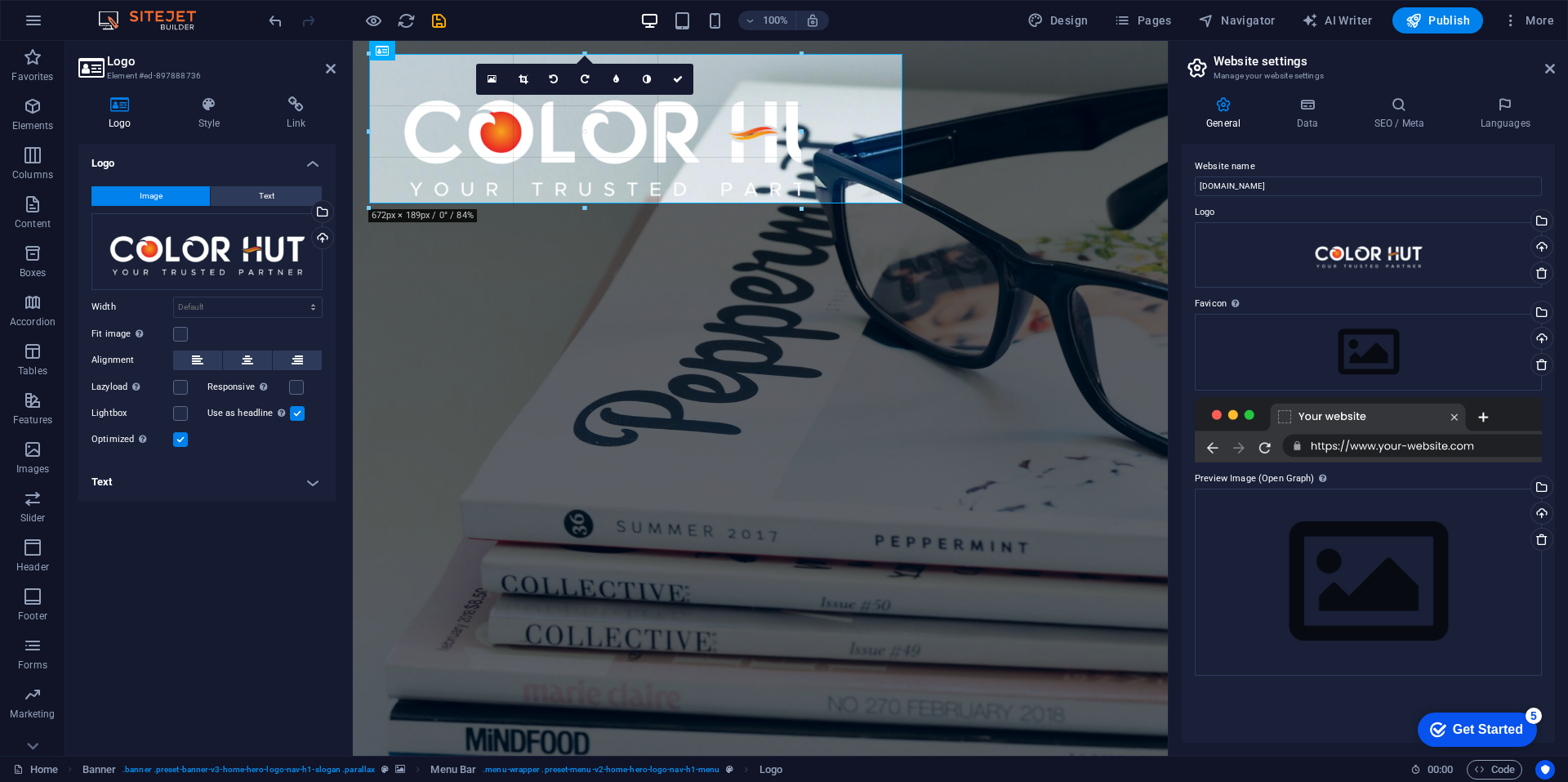
drag, startPoint x: 1019, startPoint y: 253, endPoint x: 586, endPoint y: 173, distance: 440.3
type input "529"
select select "px"
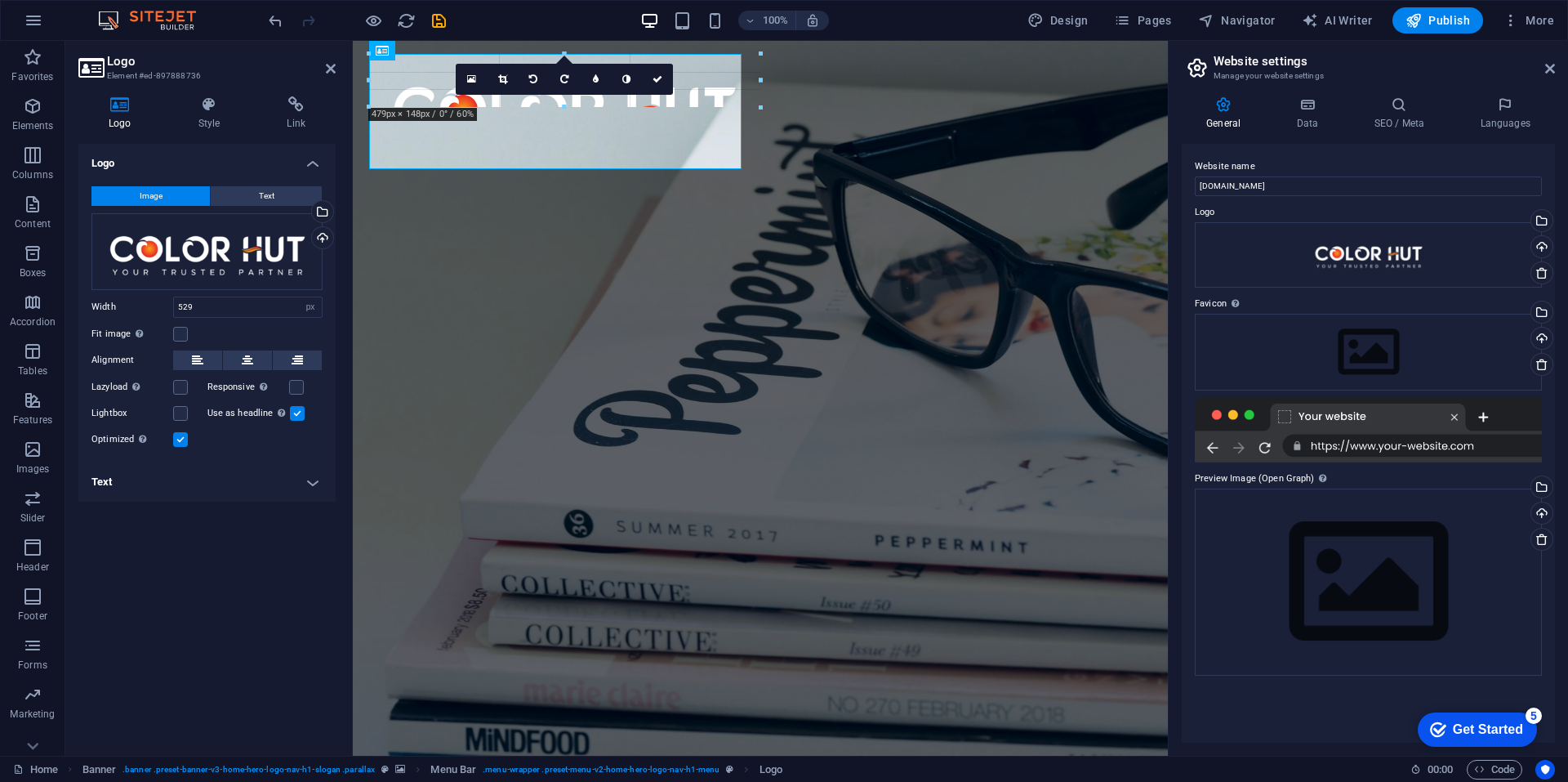
drag, startPoint x: 799, startPoint y: 185, endPoint x: 538, endPoint y: 98, distance: 275.1
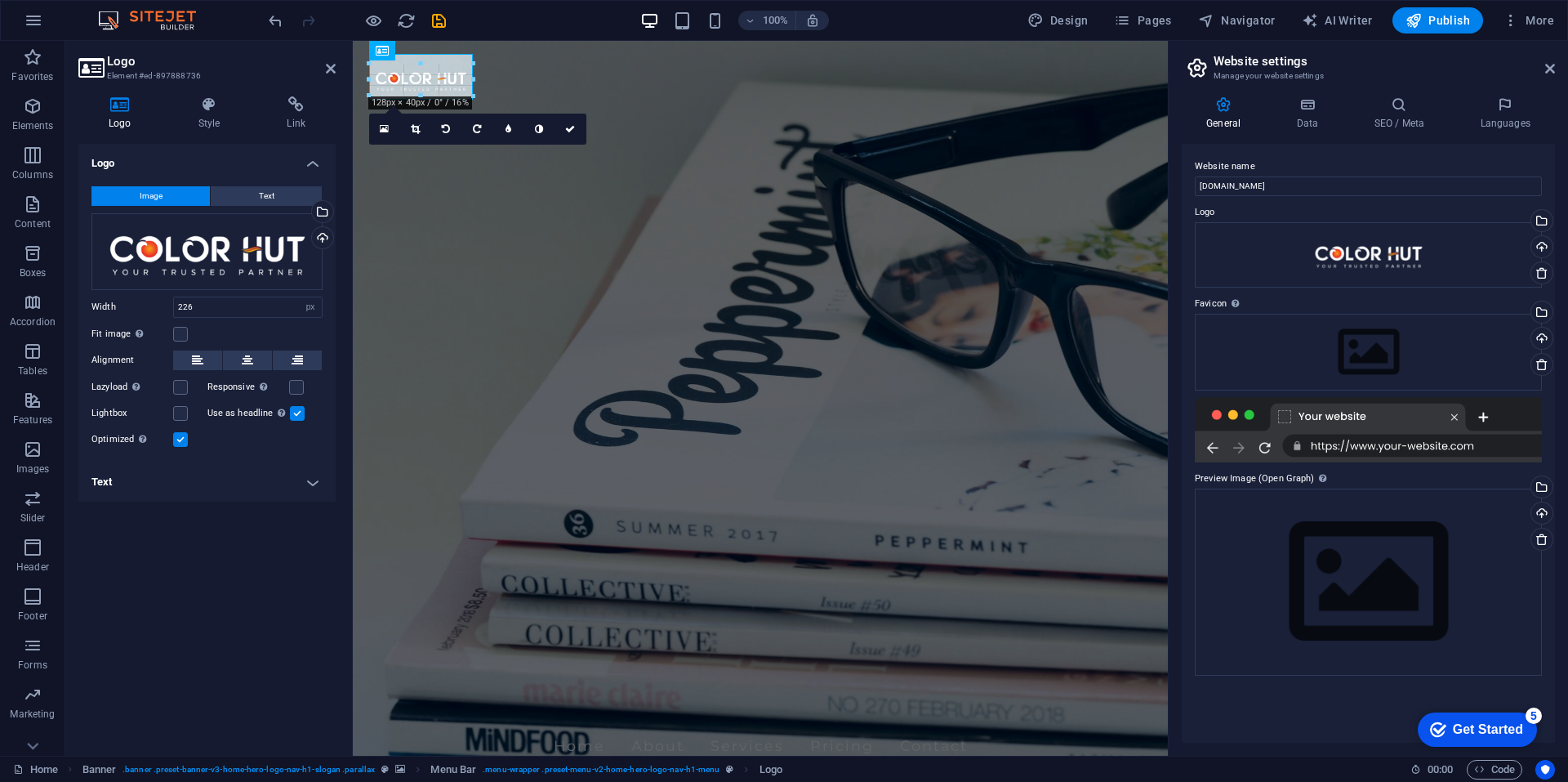
drag, startPoint x: 551, startPoint y: 108, endPoint x: 474, endPoint y: 87, distance: 79.8
drag, startPoint x: 481, startPoint y: 90, endPoint x: 141, endPoint y: 75, distance: 340.3
drag, startPoint x: 514, startPoint y: 99, endPoint x: 523, endPoint y: 107, distance: 12.0
type input "213"
click at [210, 169] on h4 "Logo" at bounding box center [207, 158] width 257 height 29
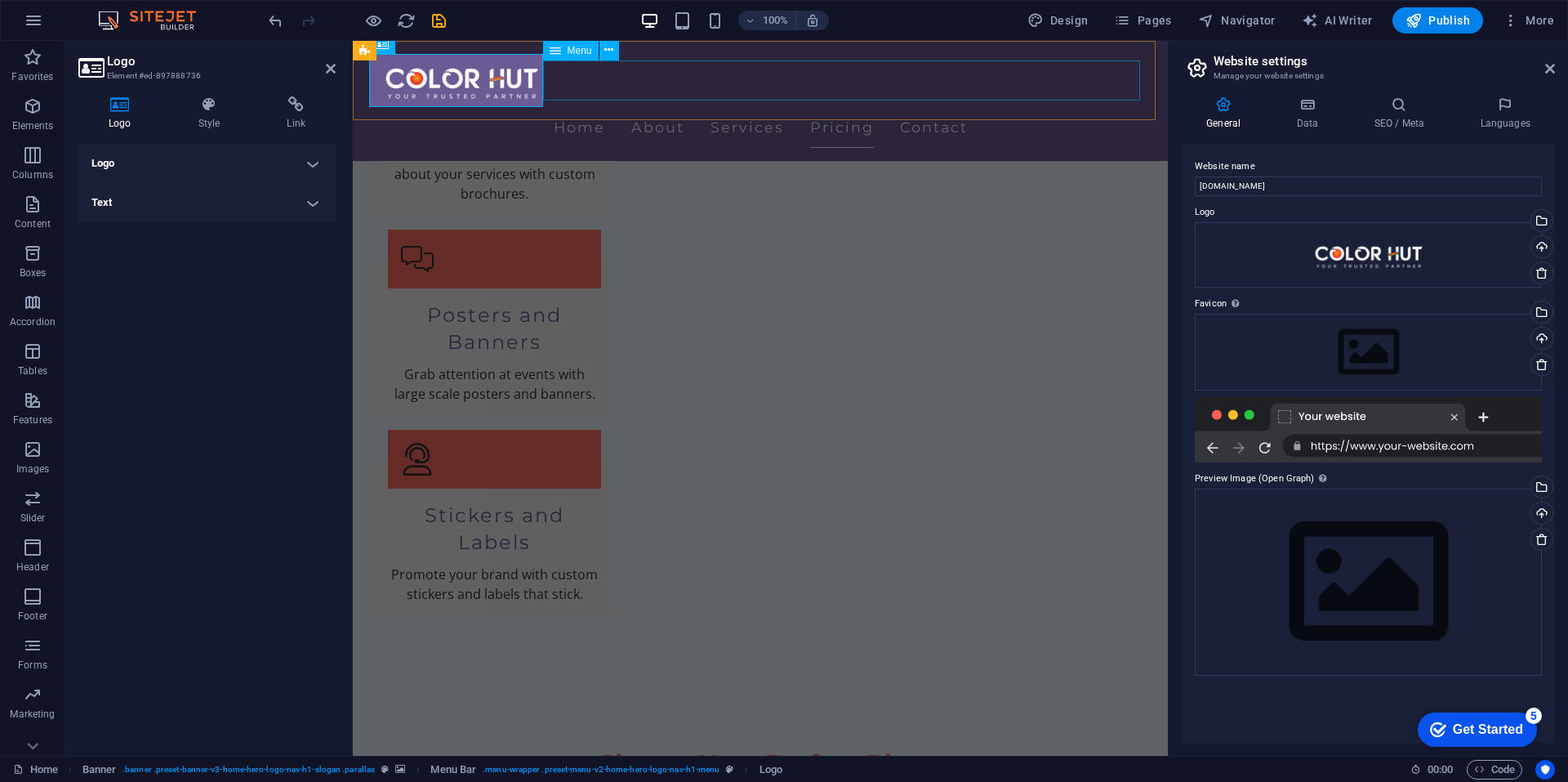
scroll to position [1930, 0]
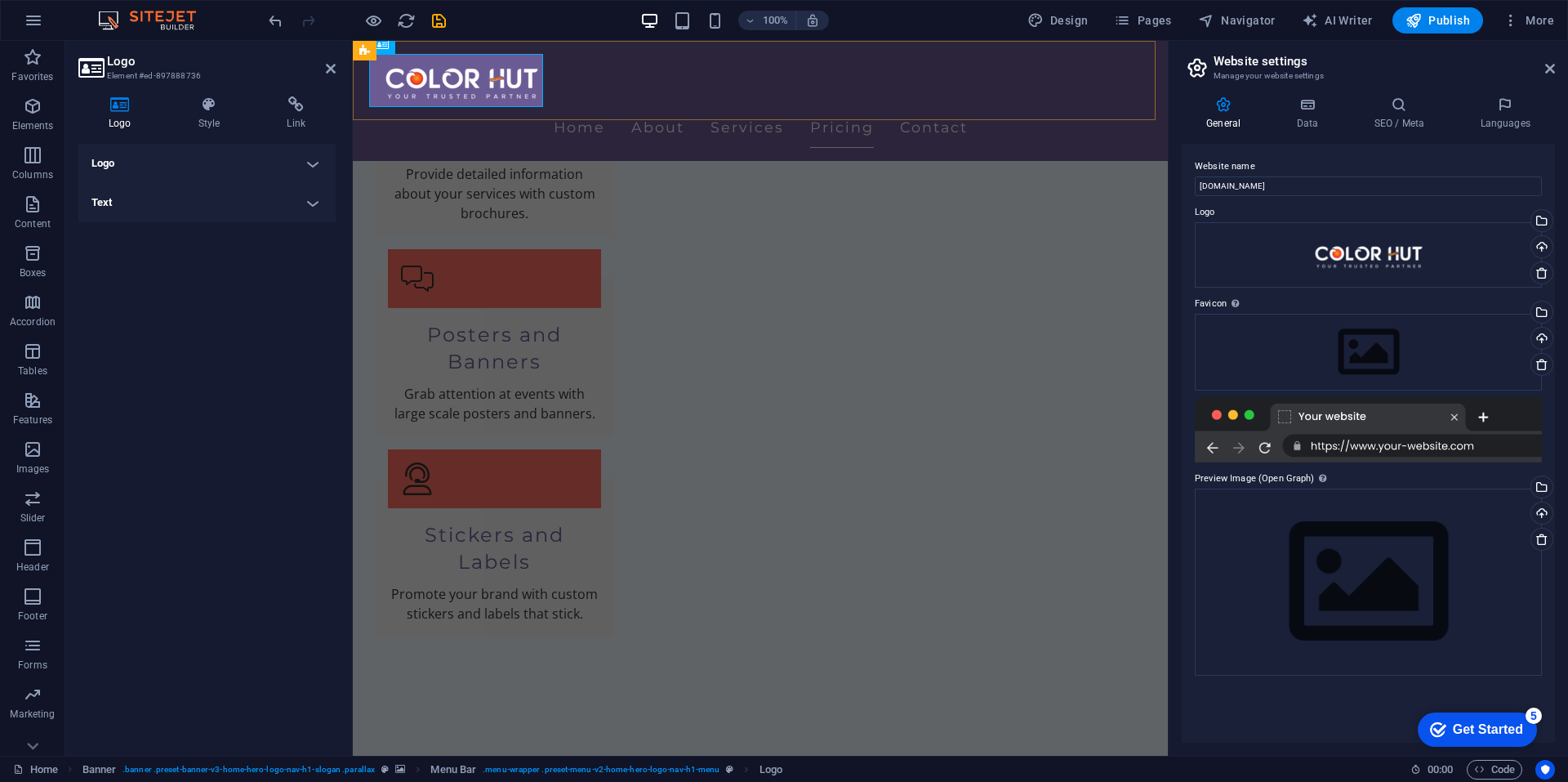
click at [1120, 50] on div "Home About Services Pricing Contact" at bounding box center [759, 101] width 815 height 120
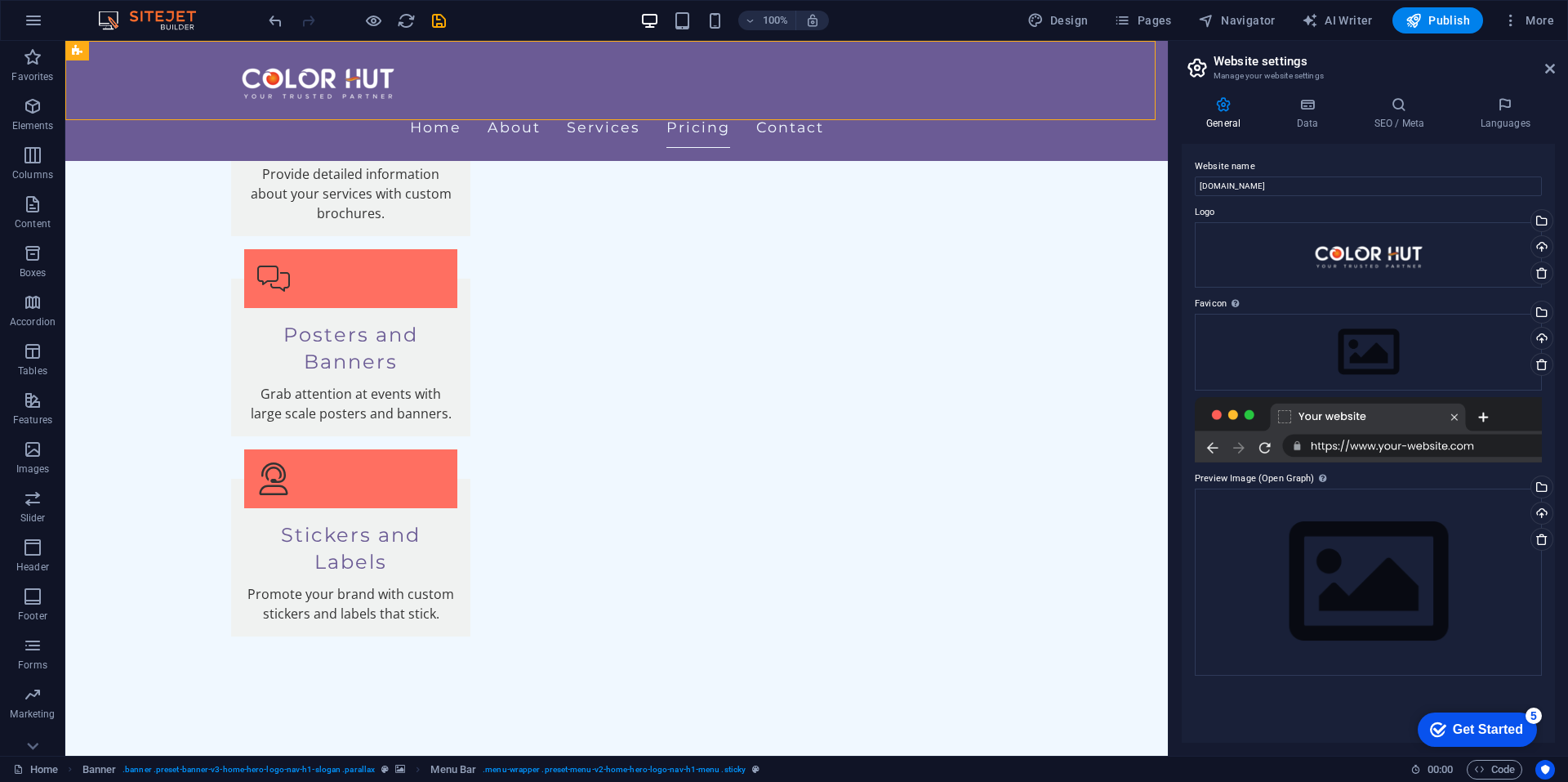
click at [1122, 52] on div "Home About Services Pricing Contact" at bounding box center [616, 101] width 1102 height 120
click at [158, 51] on icon at bounding box center [158, 51] width 9 height 17
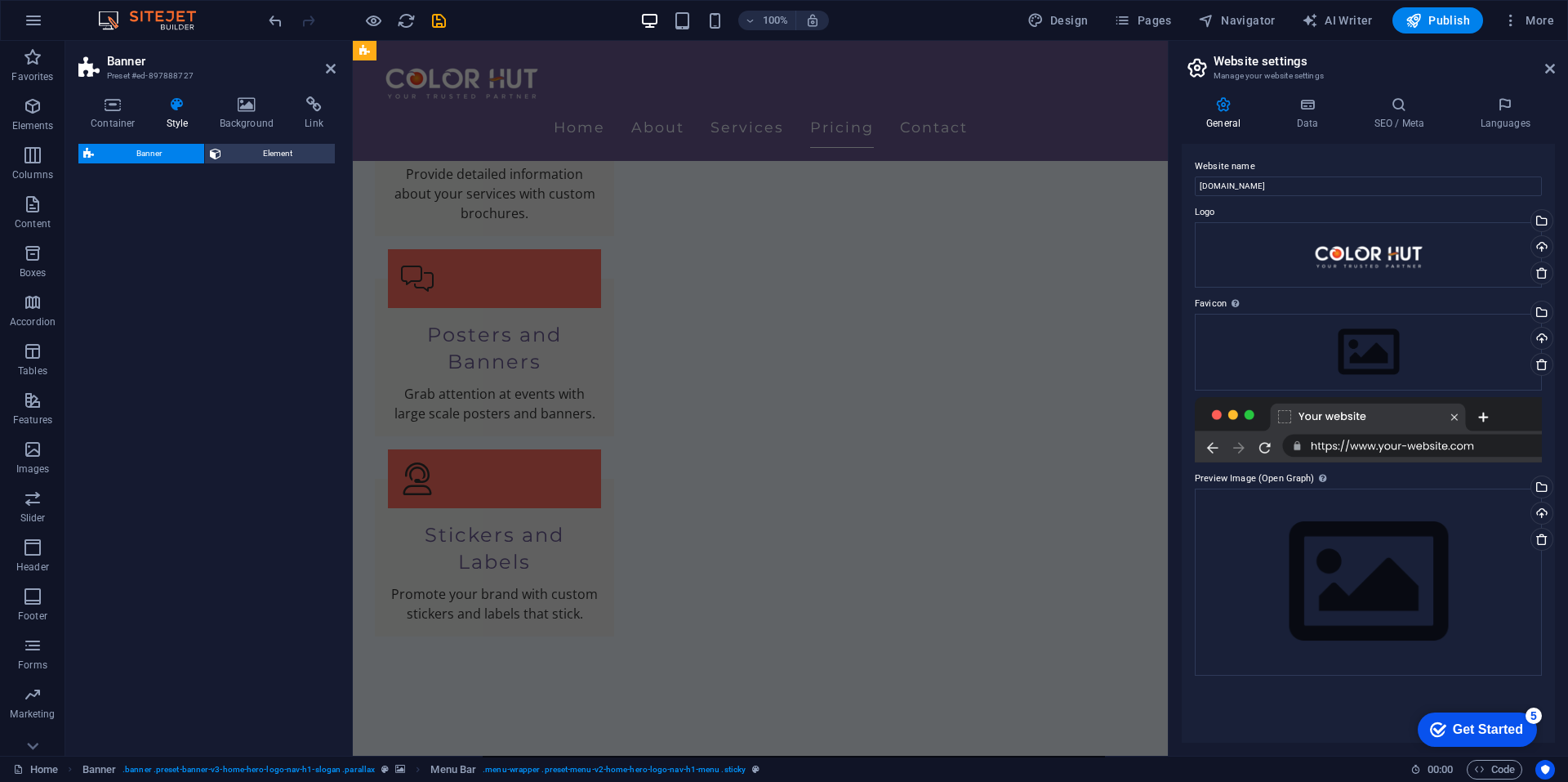
select select "preset-banner-v3-home-hero-logo-nav-h1-slogan"
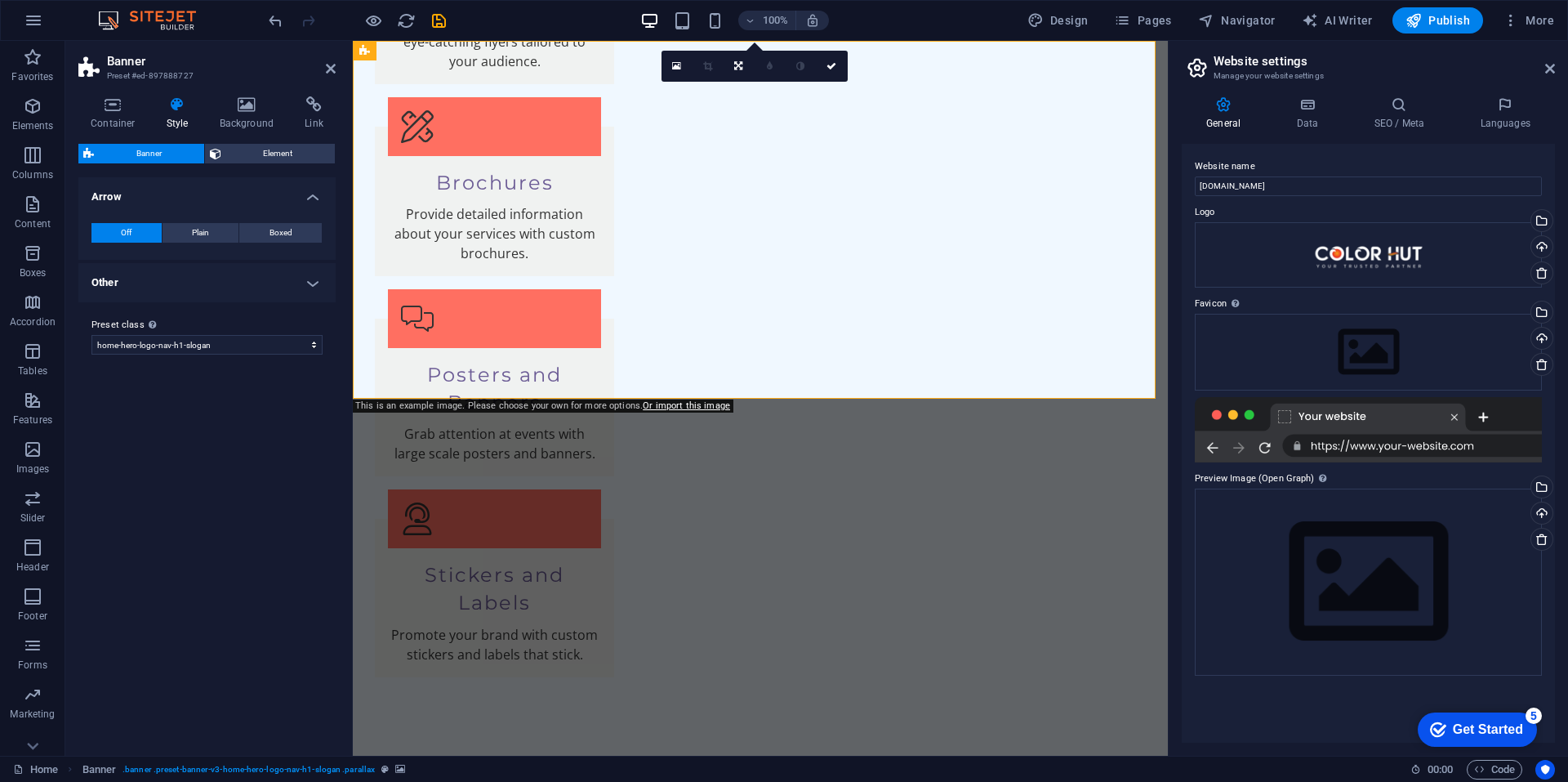
scroll to position [0, 0]
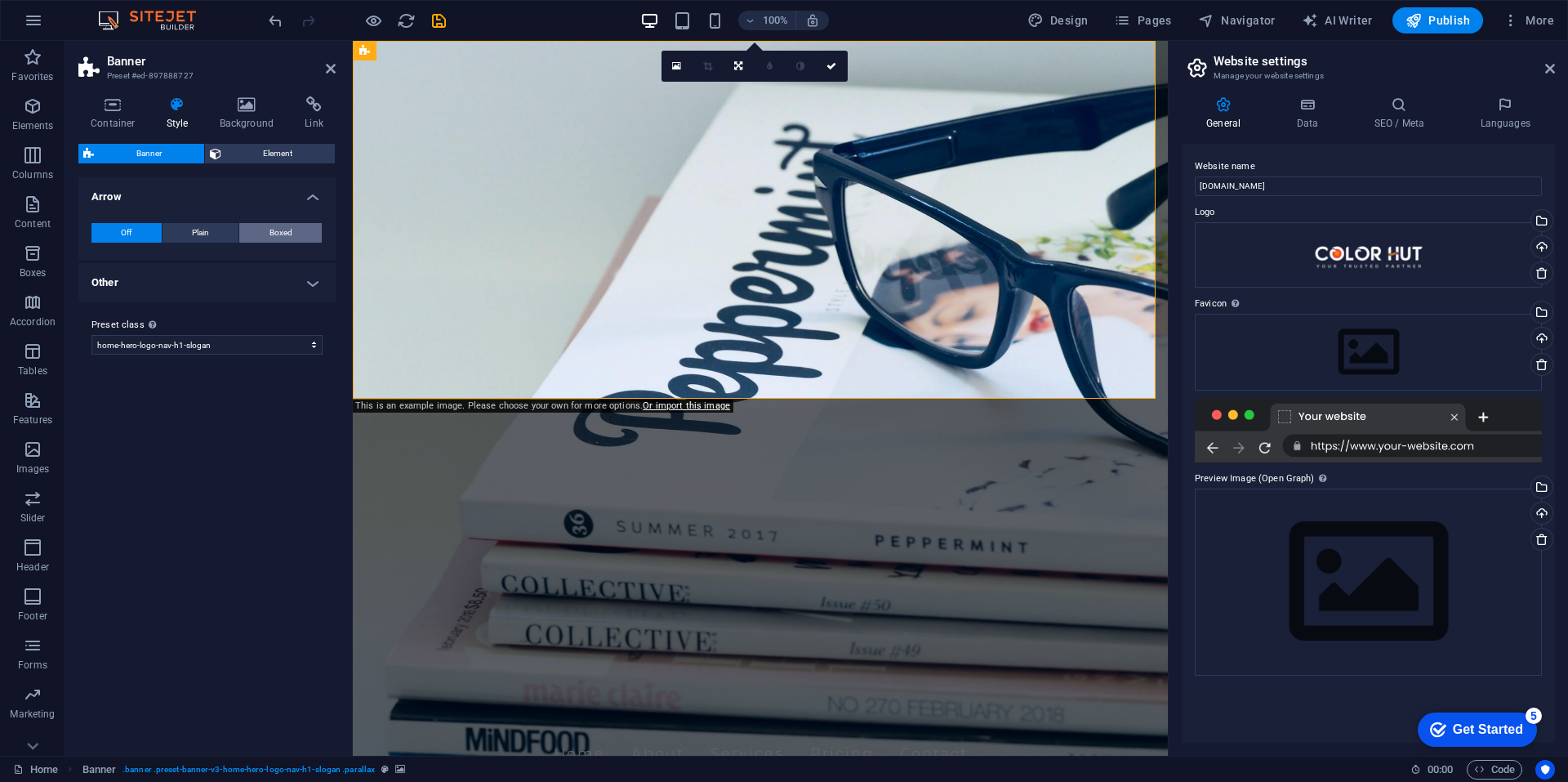
drag, startPoint x: 297, startPoint y: 234, endPoint x: 289, endPoint y: 235, distance: 8.1
click at [297, 233] on button "Boxed" at bounding box center [281, 232] width 83 height 20
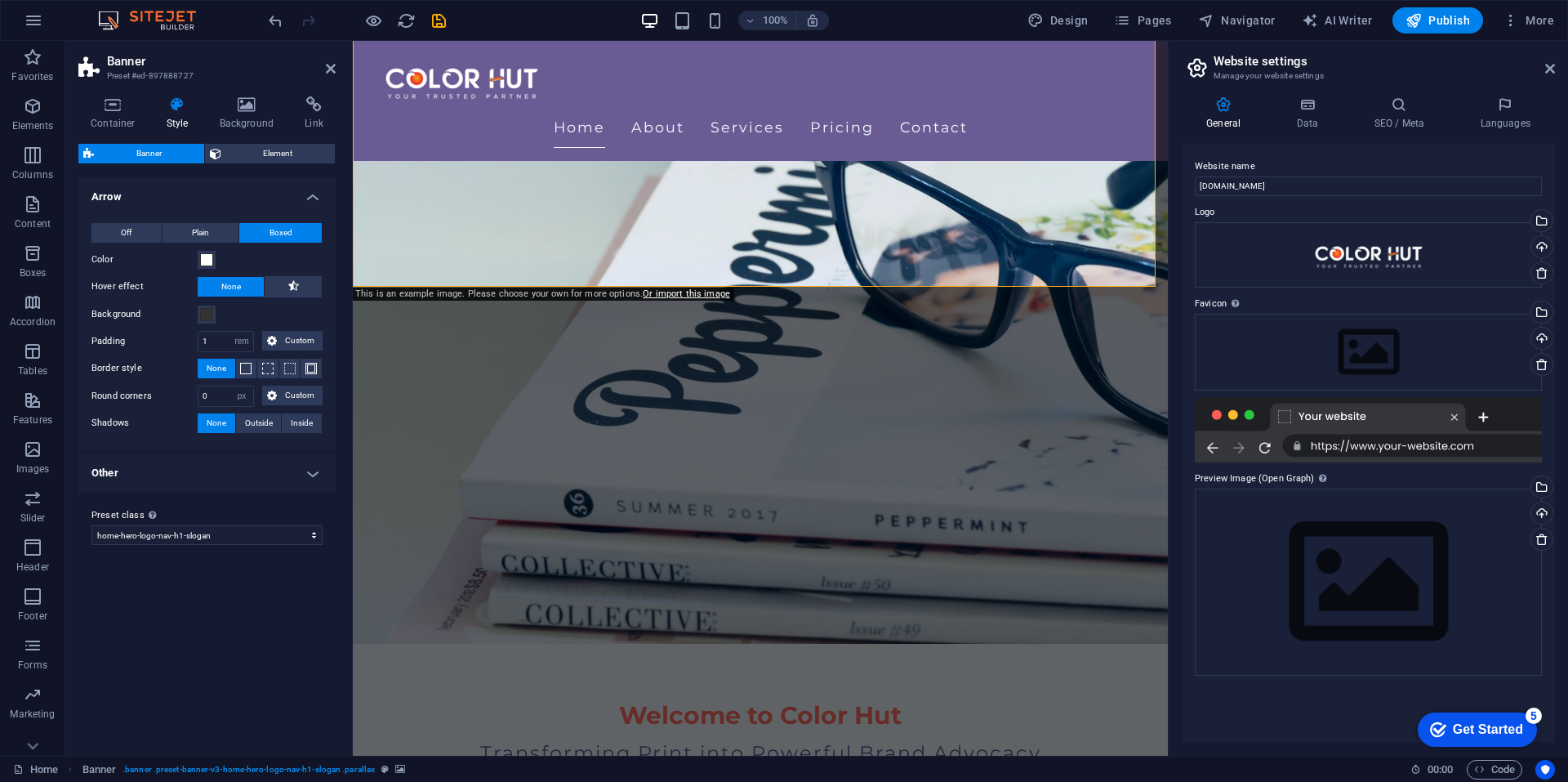
scroll to position [82, 0]
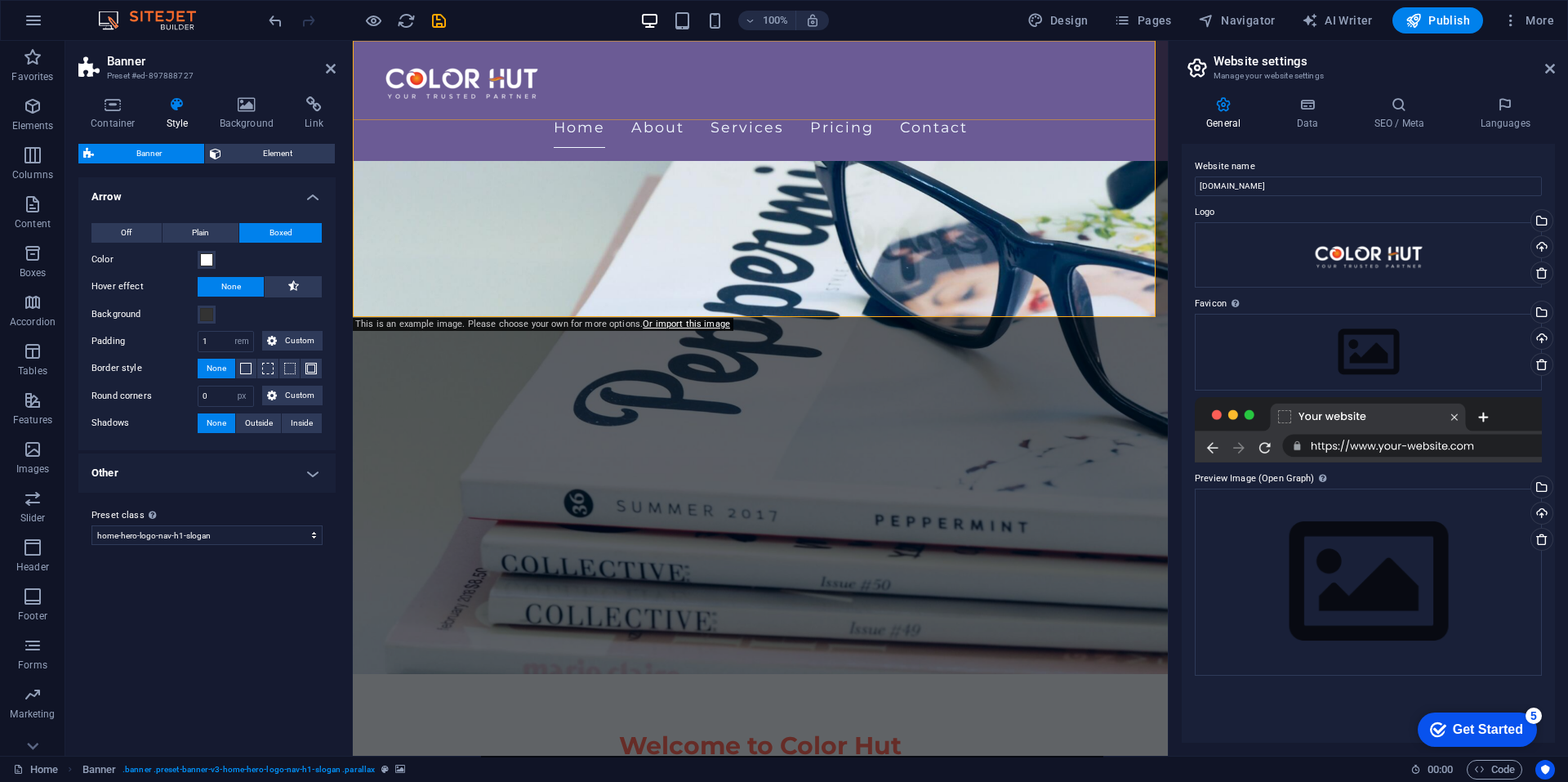
click at [568, 113] on div "Home About Services Pricing Contact" at bounding box center [759, 101] width 815 height 120
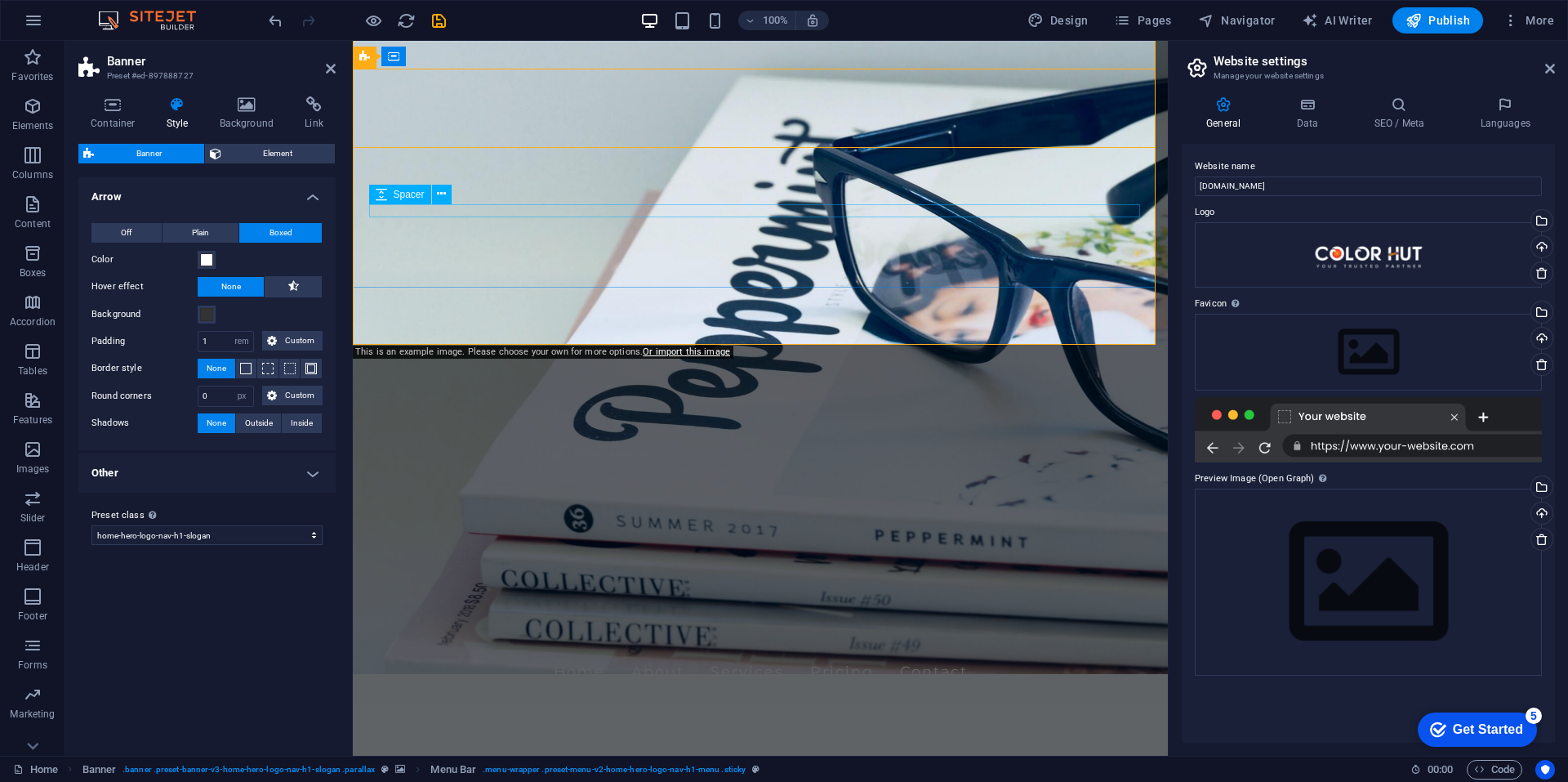
scroll to position [0, 0]
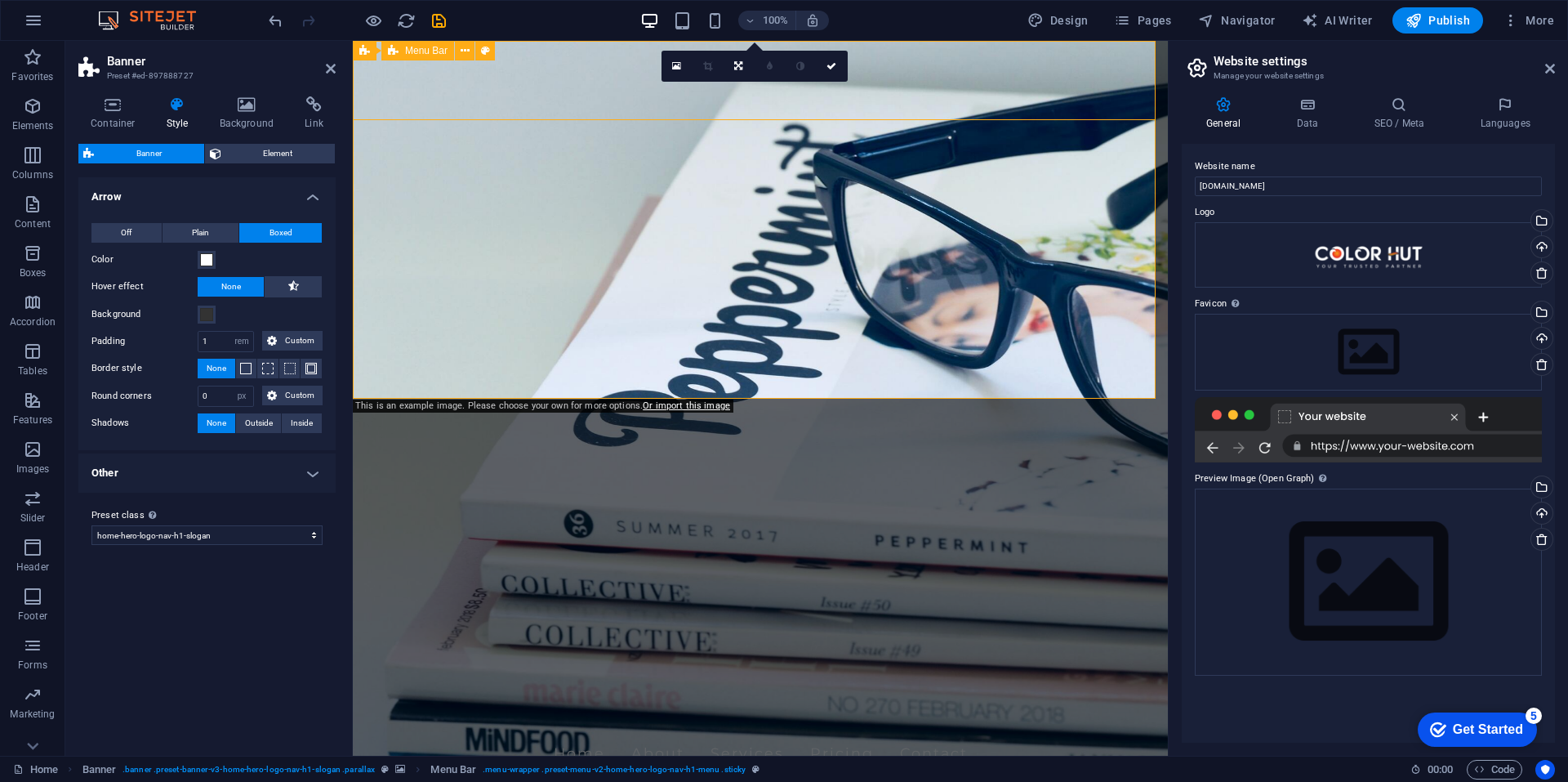
click at [632, 666] on div "Home About Services Pricing Contact" at bounding box center [759, 727] width 815 height 120
click at [544, 666] on div "Home About Services Pricing Contact" at bounding box center [759, 727] width 815 height 120
click at [1452, 416] on div at bounding box center [1367, 430] width 347 height 66
click at [1374, 115] on h4 "SEO / Meta" at bounding box center [1402, 114] width 106 height 34
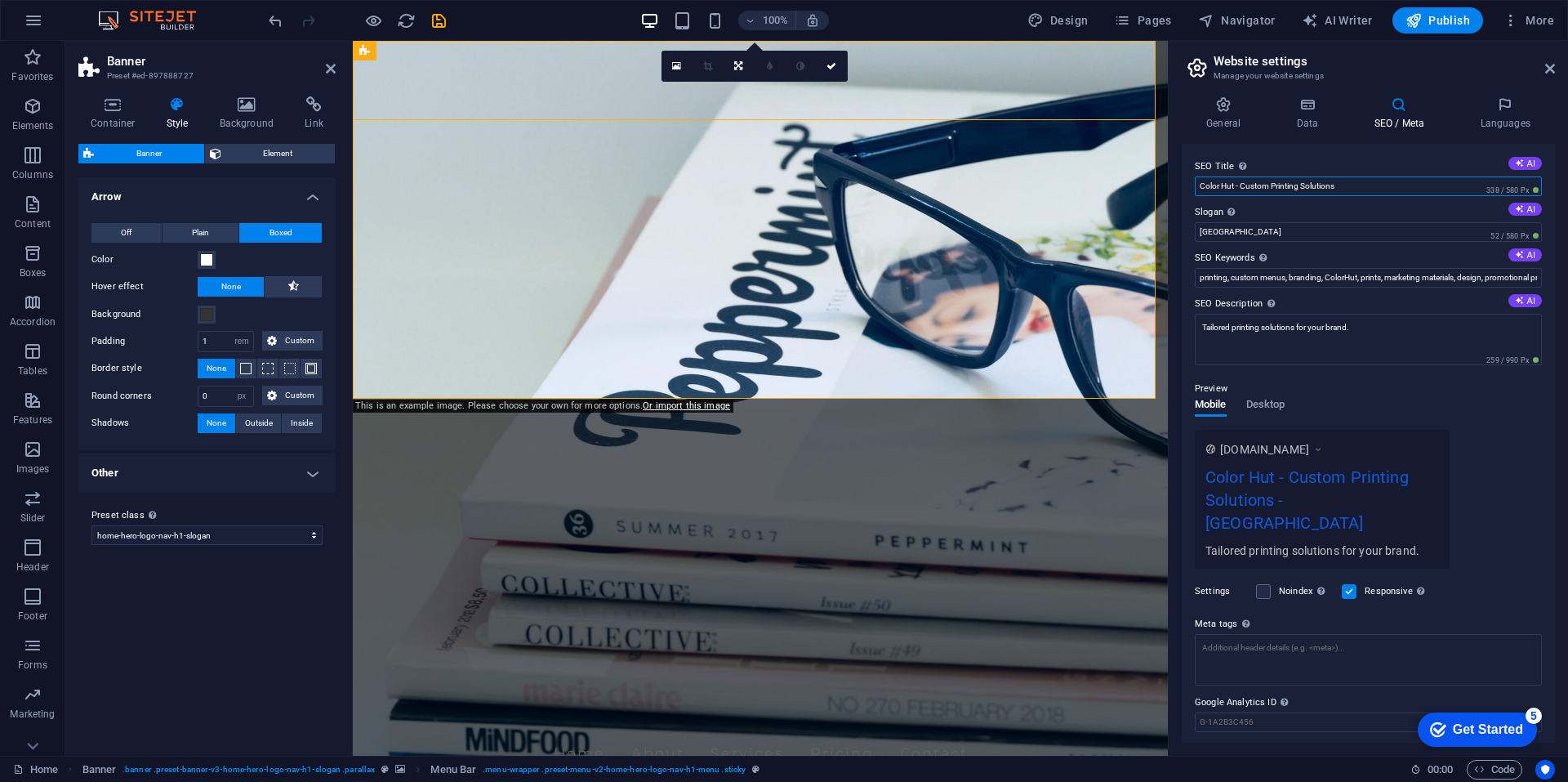
click at [1372, 187] on input "Color Hut - Custom Printing Solutions" at bounding box center [1367, 186] width 347 height 20
drag, startPoint x: 1371, startPoint y: 187, endPoint x: 1188, endPoint y: 192, distance: 183.1
click at [1188, 192] on div "SEO Title The title of your website - make it something that stands out in sear…" at bounding box center [1367, 443] width 373 height 599
click at [1528, 160] on button "AI" at bounding box center [1525, 164] width 34 height 13
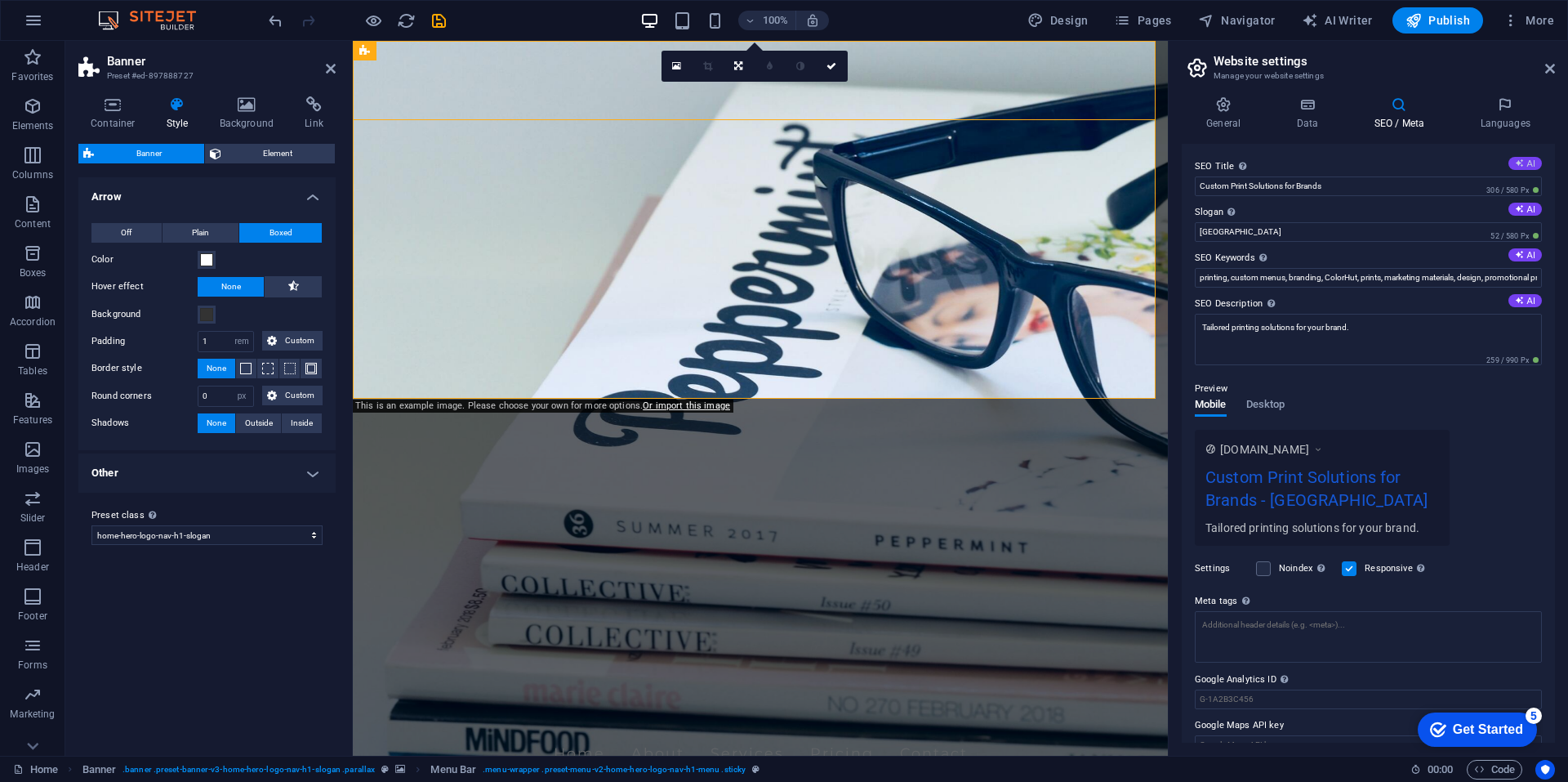
click at [1529, 159] on button "AI" at bounding box center [1525, 164] width 34 height 13
type input "Custom Print Solutions at Color Hut"
click at [1392, 109] on icon at bounding box center [1399, 104] width 100 height 16
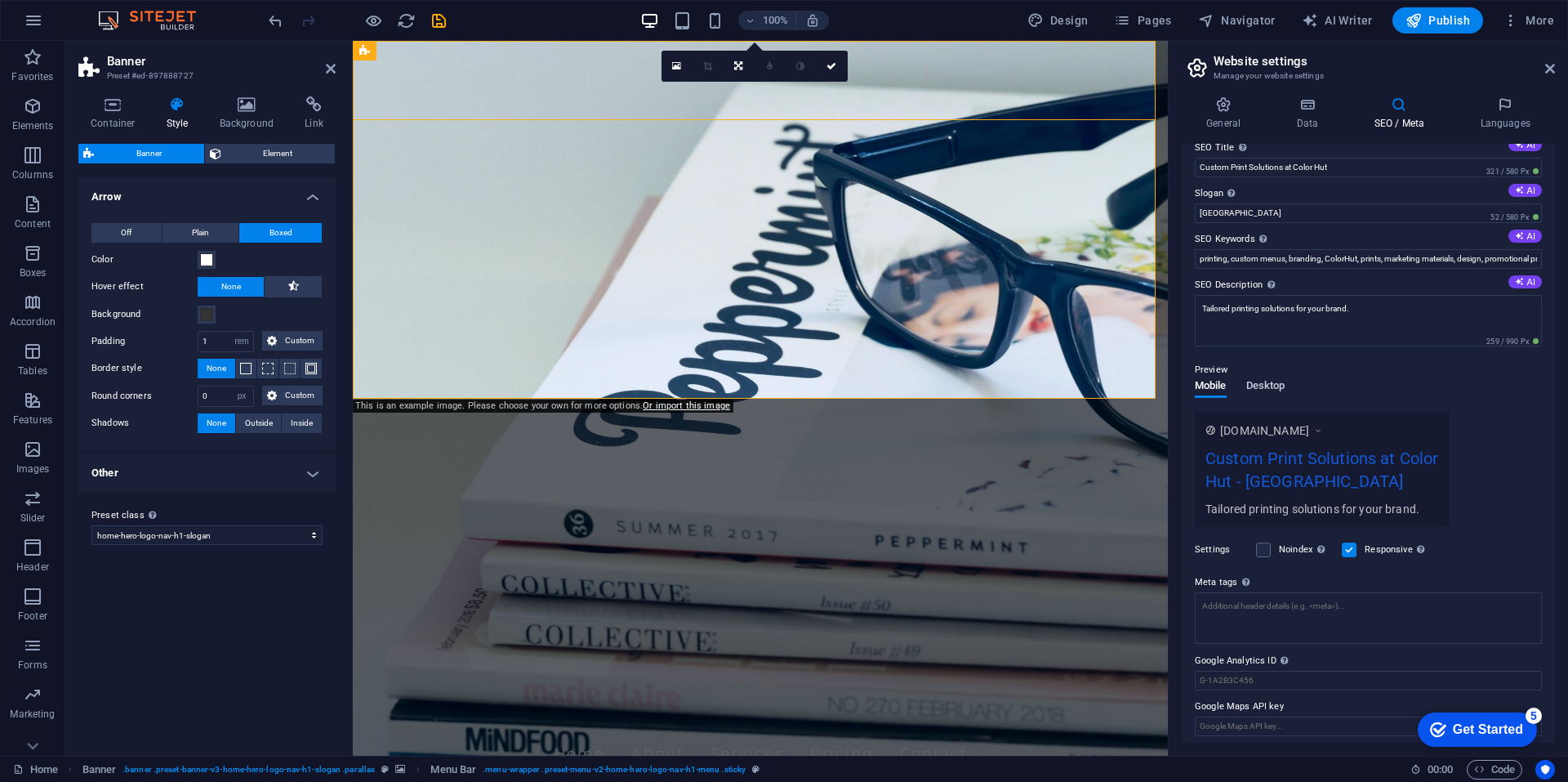
scroll to position [25, 0]
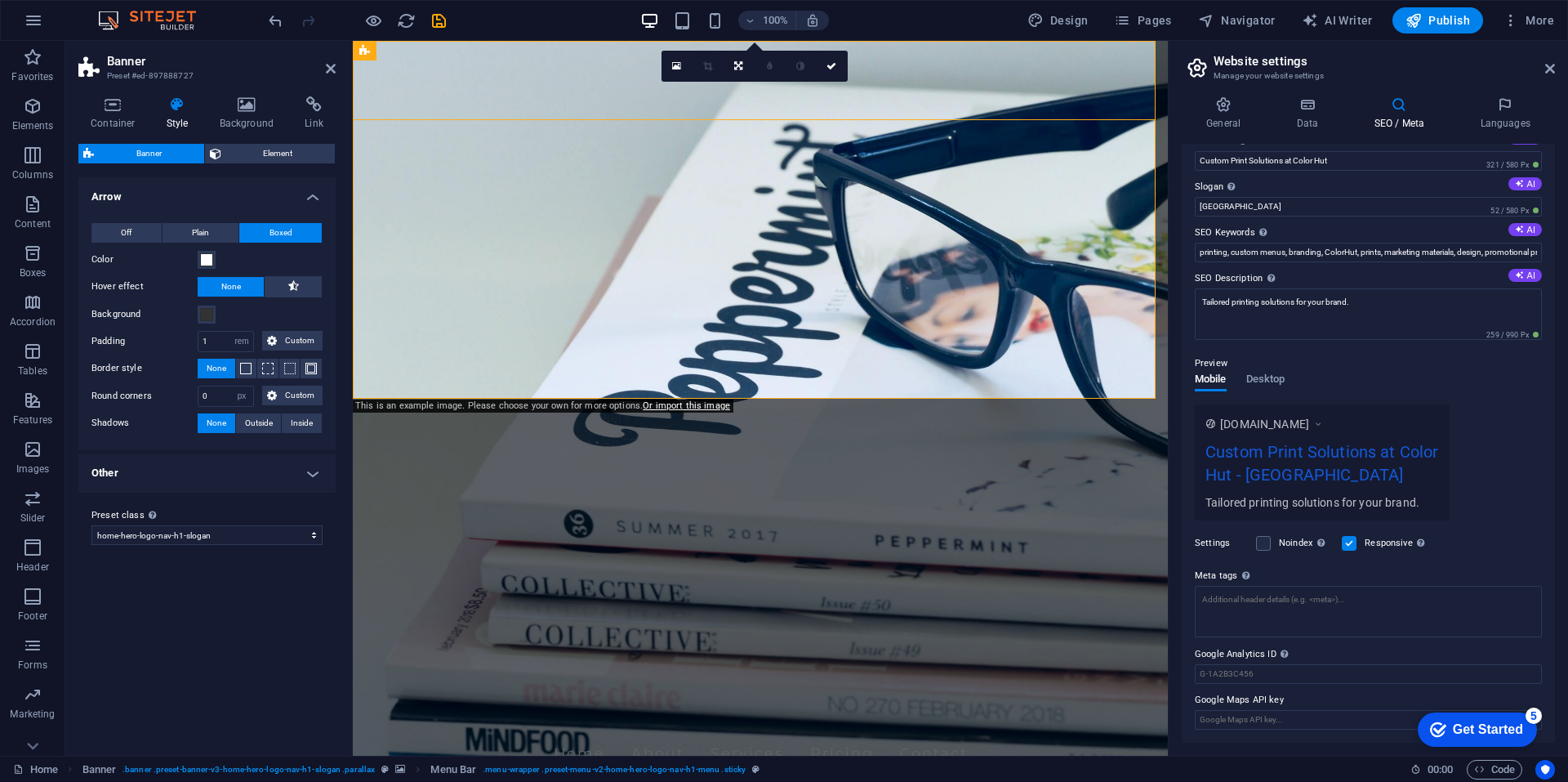
click at [1280, 371] on div "Preview" at bounding box center [1367, 363] width 347 height 20
click at [1278, 378] on span "Desktop" at bounding box center [1265, 381] width 39 height 23
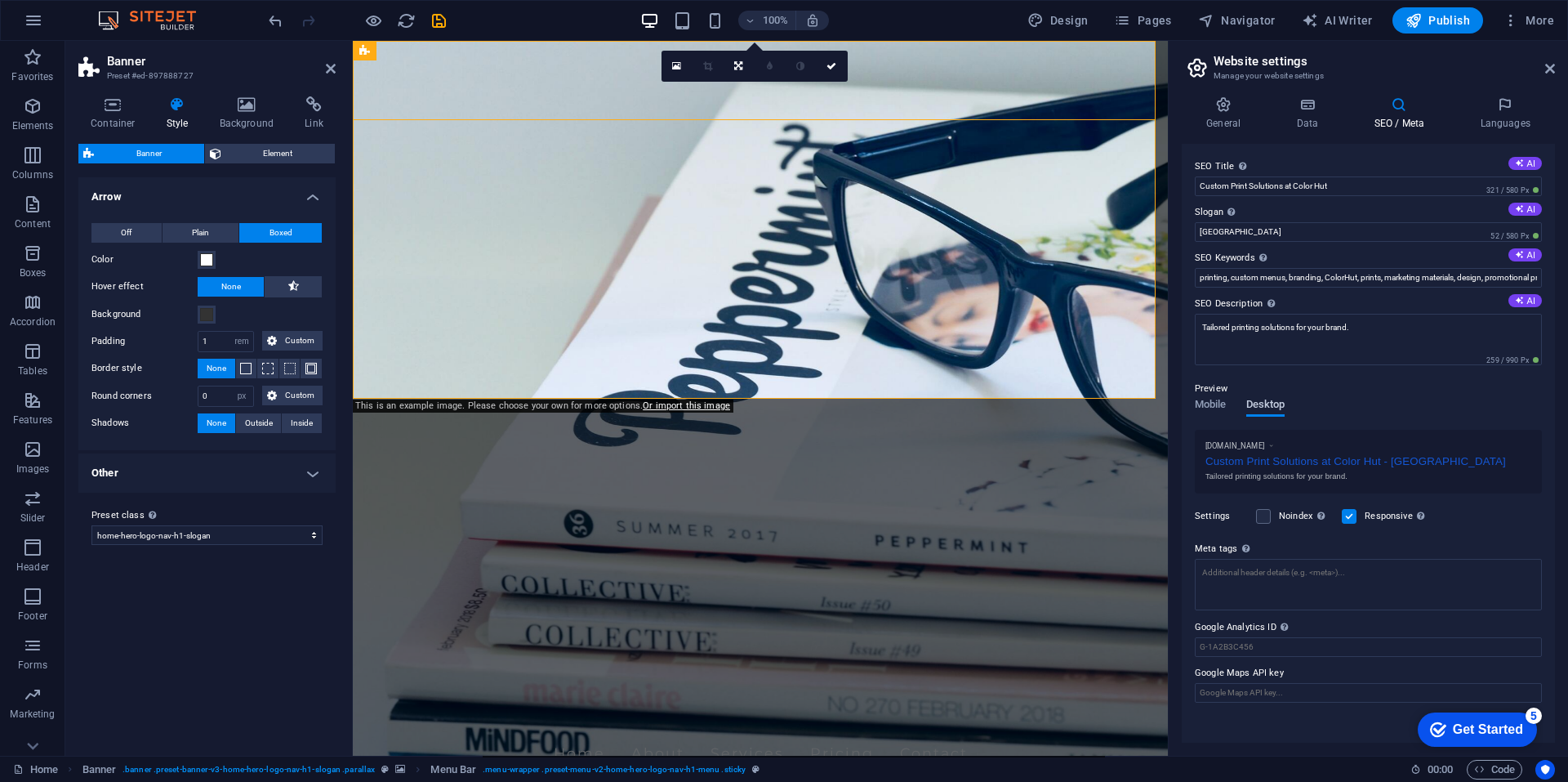
scroll to position [0, 0]
click at [1212, 406] on span "Mobile" at bounding box center [1210, 406] width 32 height 23
